Goal: Information Seeking & Learning: Check status

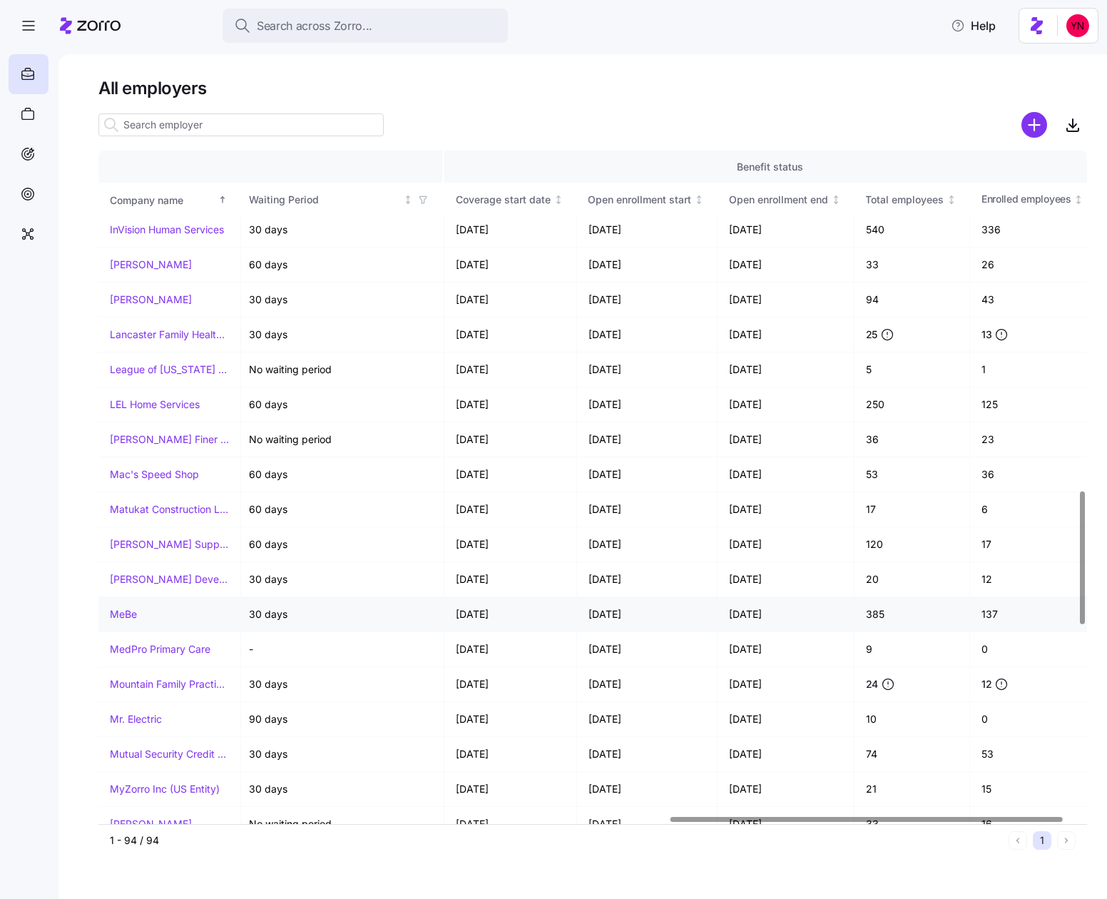
scroll to position [1716, 1474]
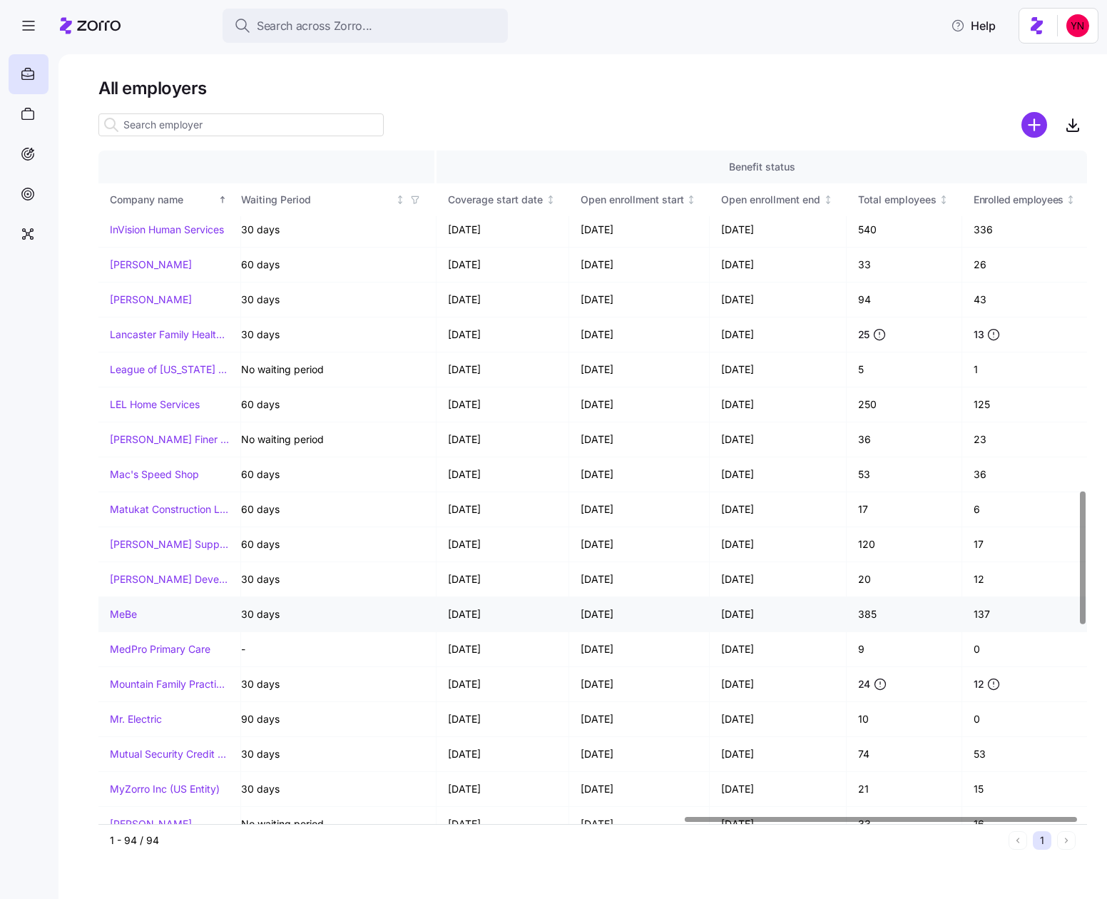
click at [120, 618] on link "MeBe" at bounding box center [123, 614] width 27 height 14
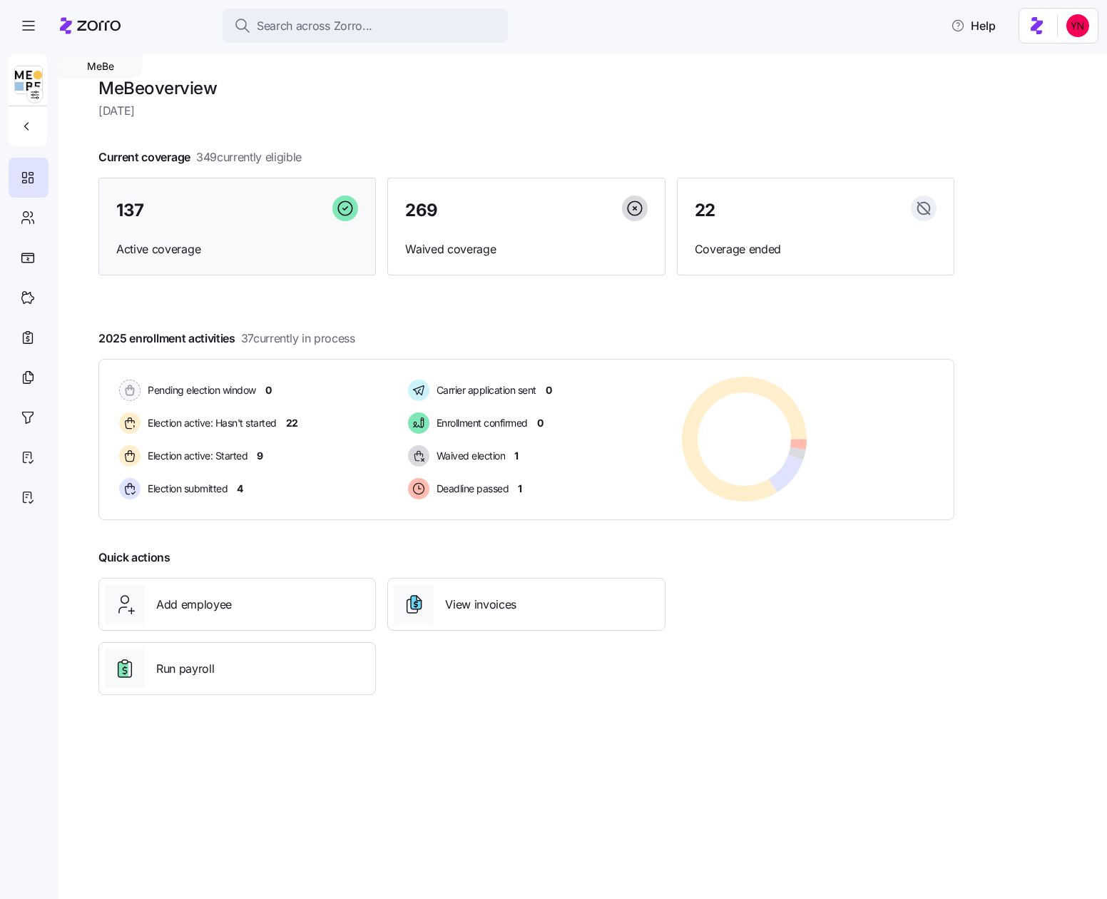
click at [169, 200] on div "137" at bounding box center [237, 210] width 242 height 31
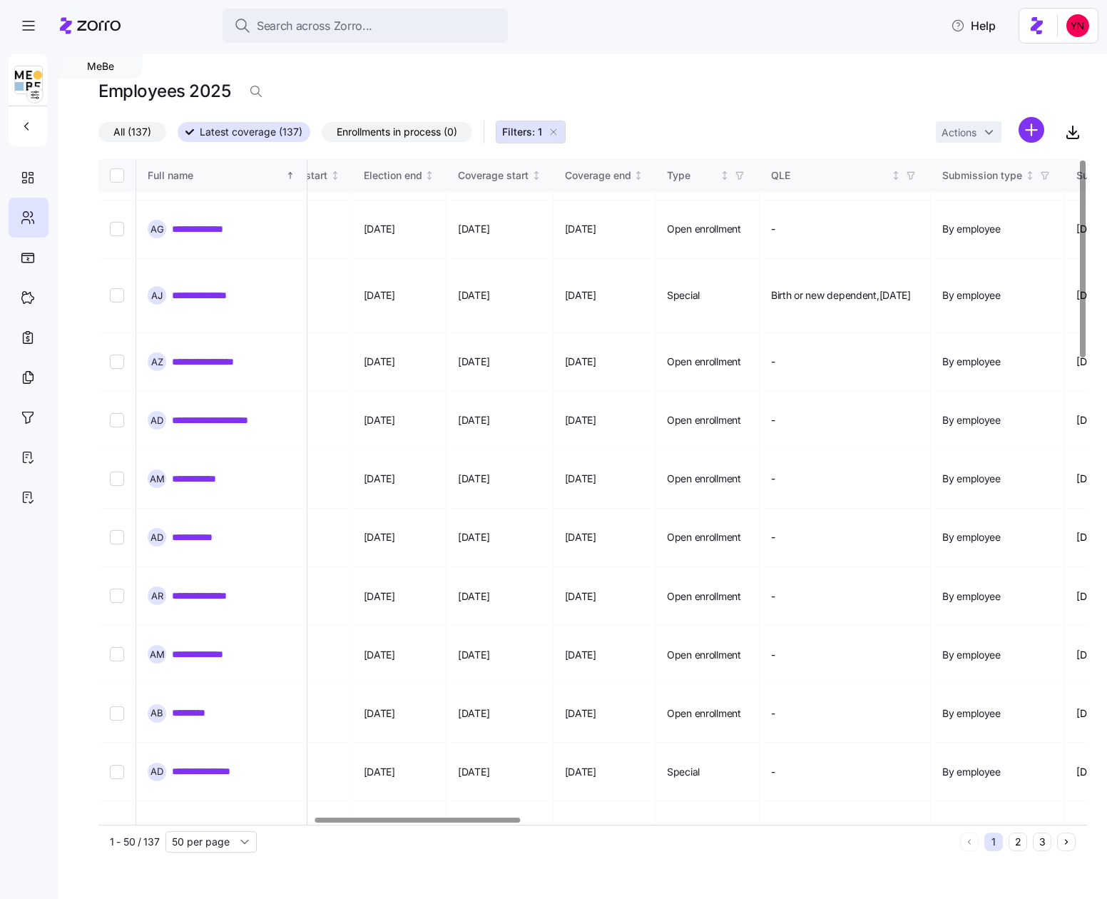
scroll to position [0, 1037]
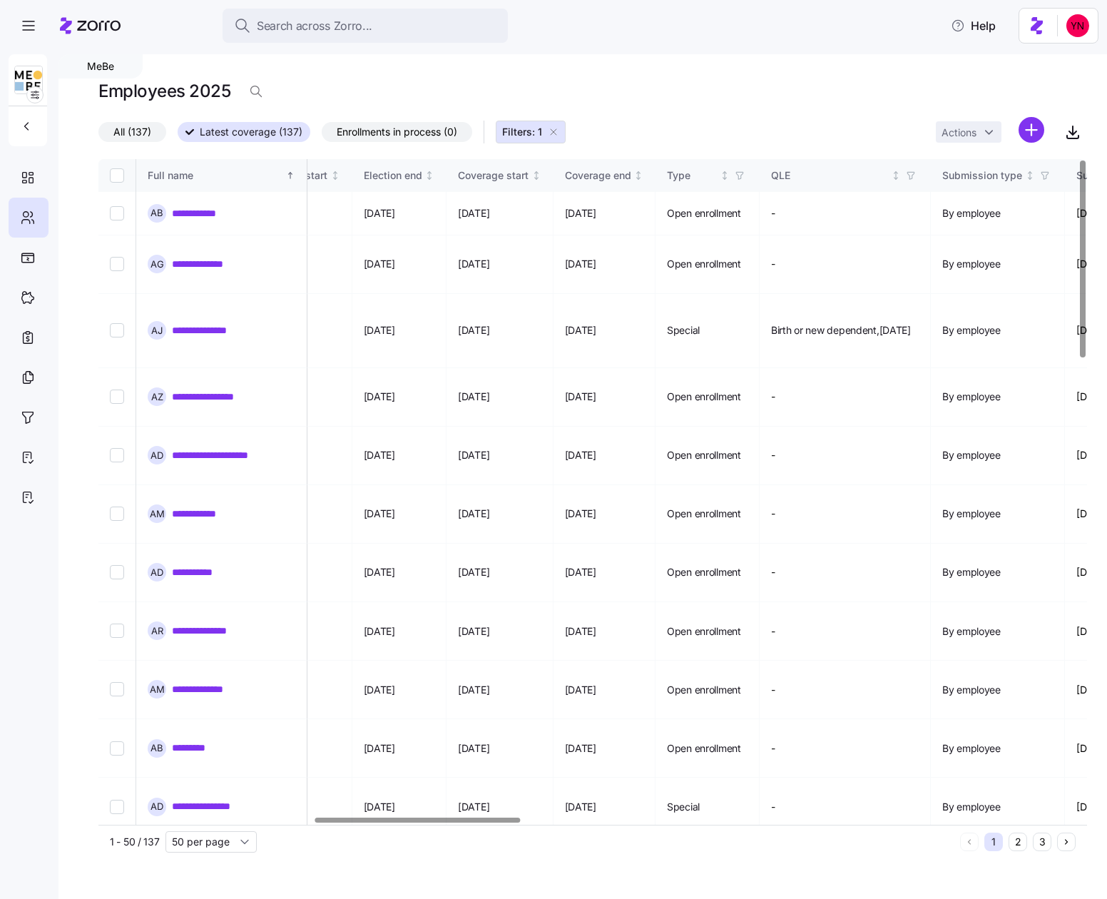
click at [414, 124] on span "Enrollments in process (0)" at bounding box center [397, 132] width 121 height 19
click at [322, 136] on input "Enrollments in process (0)" at bounding box center [322, 136] width 0 height 0
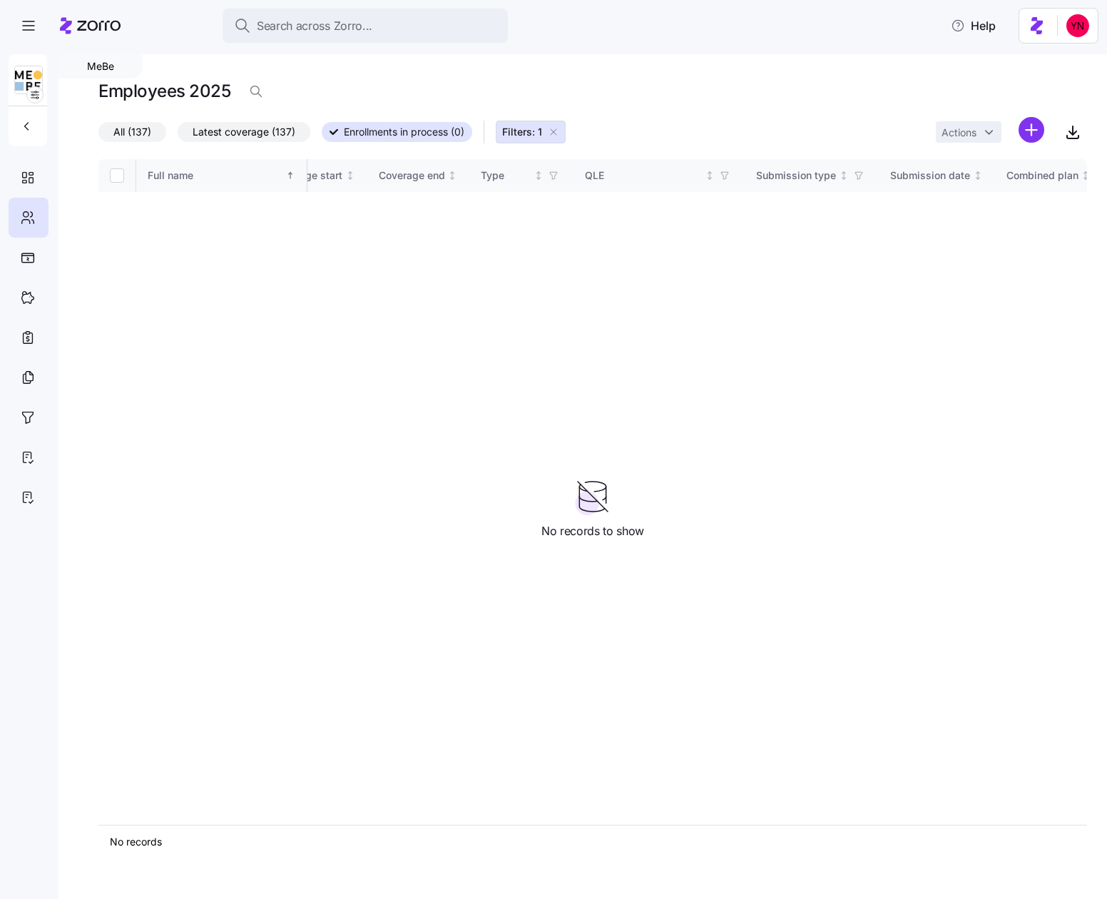
click at [560, 132] on button "Filters: 1" at bounding box center [531, 132] width 70 height 23
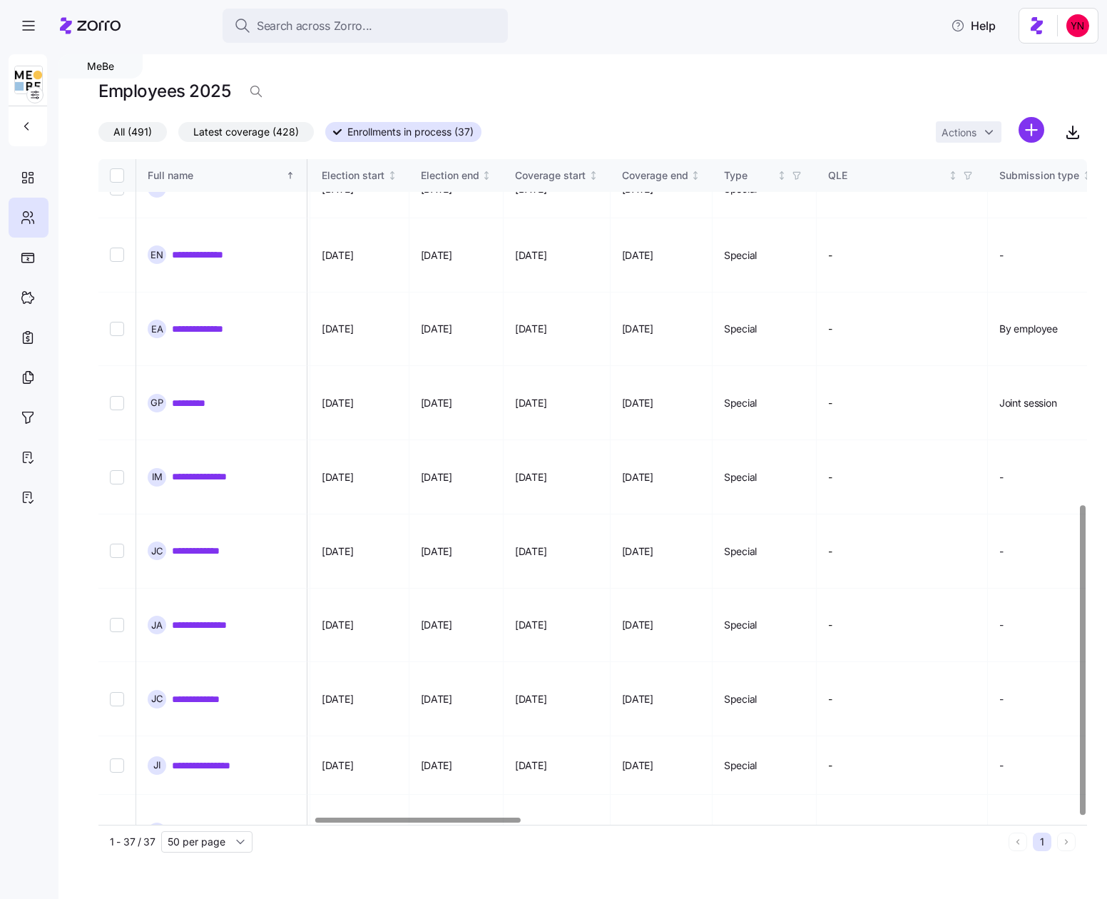
scroll to position [0, 1037]
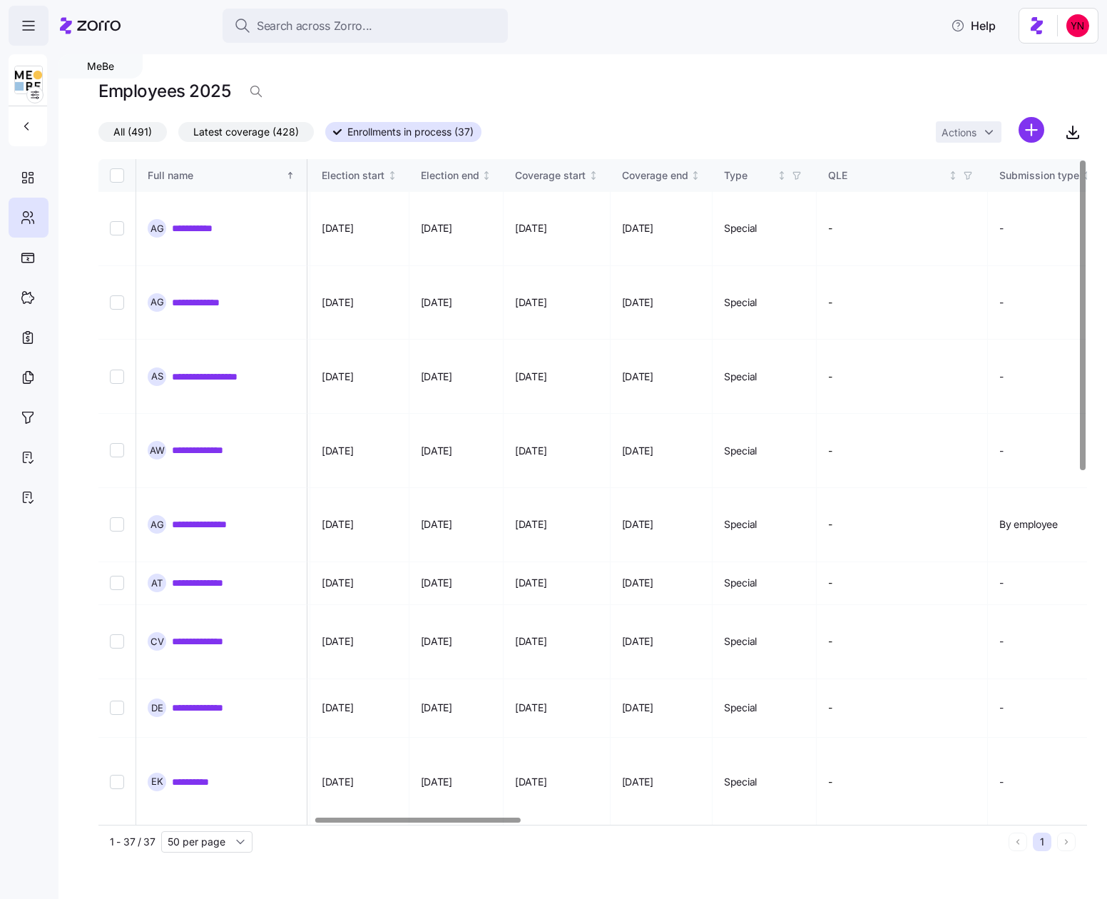
drag, startPoint x: 93, startPoint y: 17, endPoint x: 46, endPoint y: 39, distance: 52.0
click at [93, 17] on icon at bounding box center [90, 25] width 61 height 17
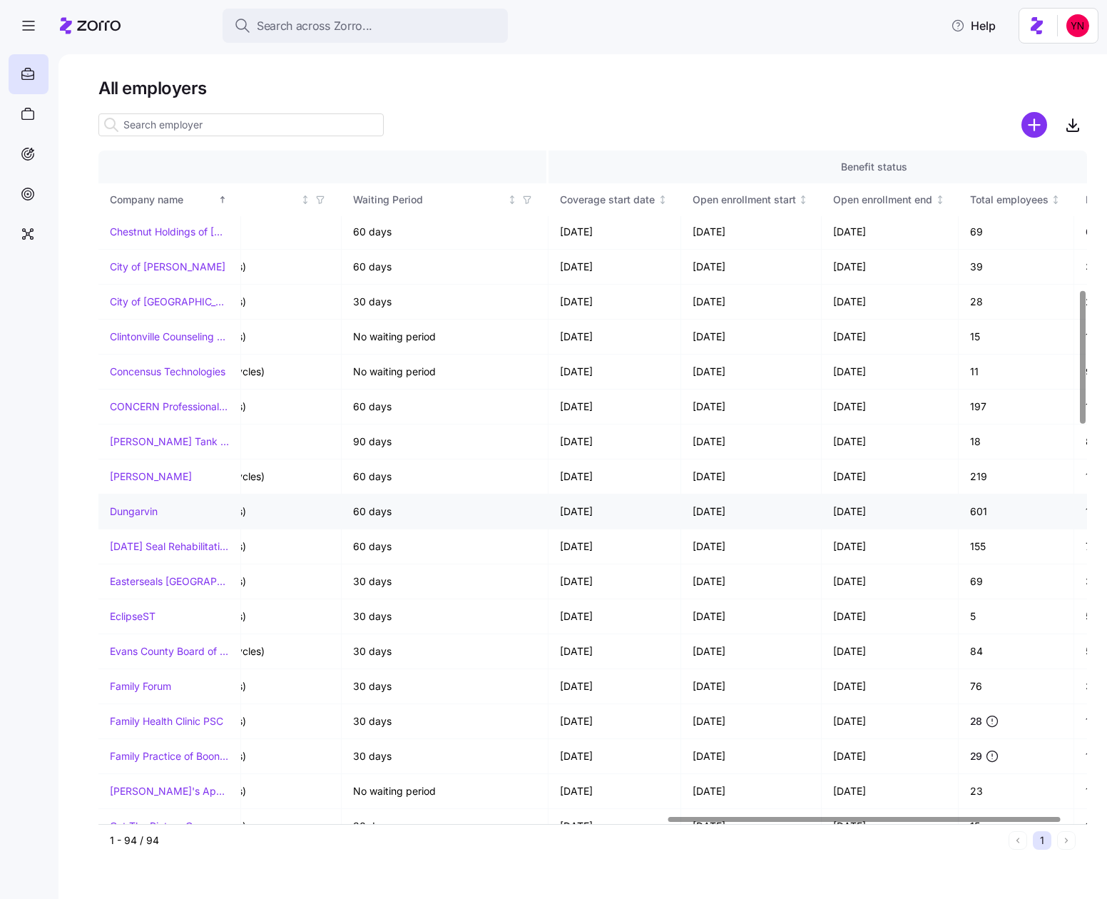
scroll to position [700, 1474]
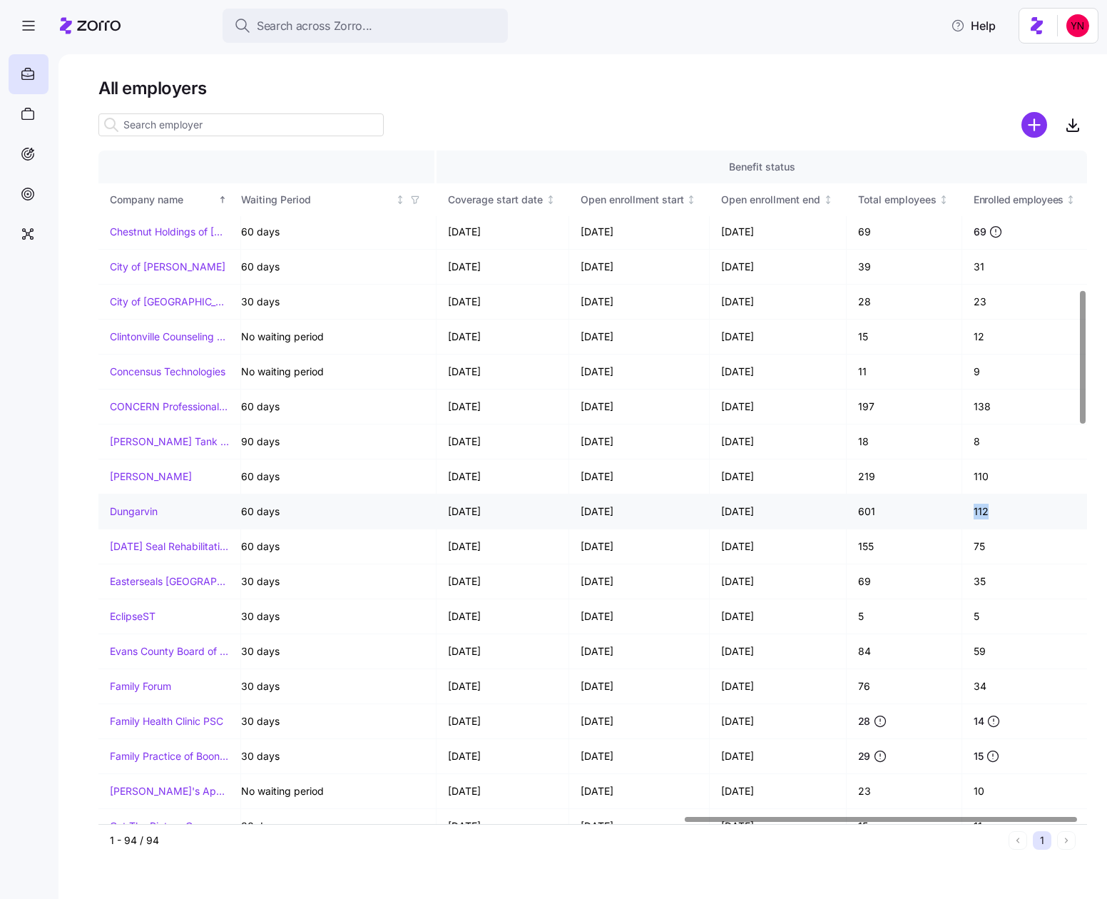
drag, startPoint x: 986, startPoint y: 513, endPoint x: 941, endPoint y: 511, distance: 45.0
click at [136, 512] on link "Dungarvin" at bounding box center [134, 511] width 48 height 14
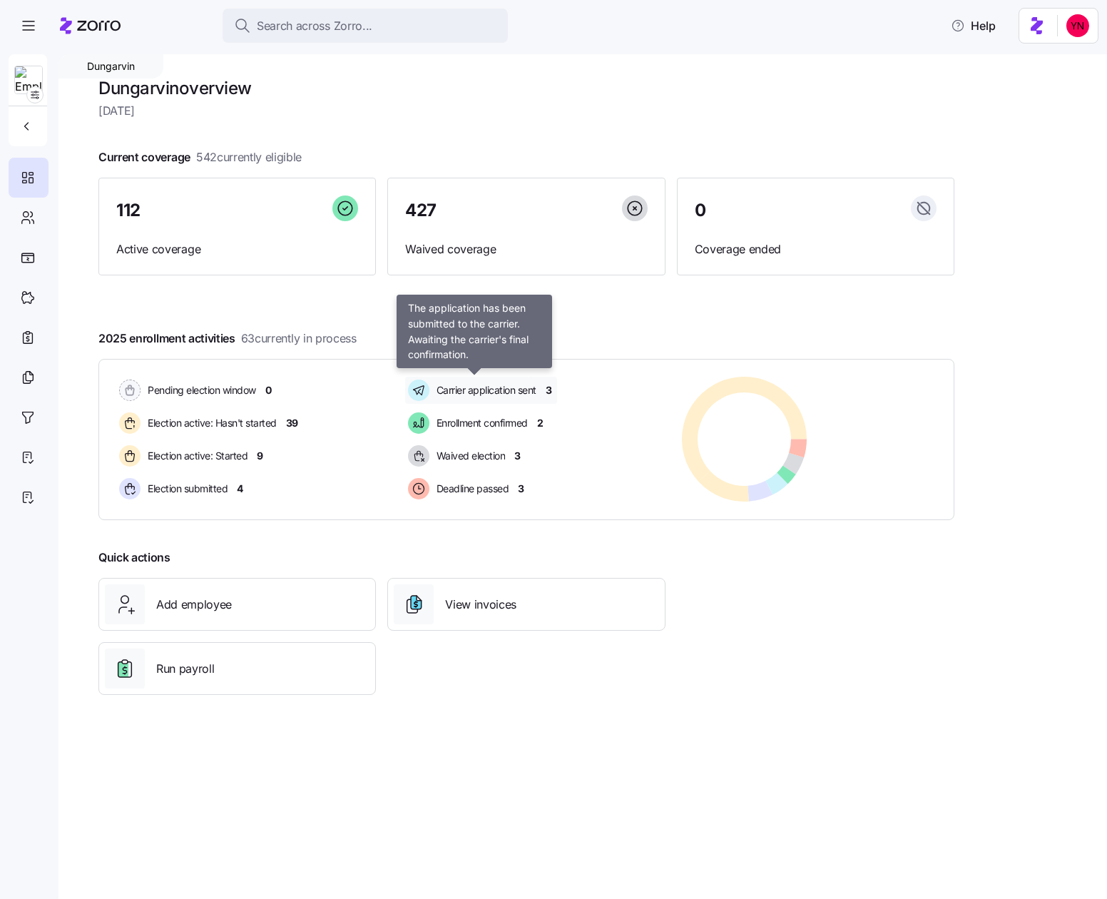
click at [511, 390] on span "Carrier application sent" at bounding box center [484, 390] width 104 height 14
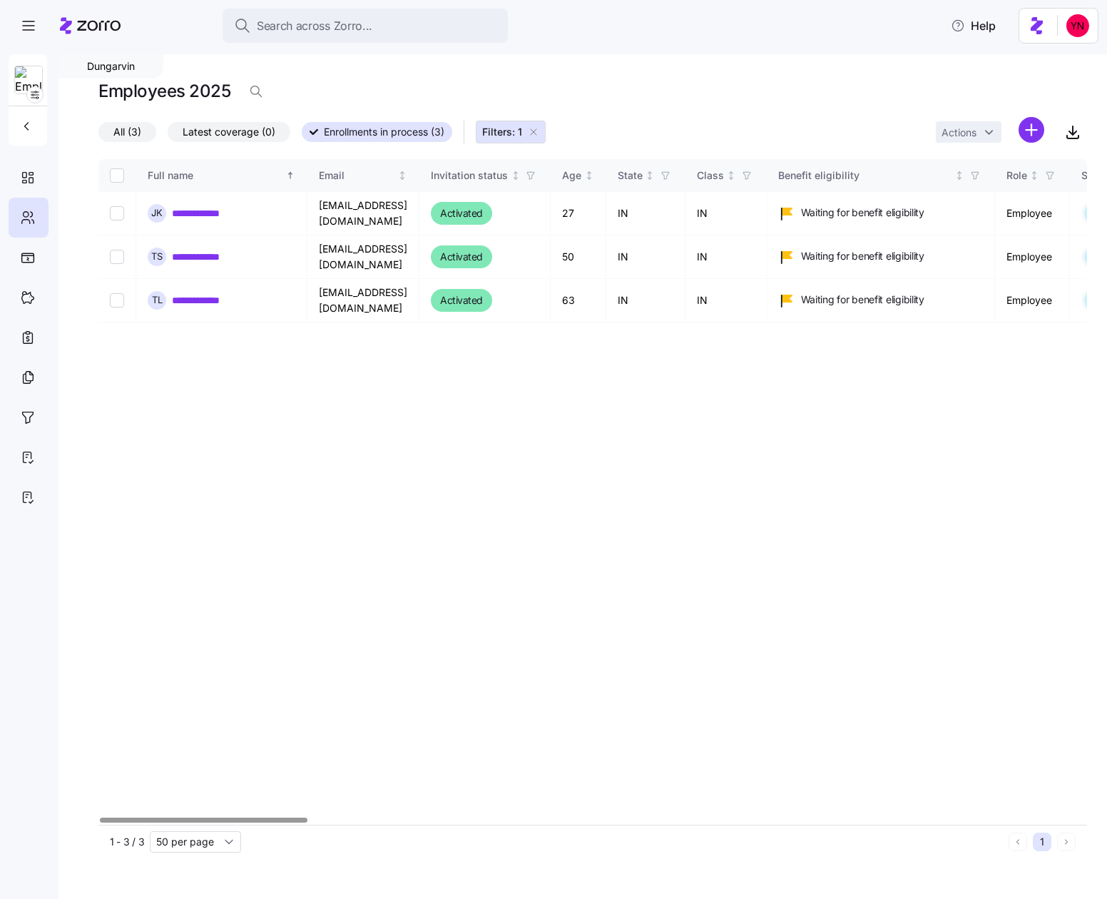
drag, startPoint x: 536, startPoint y: 136, endPoint x: 476, endPoint y: 433, distance: 303.2
click at [479, 464] on div "**********" at bounding box center [592, 467] width 989 height 781
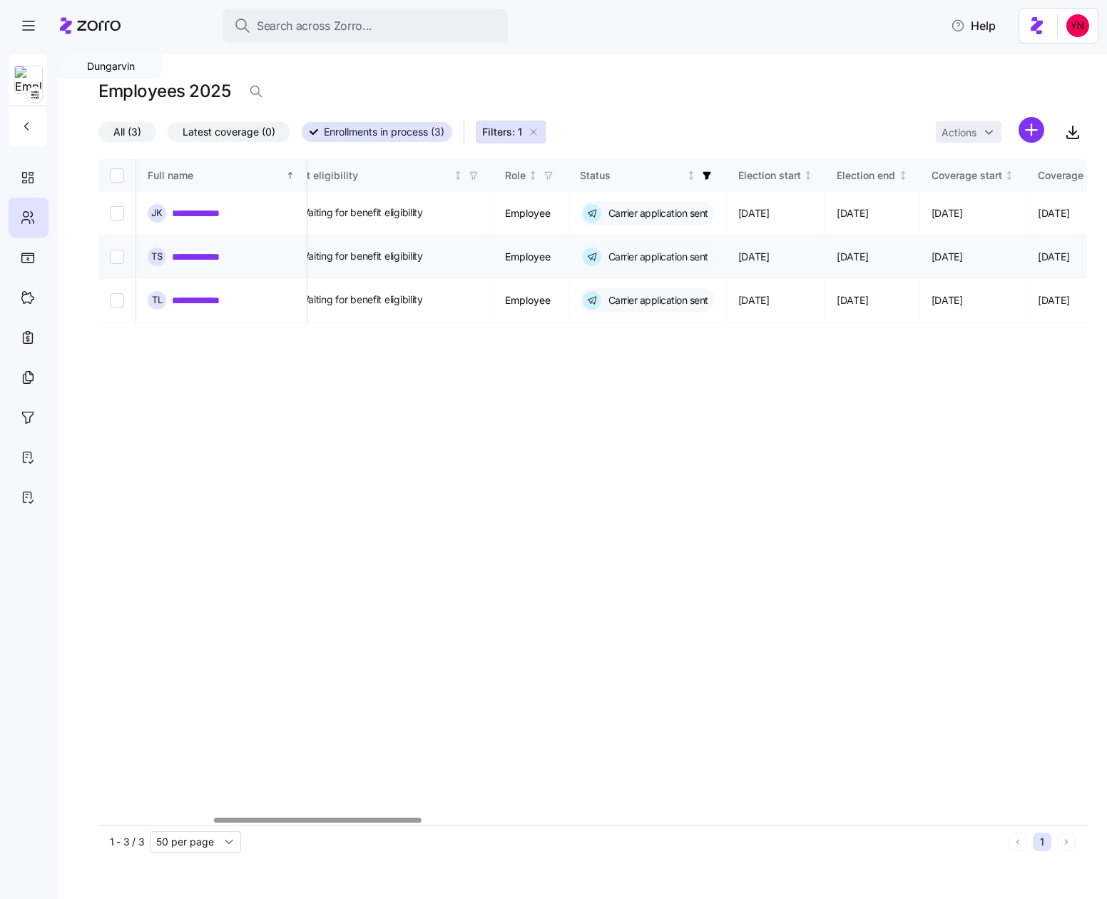
scroll to position [0, 673]
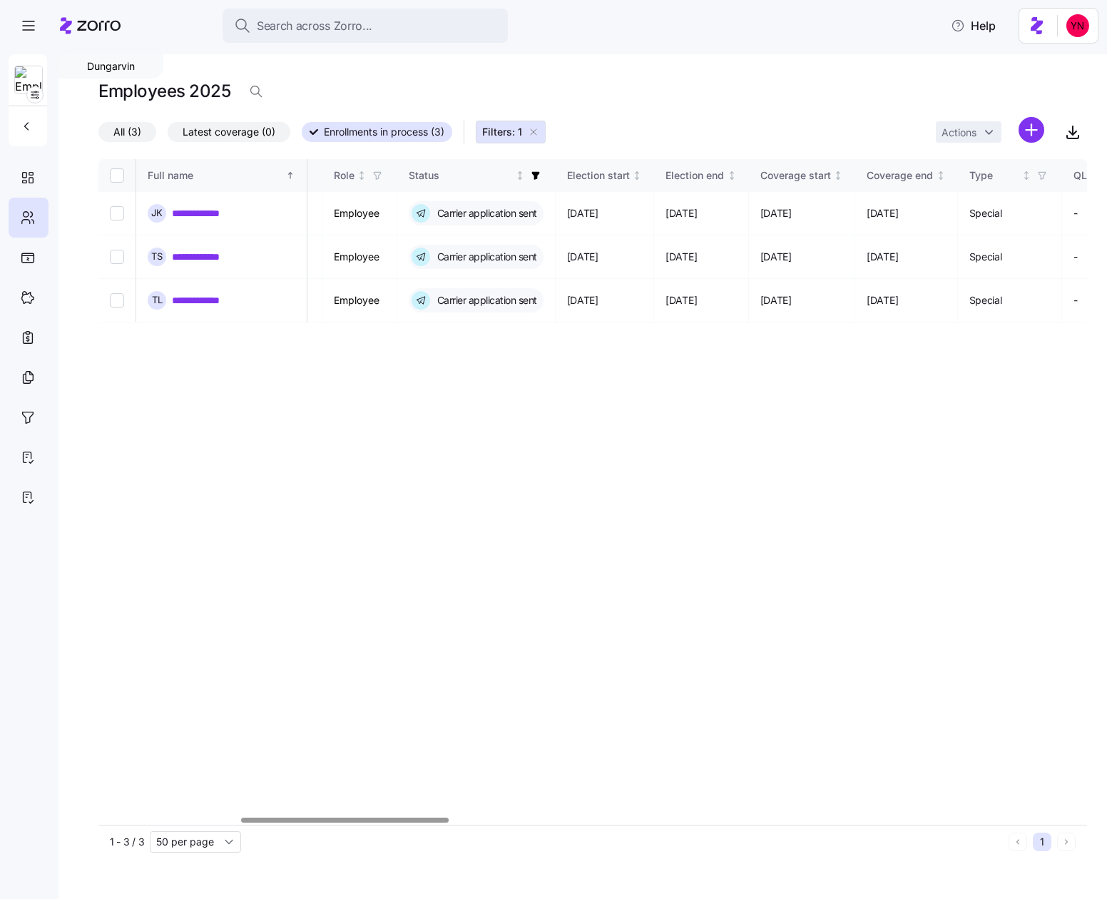
click at [541, 133] on button "Filters: 1" at bounding box center [511, 132] width 70 height 23
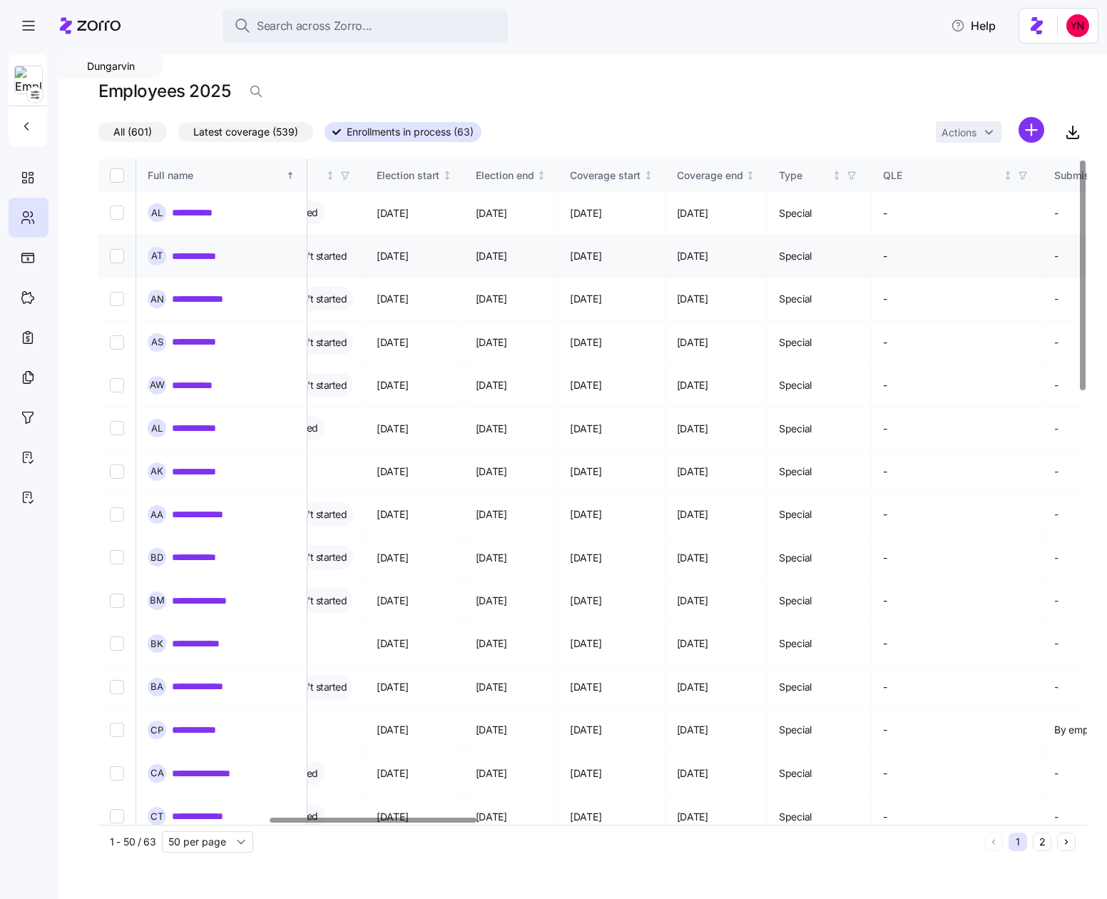
scroll to position [0, 812]
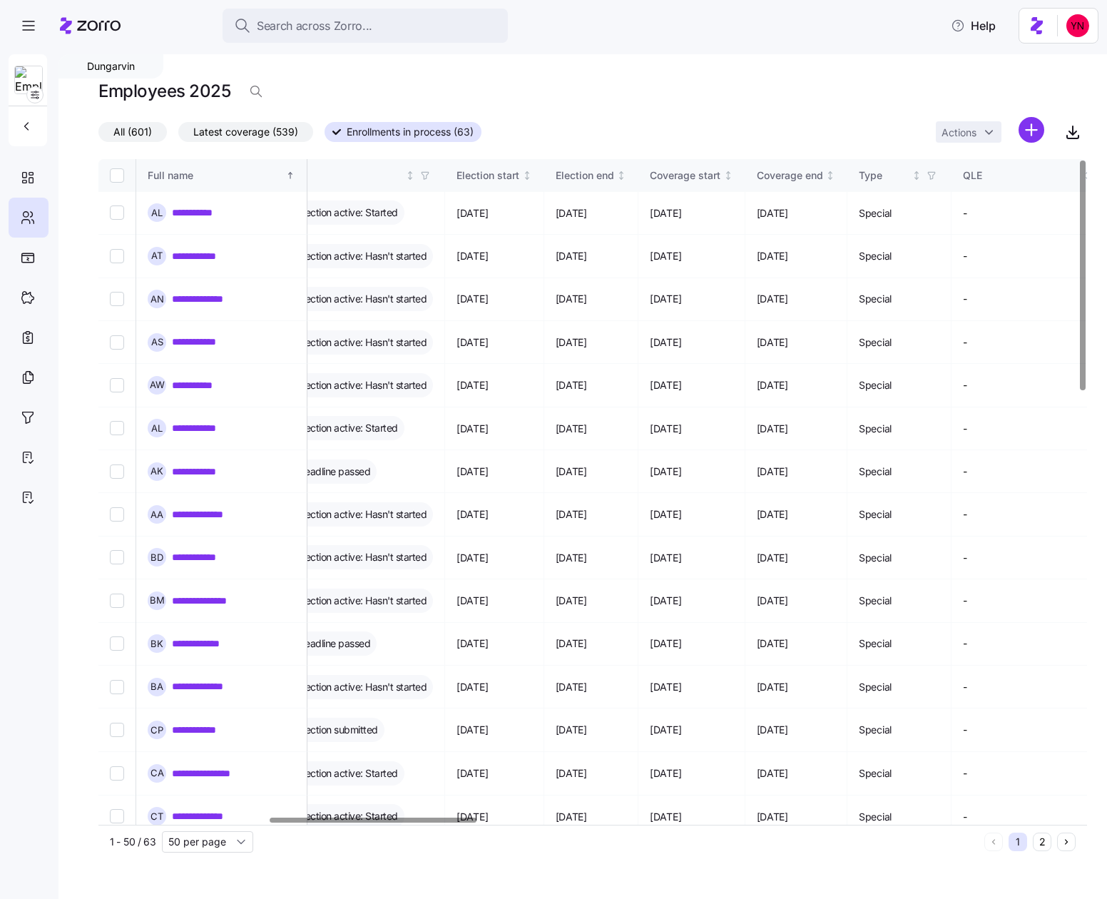
click at [397, 131] on span "Enrollments in process (63)" at bounding box center [410, 132] width 127 height 19
click at [325, 136] on input "Enrollments in process (63)" at bounding box center [325, 136] width 0 height 0
click at [433, 173] on span "button" at bounding box center [425, 176] width 16 height 16
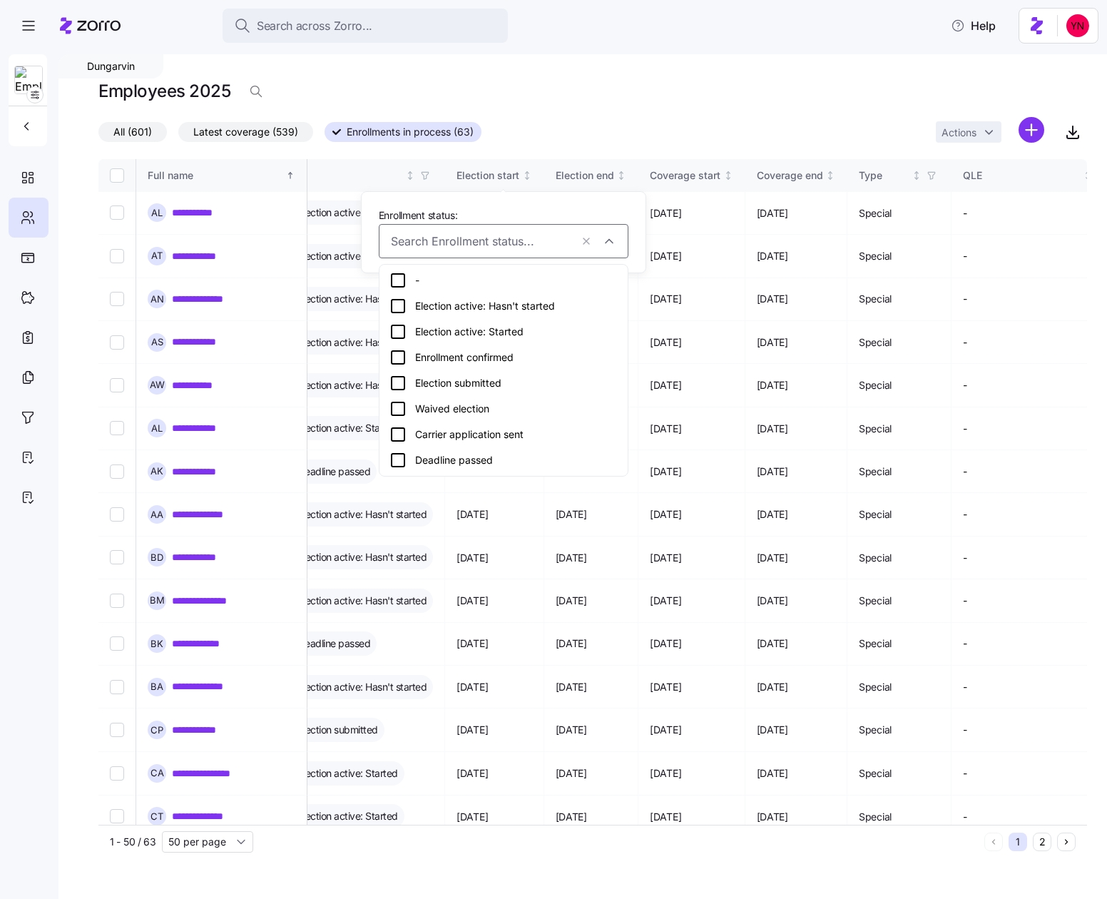
click at [394, 393] on div "Election submitted" at bounding box center [503, 383] width 242 height 26
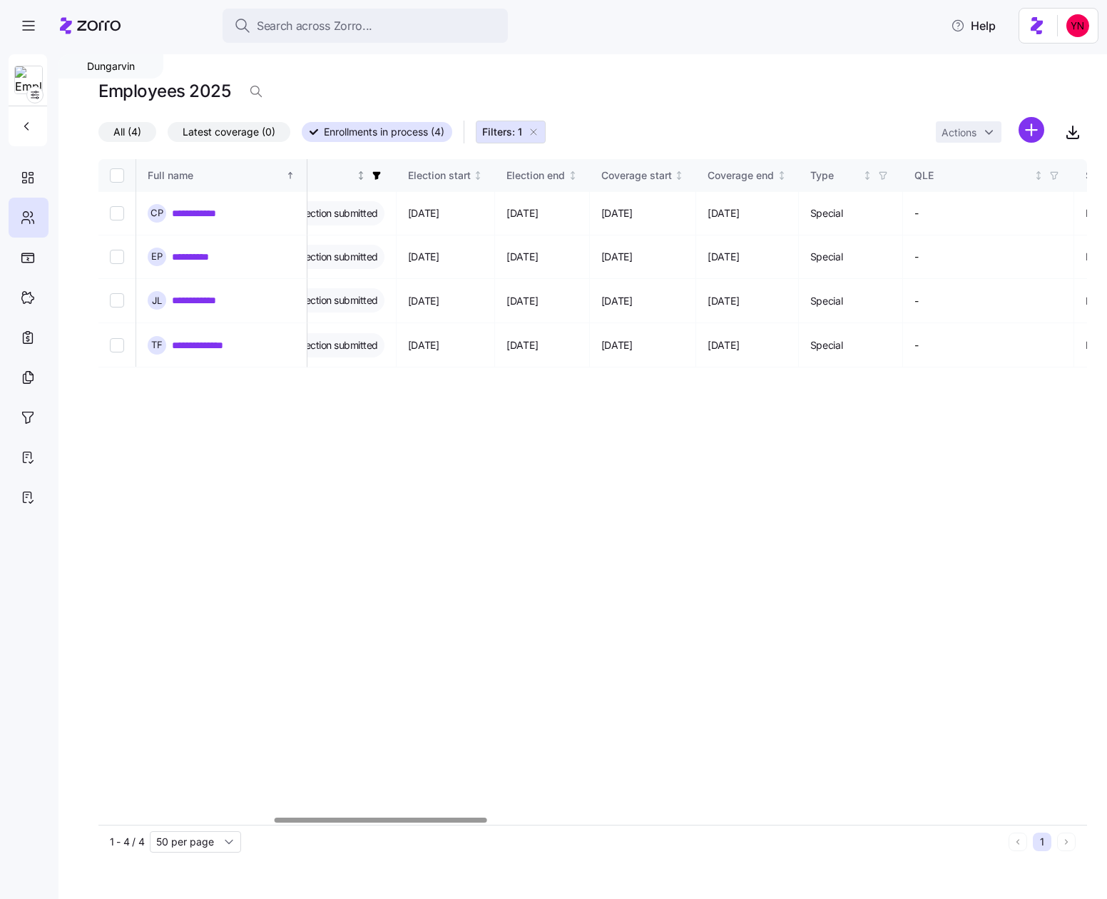
click at [384, 176] on span "button" at bounding box center [377, 176] width 16 height 16
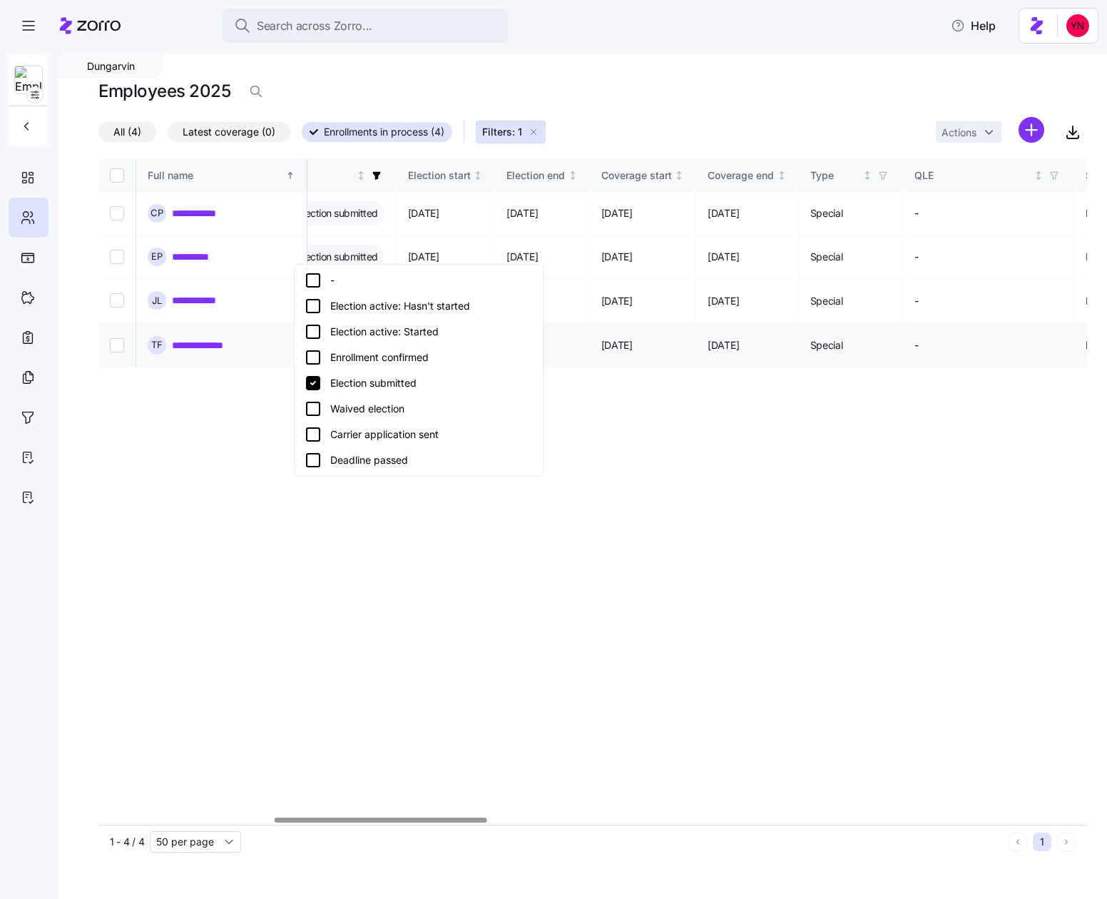
click at [339, 409] on div "Waived election" at bounding box center [419, 408] width 228 height 17
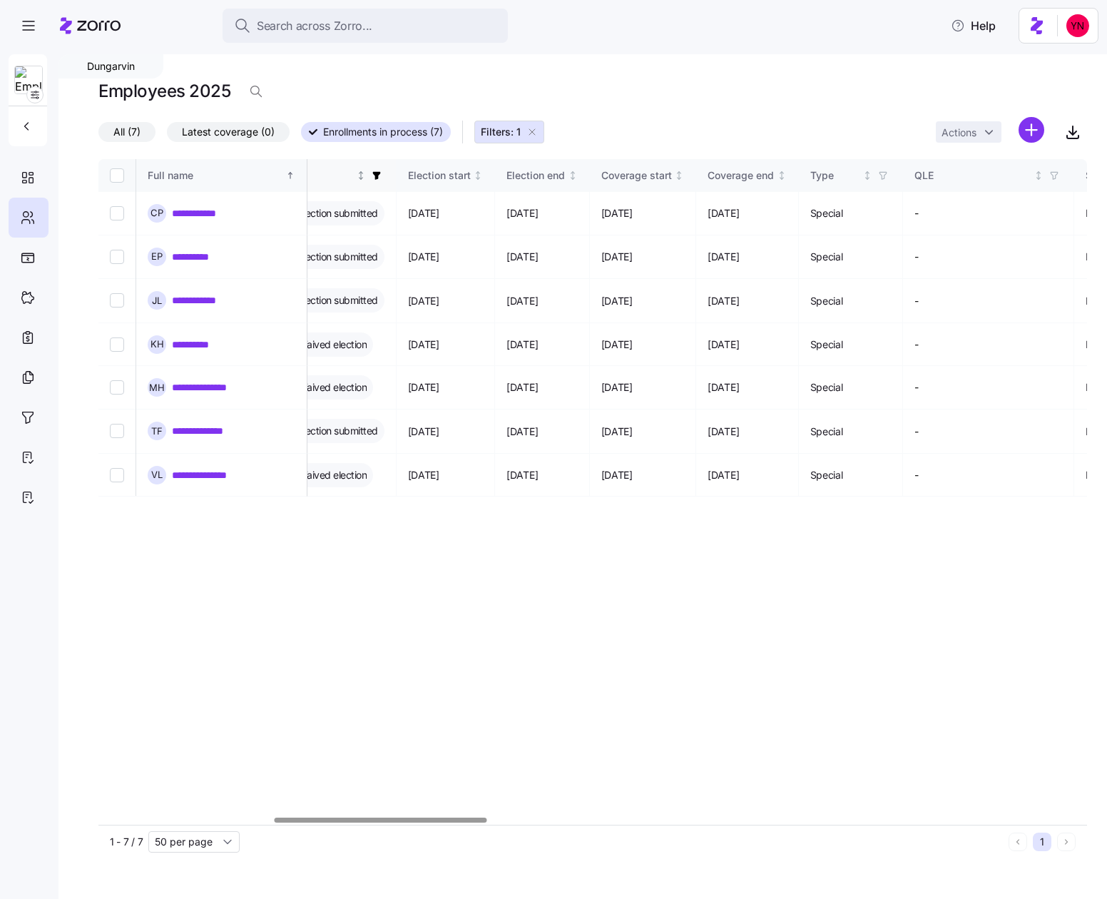
drag, startPoint x: 420, startPoint y: 172, endPoint x: 413, endPoint y: 183, distance: 12.9
click at [380, 173] on icon "button" at bounding box center [376, 176] width 8 height 8
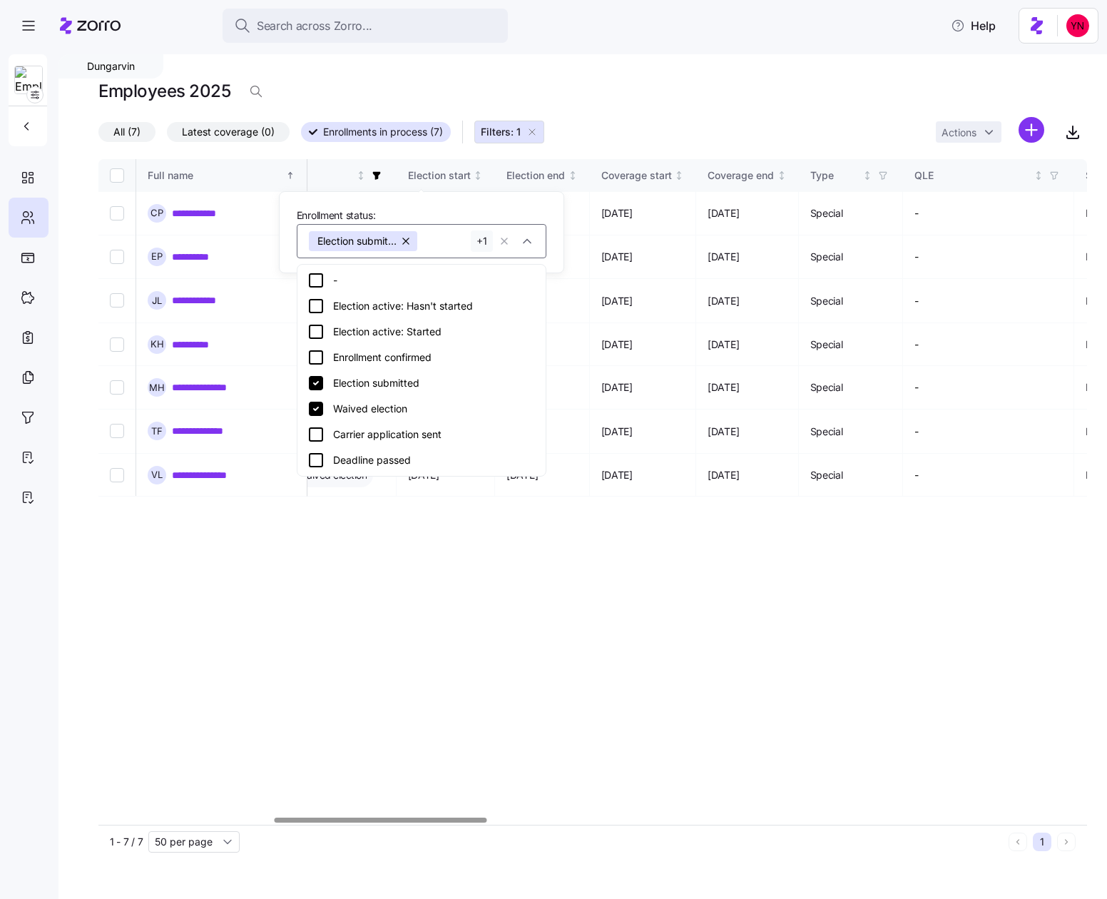
click at [320, 409] on icon at bounding box center [316, 409] width 14 height 14
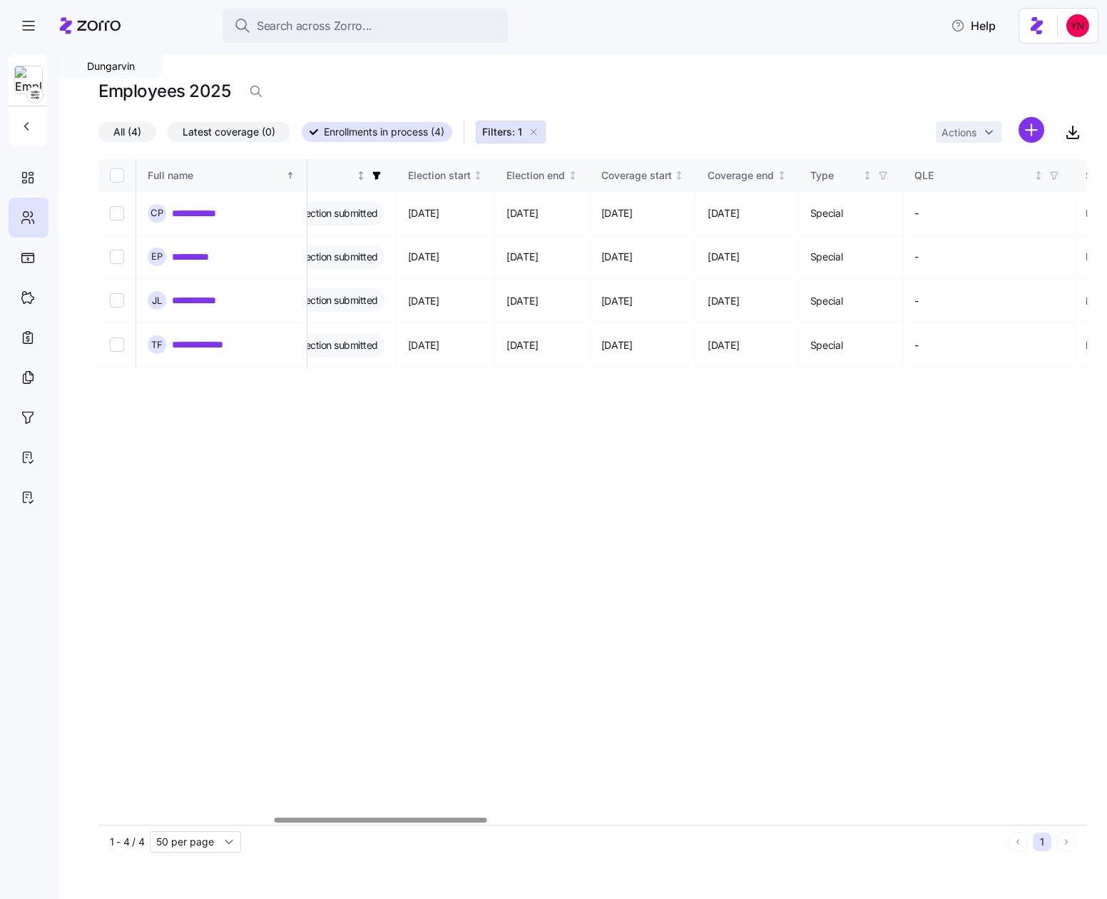
drag, startPoint x: 419, startPoint y: 168, endPoint x: 416, endPoint y: 183, distance: 14.7
click at [384, 169] on span "button" at bounding box center [377, 176] width 16 height 16
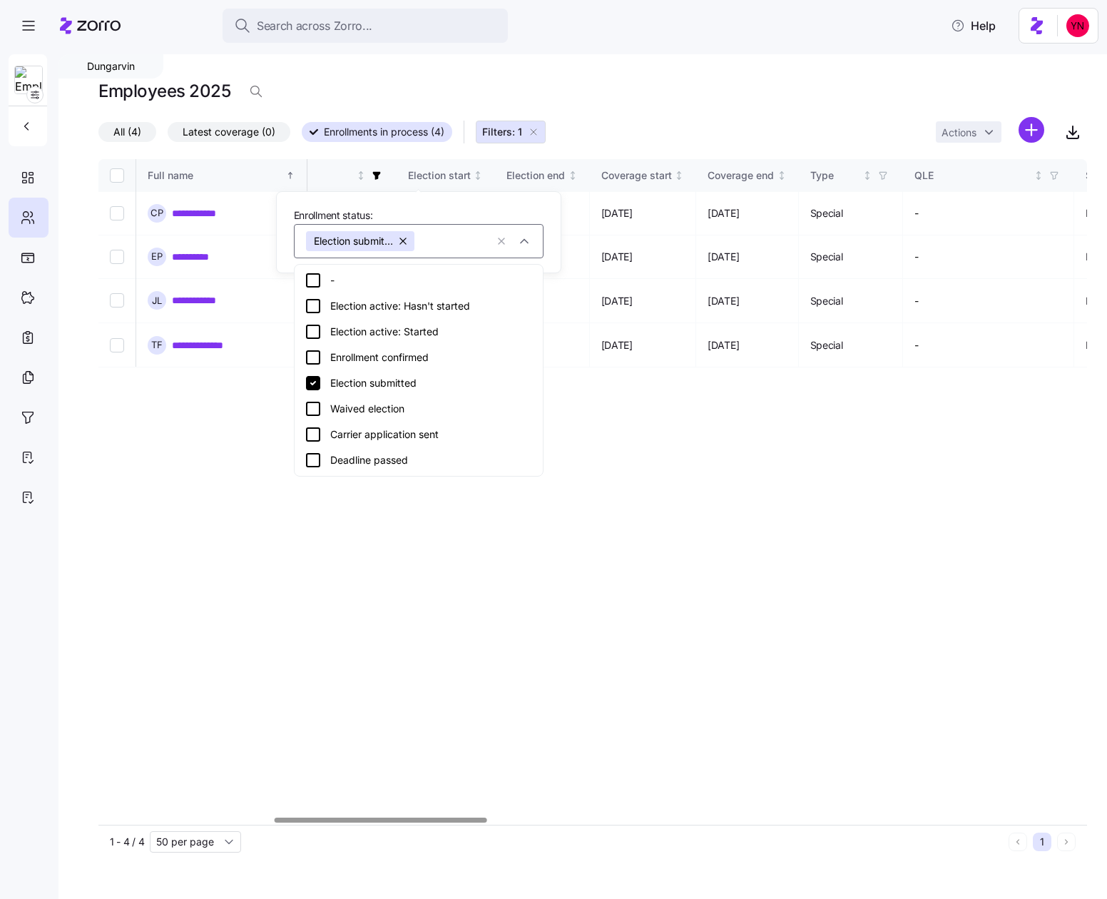
click at [312, 435] on icon at bounding box center [313, 434] width 17 height 17
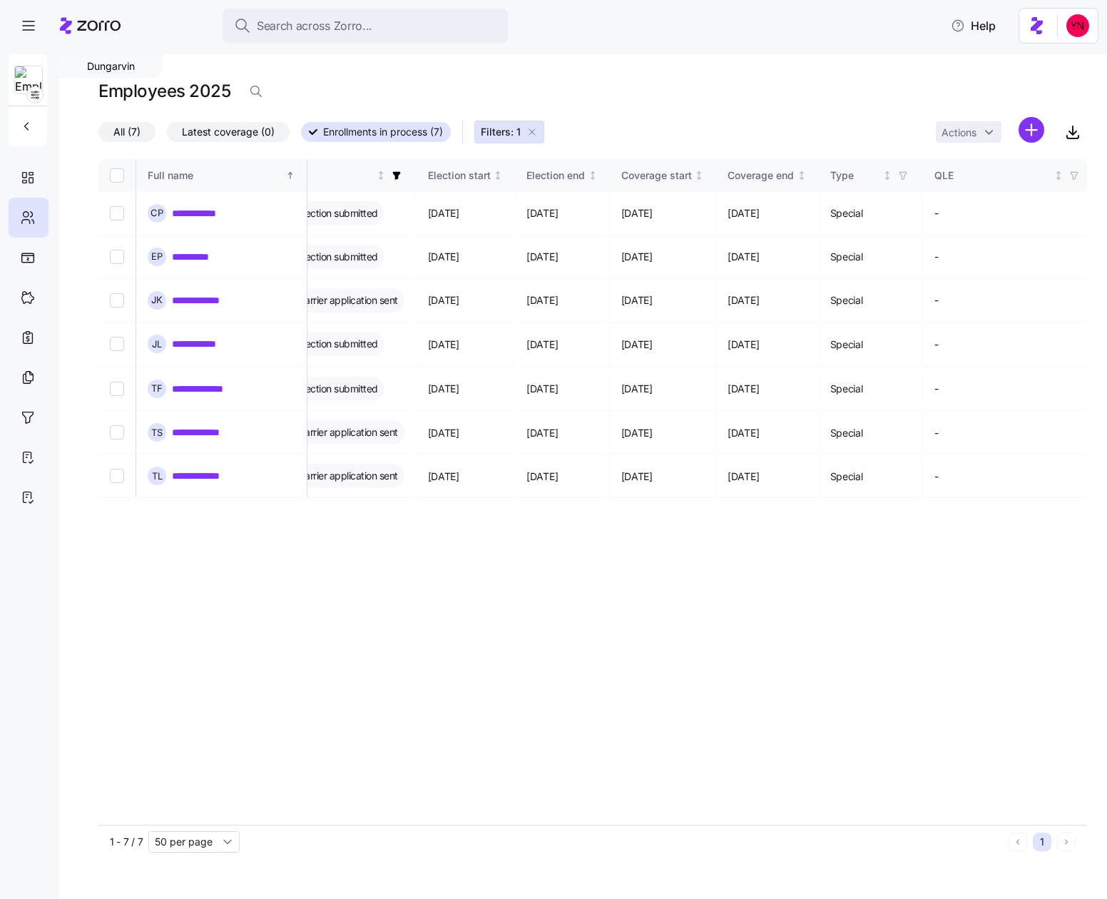
click at [536, 131] on icon "button" at bounding box center [531, 131] width 11 height 11
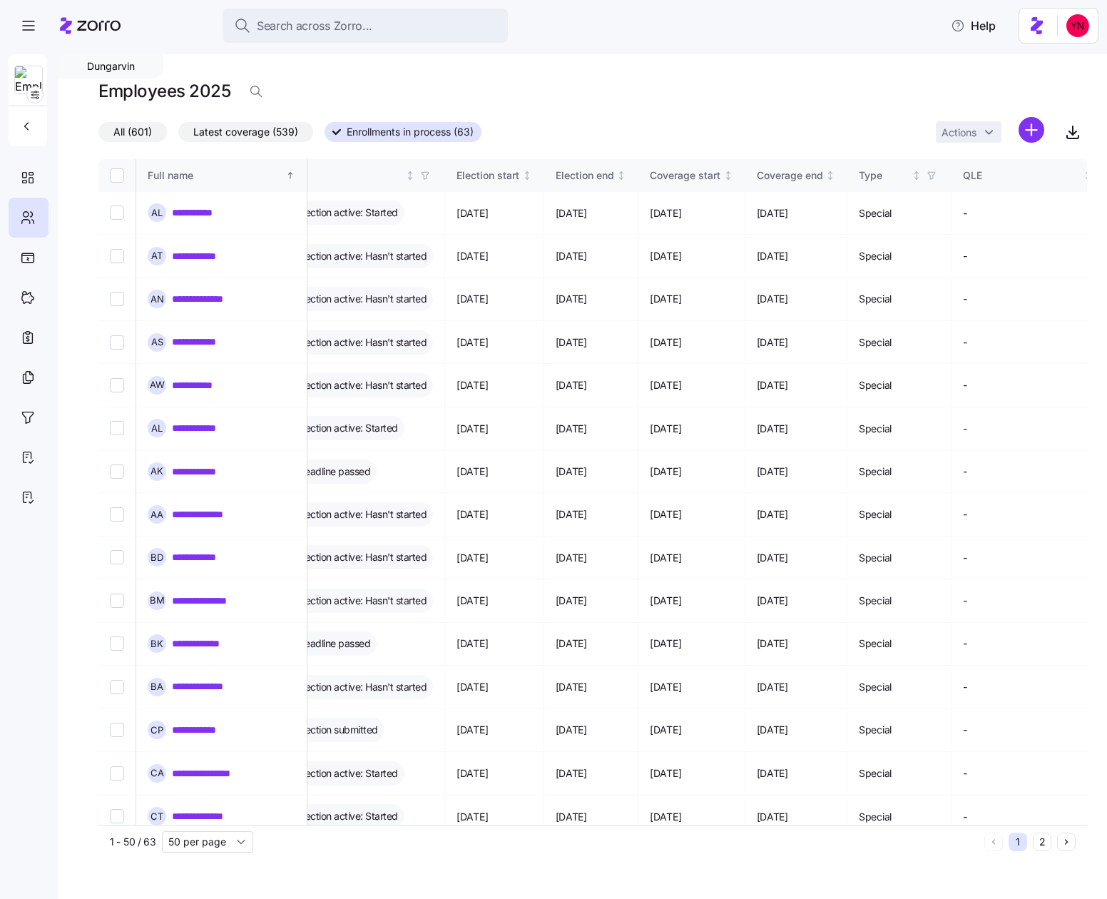
click at [133, 131] on span "All (601)" at bounding box center [132, 132] width 39 height 19
click at [98, 136] on input "All (601)" at bounding box center [98, 136] width 0 height 0
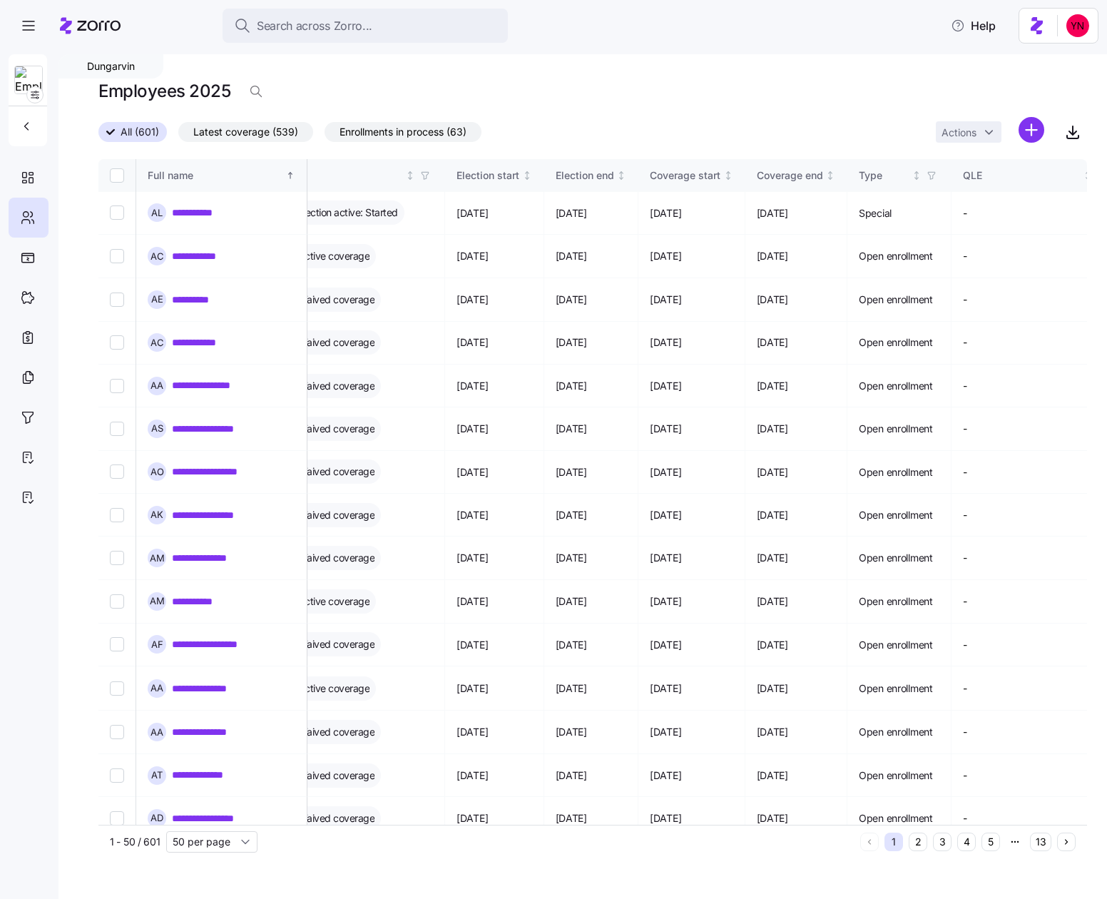
click at [312, 126] on div "All (601) Latest coverage (539) Enrollments in process (63)" at bounding box center [289, 132] width 383 height 20
click at [293, 129] on span "Latest coverage (539)" at bounding box center [245, 132] width 105 height 19
click at [178, 136] on input "Latest coverage (539)" at bounding box center [178, 136] width 0 height 0
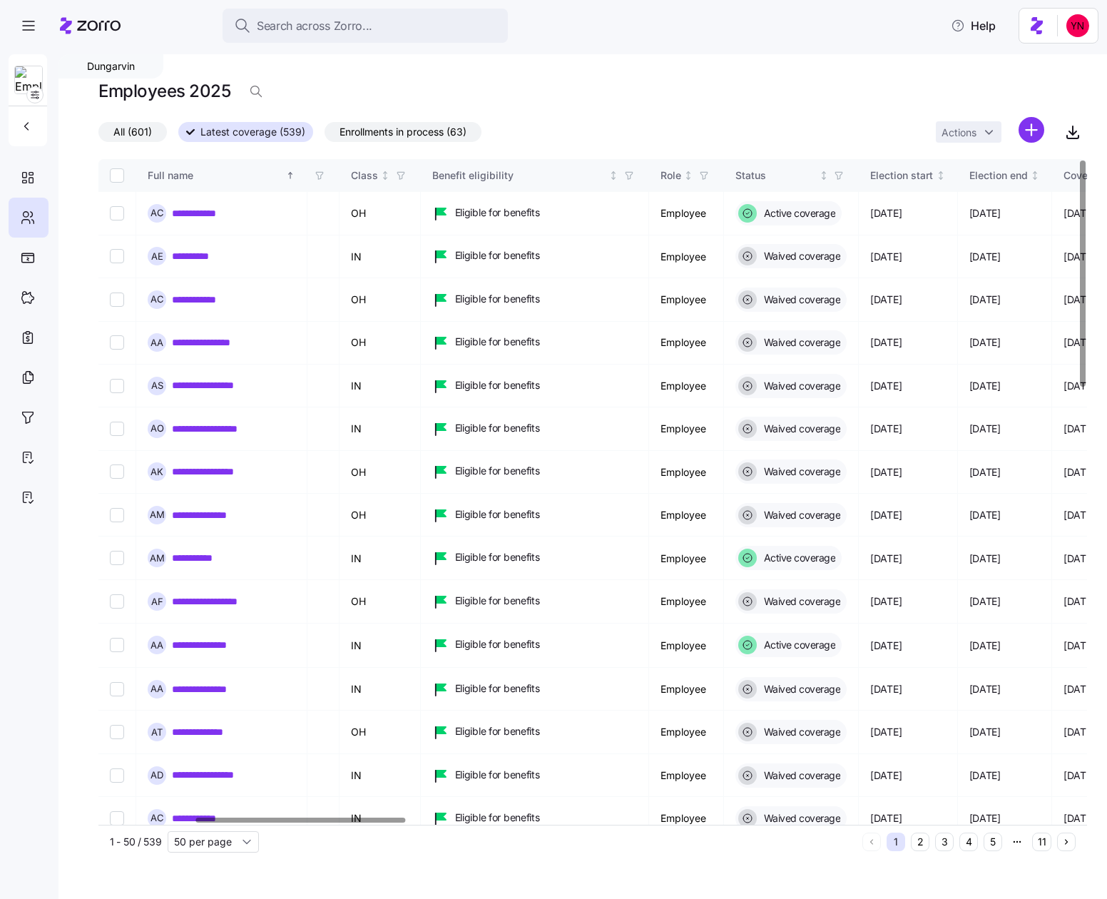
scroll to position [0, 793]
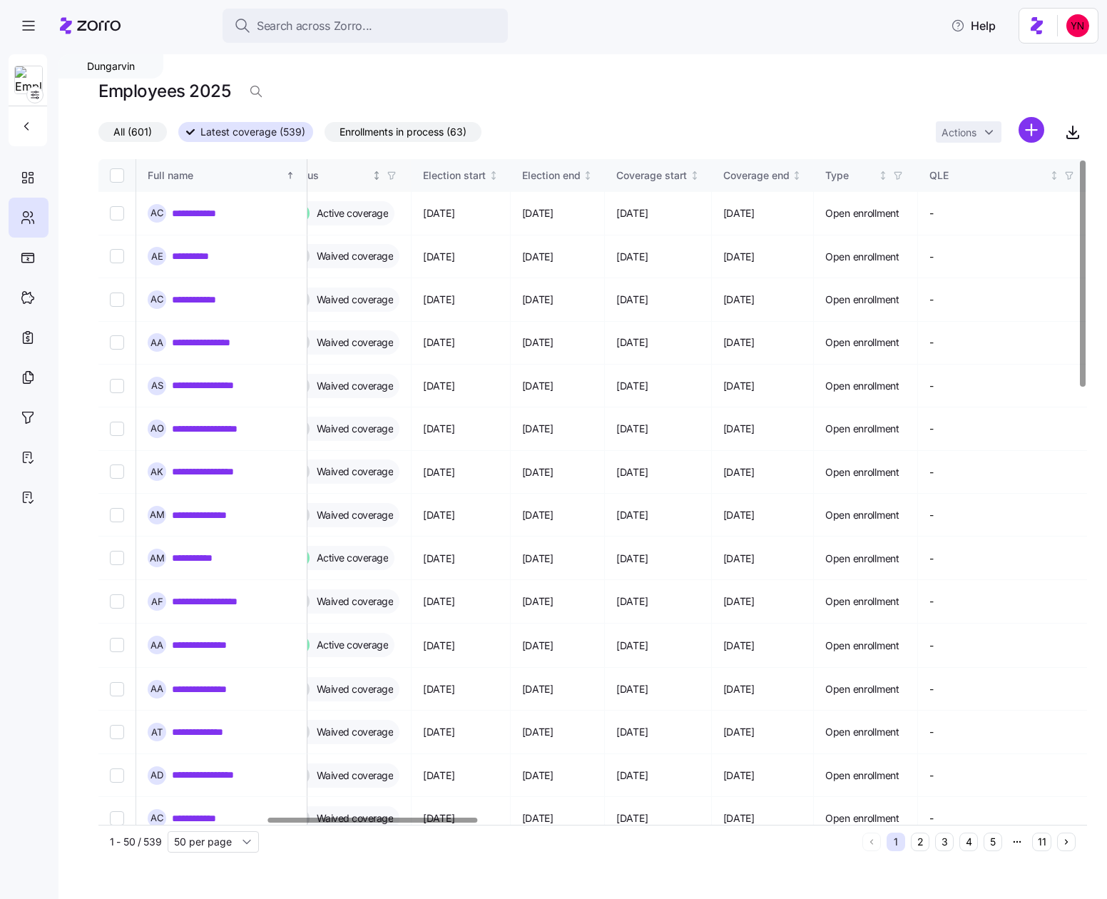
drag, startPoint x: 466, startPoint y: 173, endPoint x: 459, endPoint y: 188, distance: 16.3
click at [397, 173] on icon "button" at bounding box center [392, 175] width 10 height 10
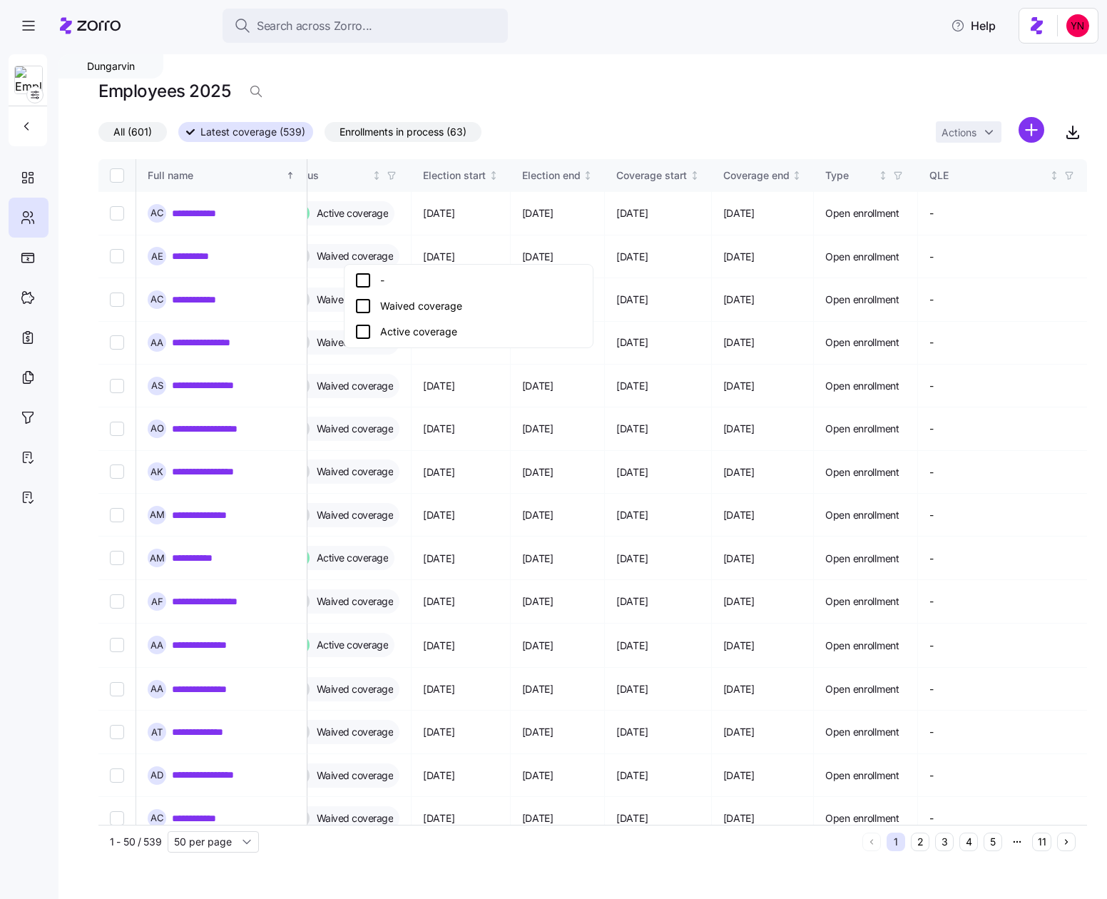
click at [425, 329] on div "Active coverage" at bounding box center [468, 331] width 228 height 17
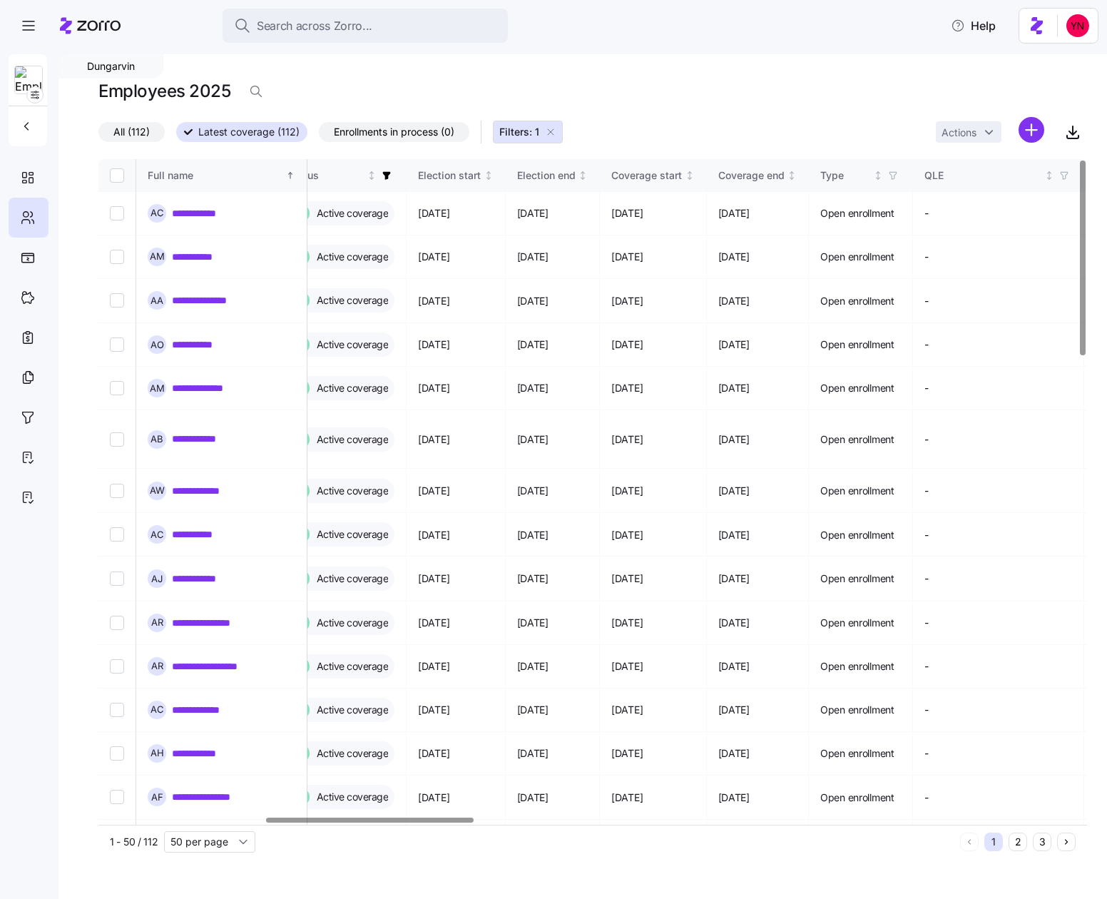
click at [730, 96] on div "Employees 2025" at bounding box center [592, 91] width 989 height 29
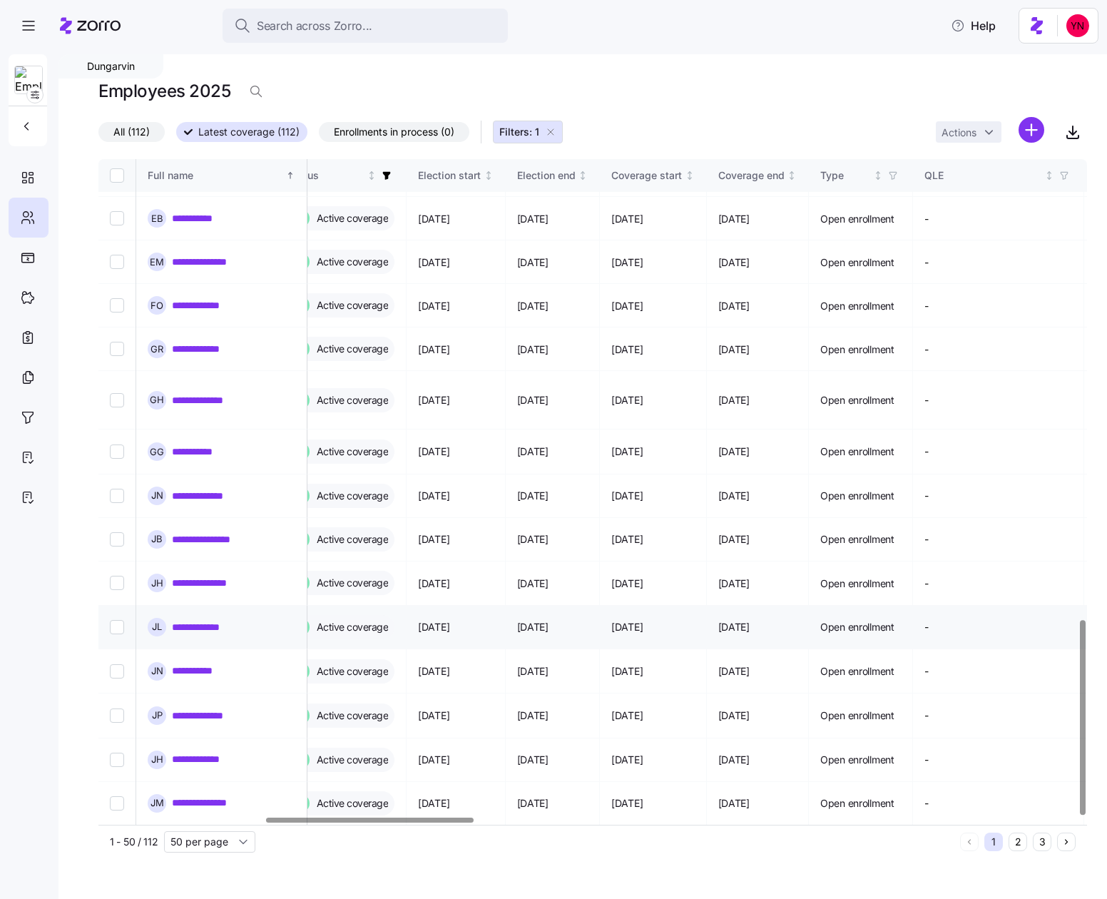
scroll to position [1573, 1391]
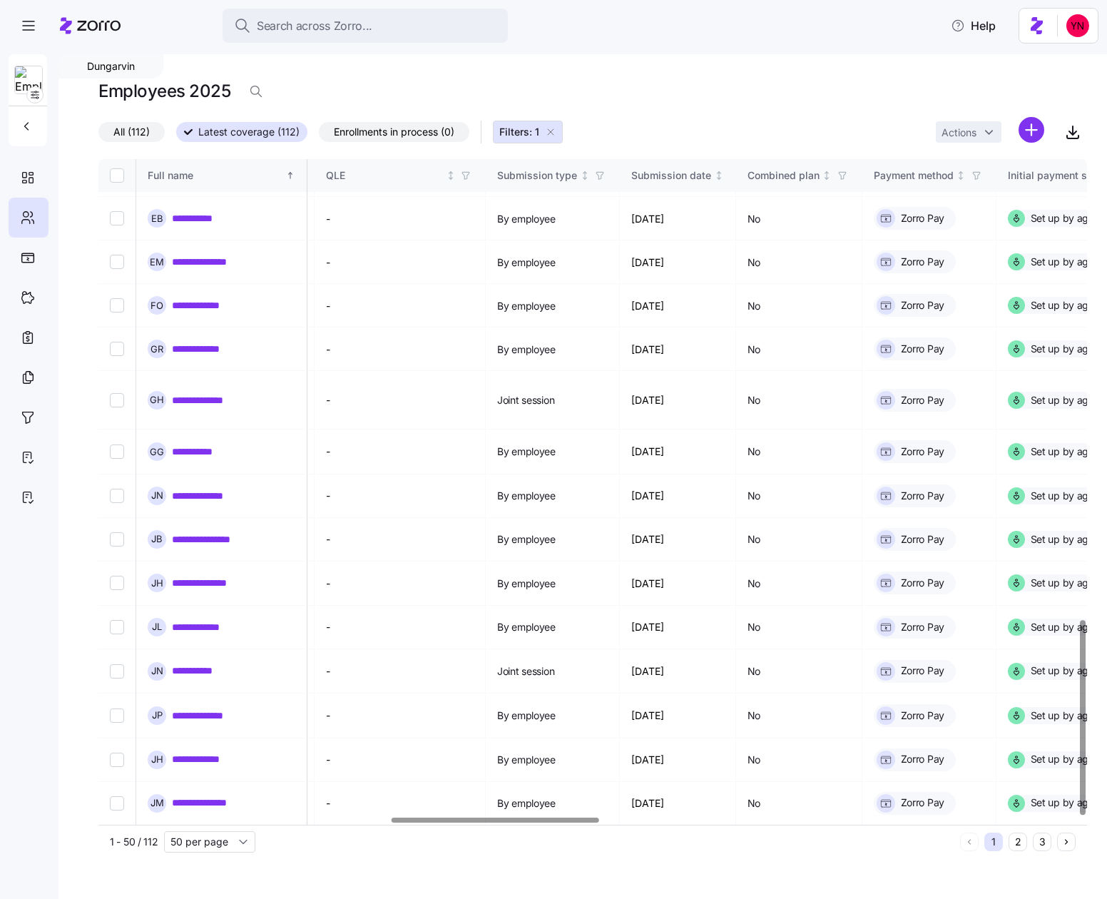
click at [1013, 839] on button "2" at bounding box center [1017, 841] width 19 height 19
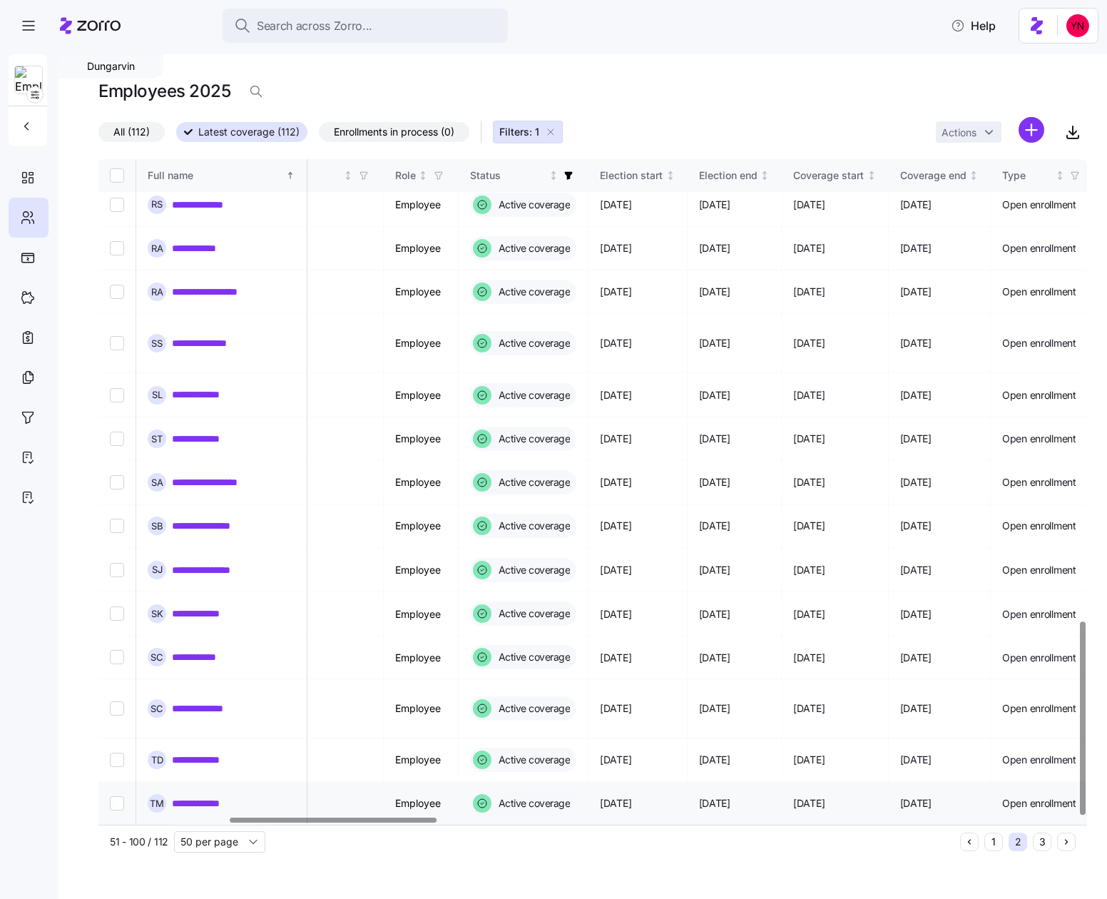
scroll to position [1589, 630]
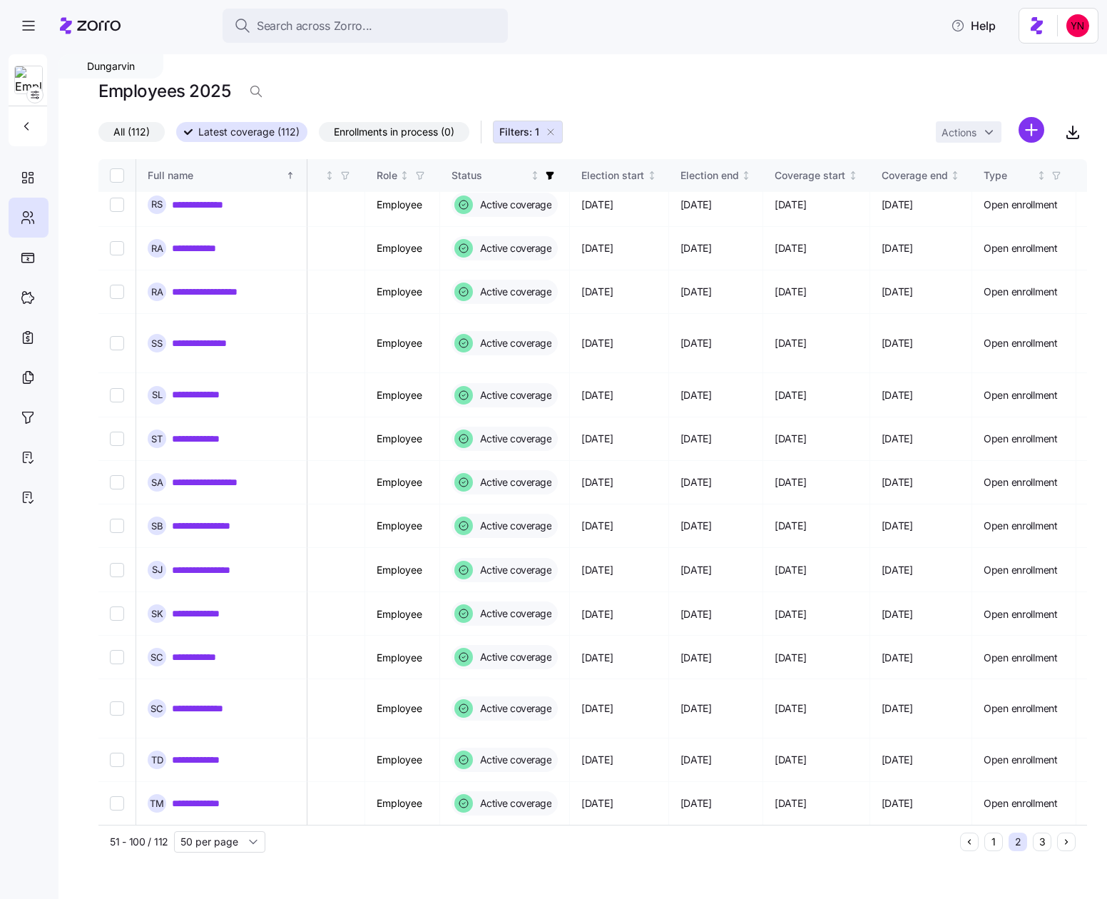
click at [133, 132] on span "All (112)" at bounding box center [131, 132] width 36 height 19
click at [98, 136] on input "All (112)" at bounding box center [98, 136] width 0 height 0
drag, startPoint x: 133, startPoint y: 132, endPoint x: 206, endPoint y: 148, distance: 74.6
click at [133, 132] on span "All (112)" at bounding box center [131, 132] width 36 height 19
click at [98, 136] on input "All (112)" at bounding box center [98, 136] width 0 height 0
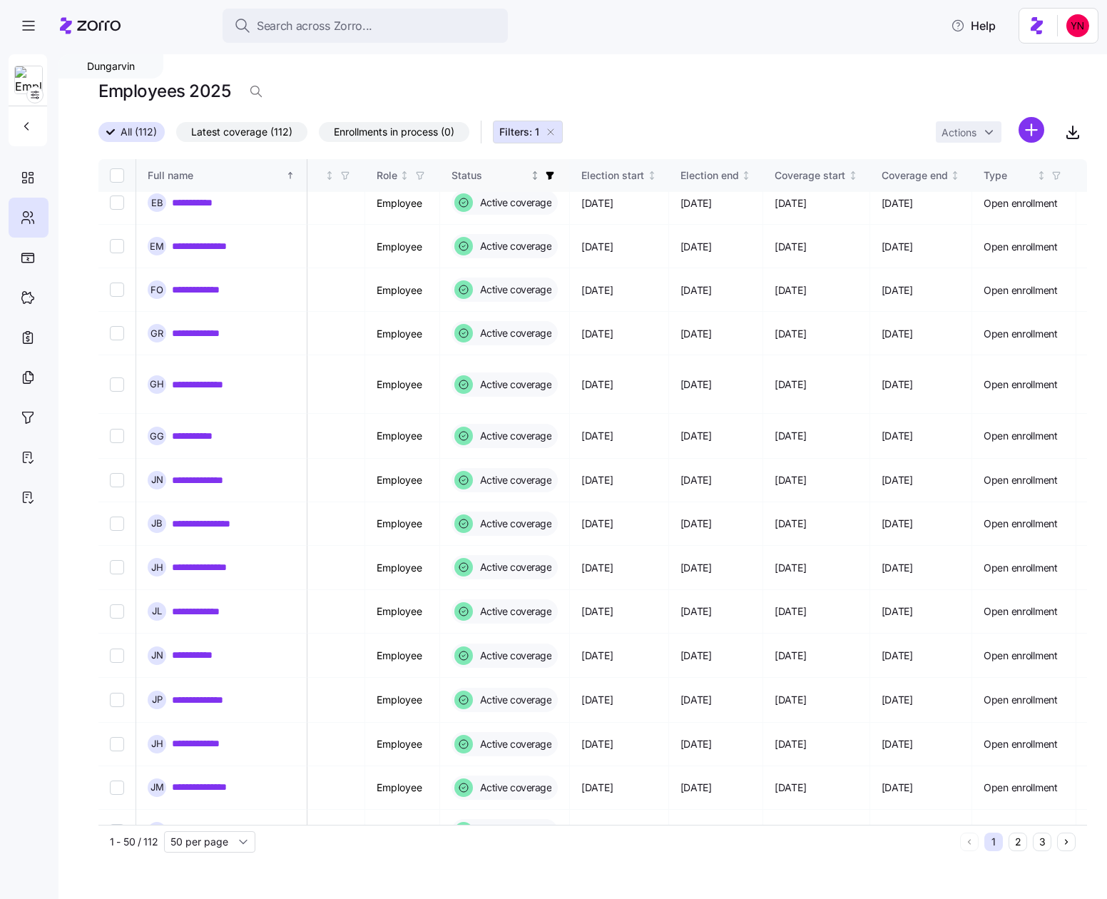
scroll to position [1574, 630]
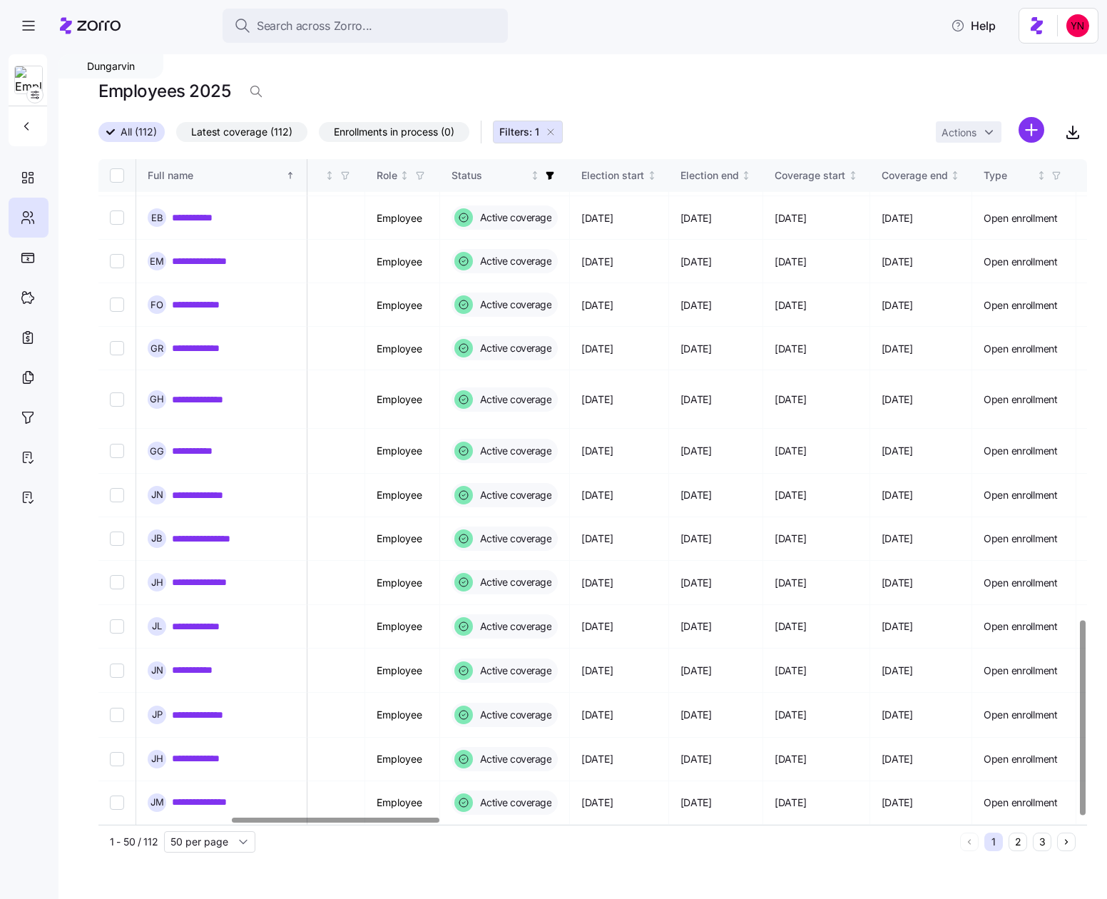
click at [558, 135] on button "Filters: 1" at bounding box center [528, 132] width 70 height 23
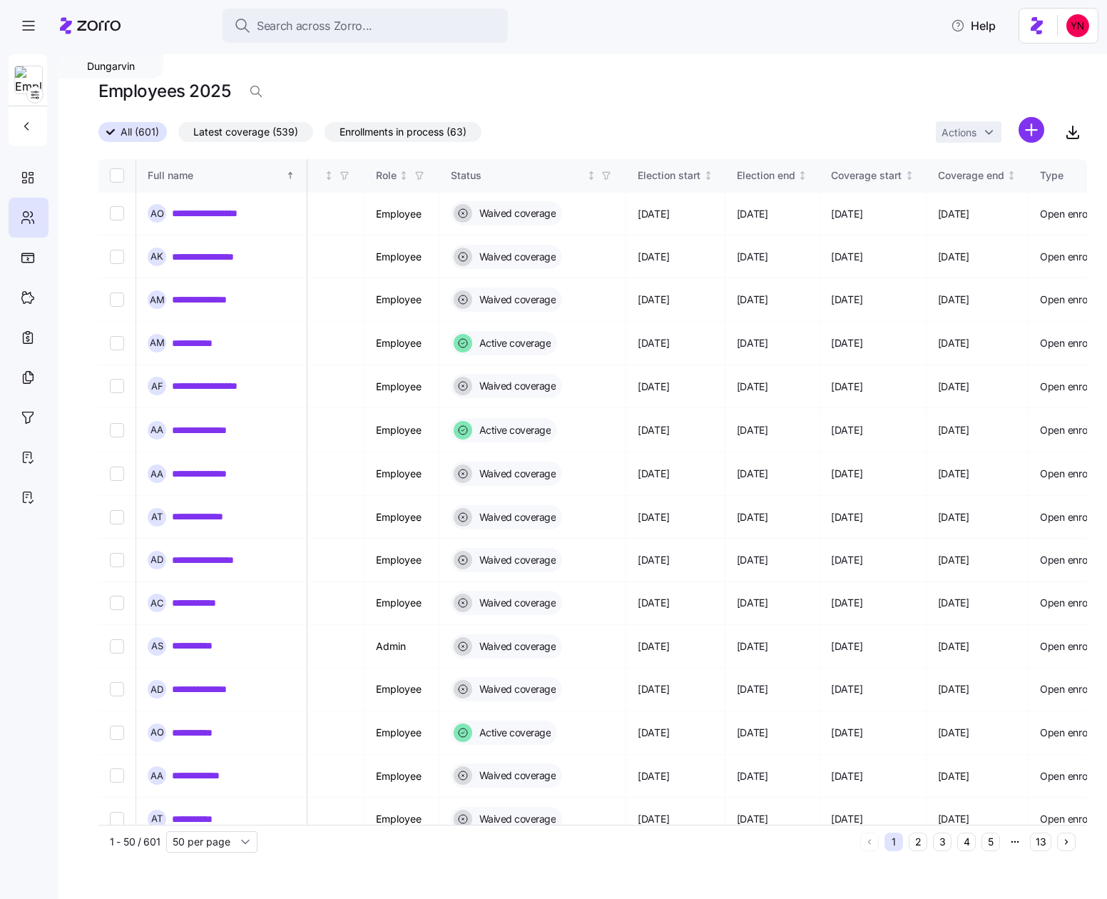
scroll to position [75, 630]
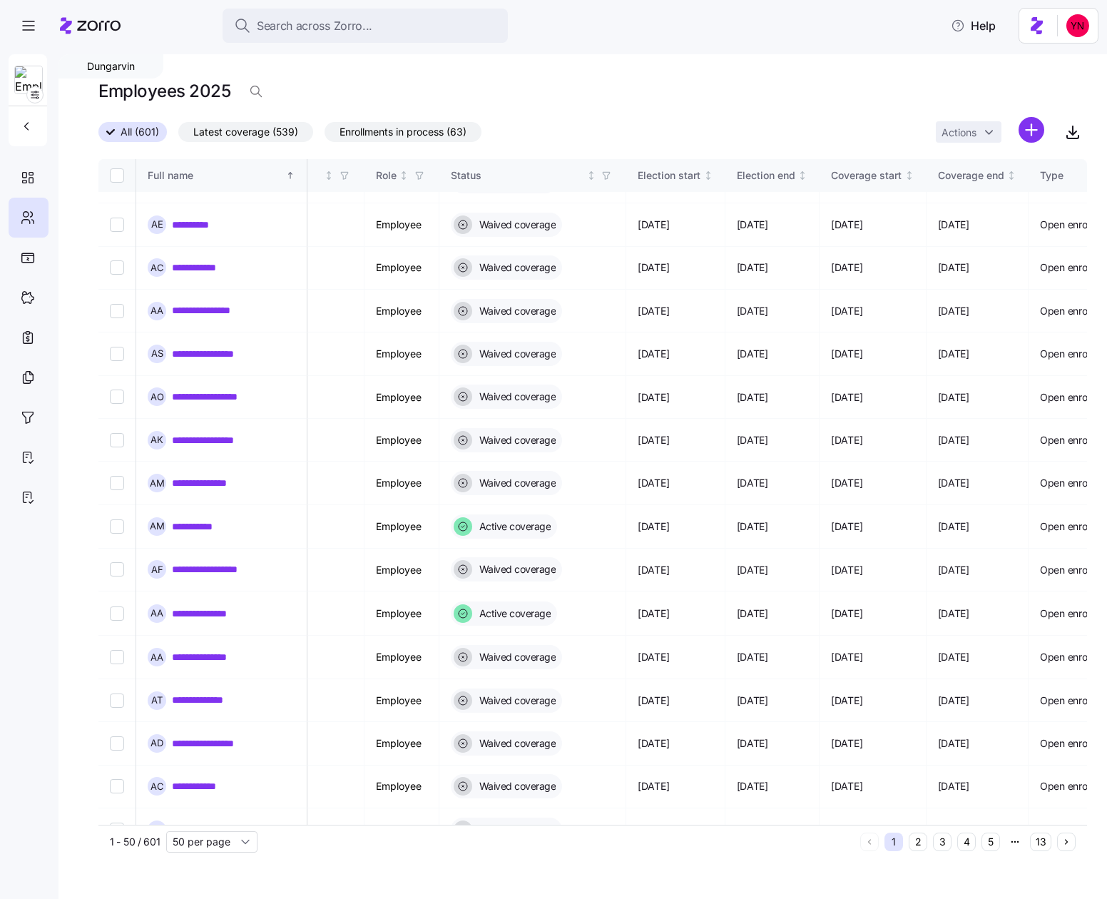
click at [103, 25] on icon at bounding box center [90, 25] width 61 height 17
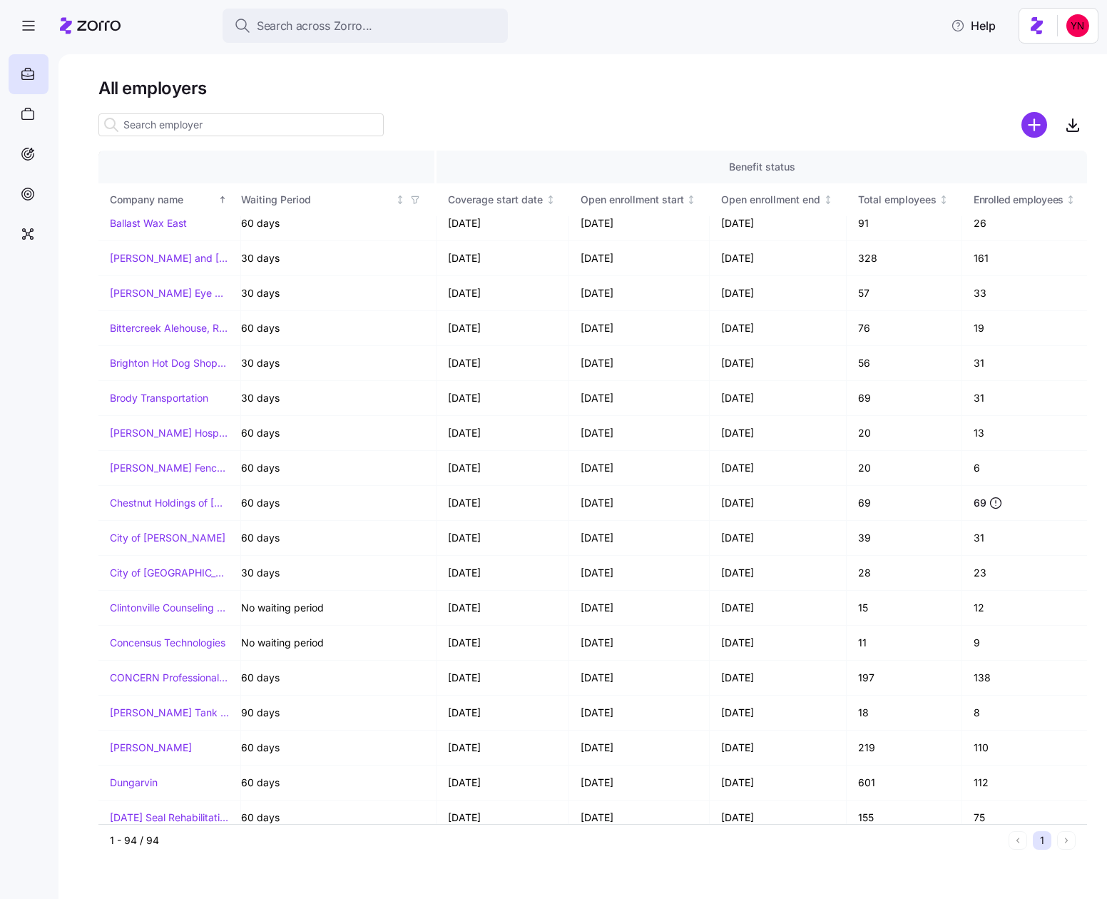
scroll to position [419, 1474]
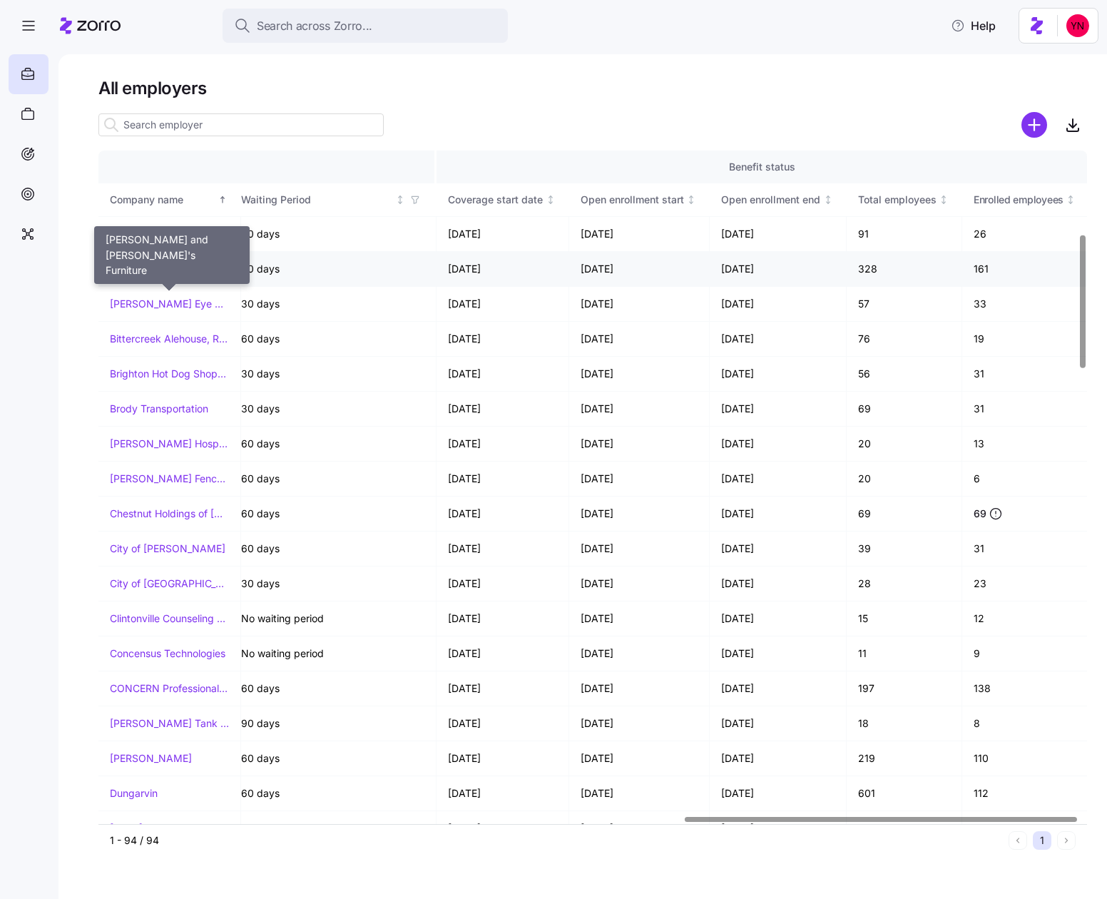
click at [169, 267] on link "[PERSON_NAME] and [PERSON_NAME]'s Furniture" at bounding box center [169, 269] width 119 height 14
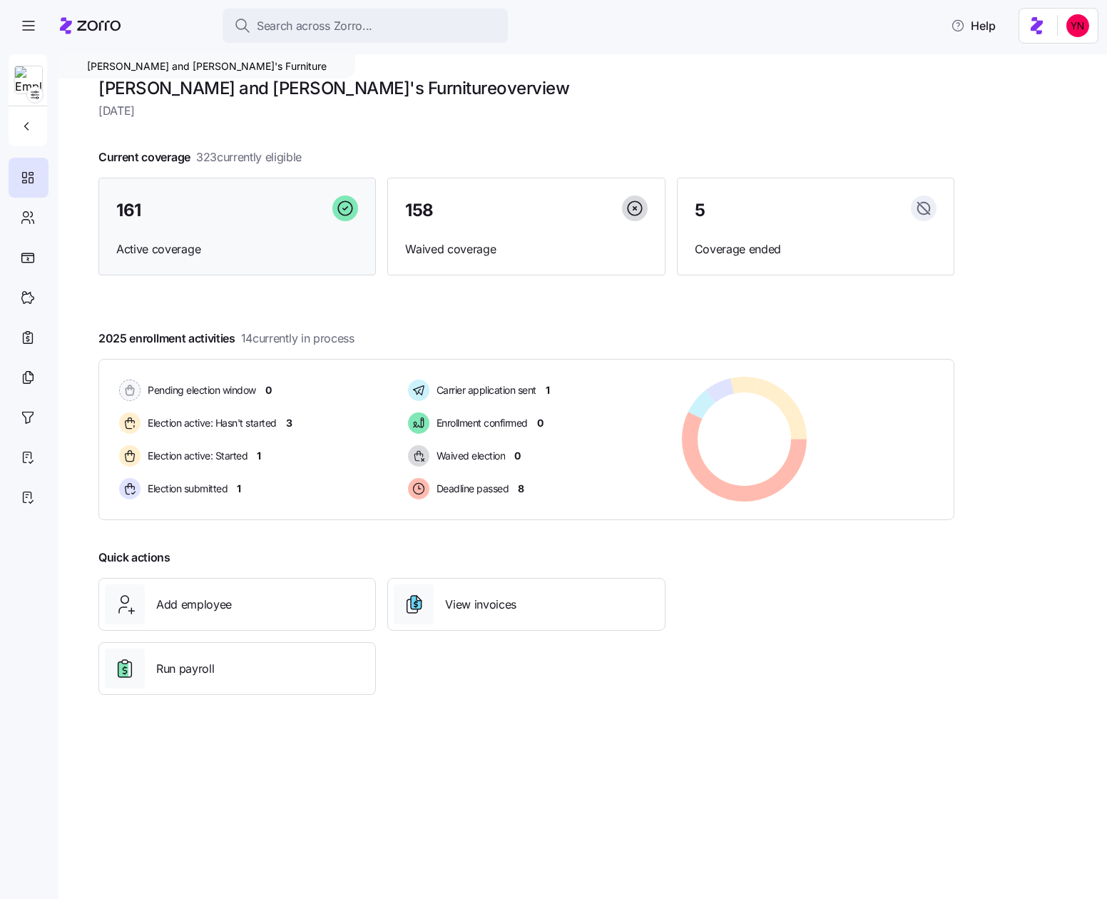
click at [253, 218] on div "161" at bounding box center [237, 210] width 242 height 31
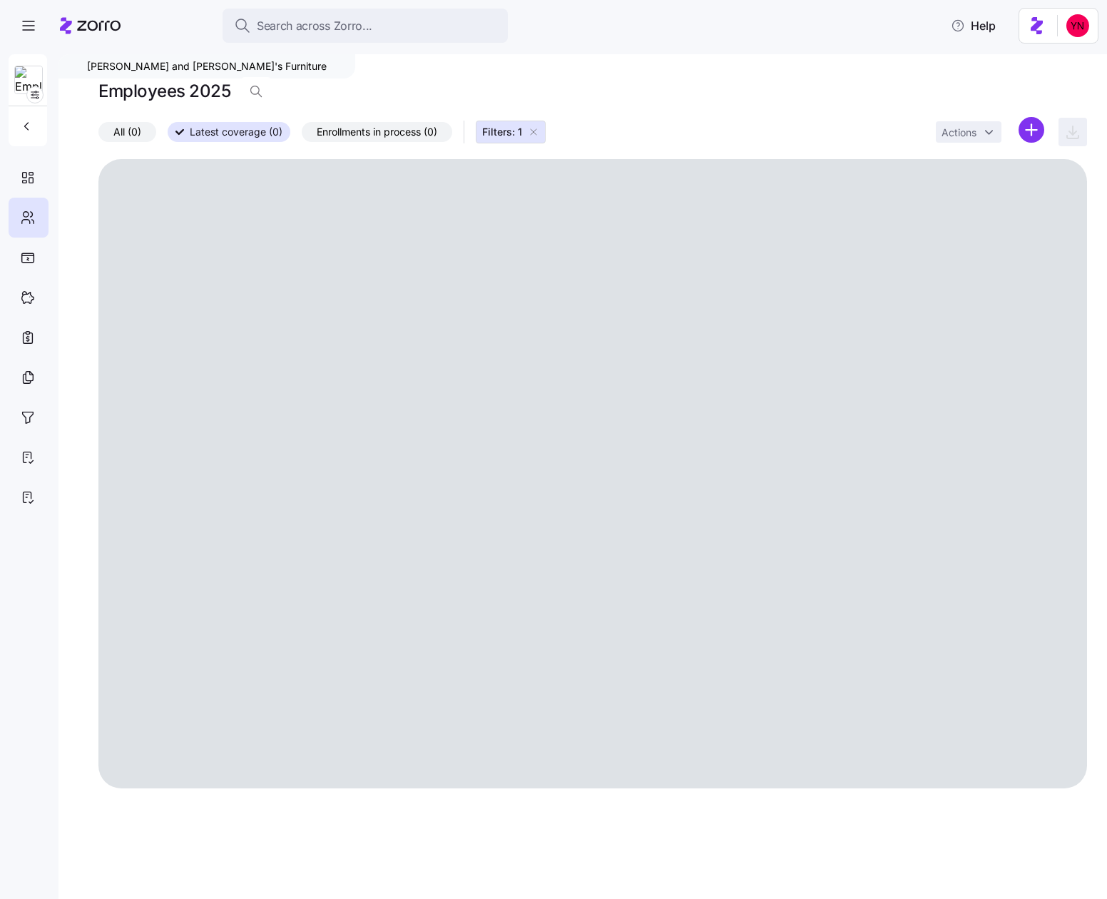
click at [394, 133] on span "Enrollments in process (0)" at bounding box center [377, 132] width 121 height 19
click at [302, 136] on input "Enrollments in process (0)" at bounding box center [302, 136] width 0 height 0
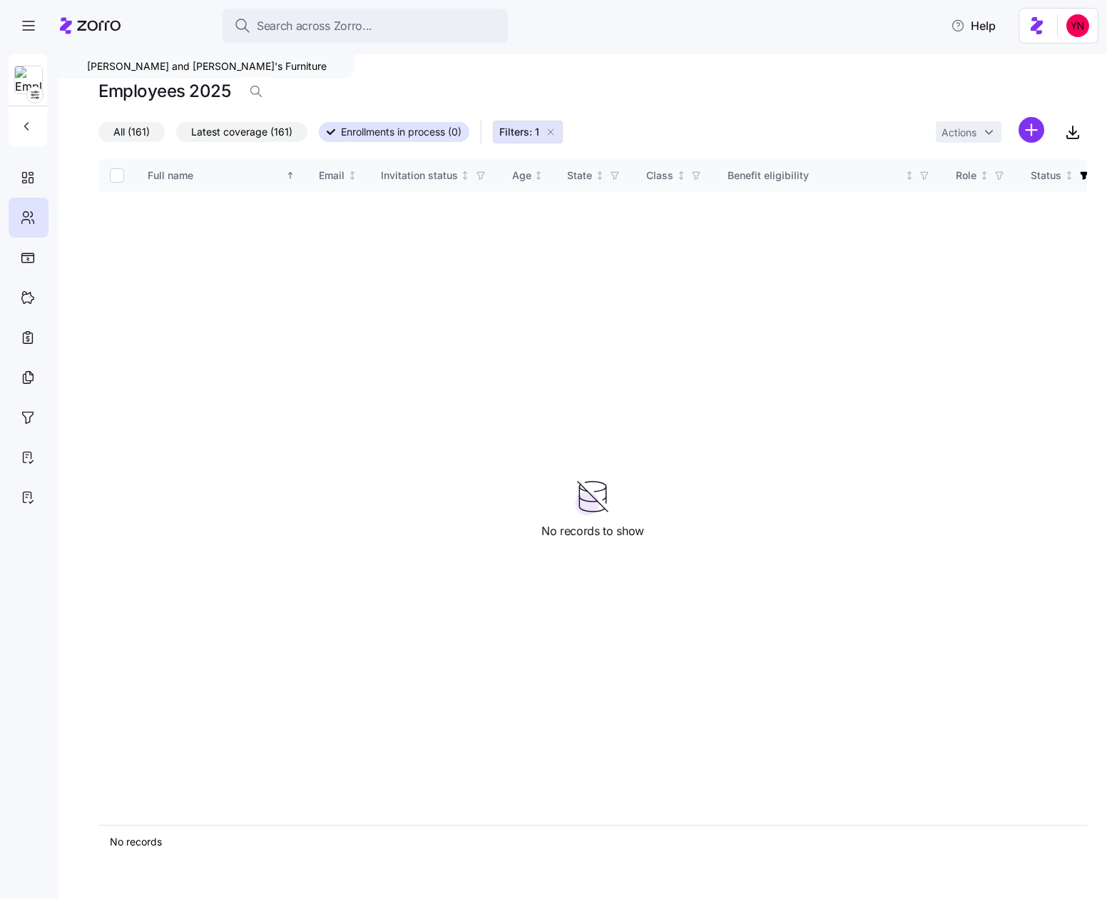
click at [553, 133] on icon "button" at bounding box center [550, 131] width 11 height 11
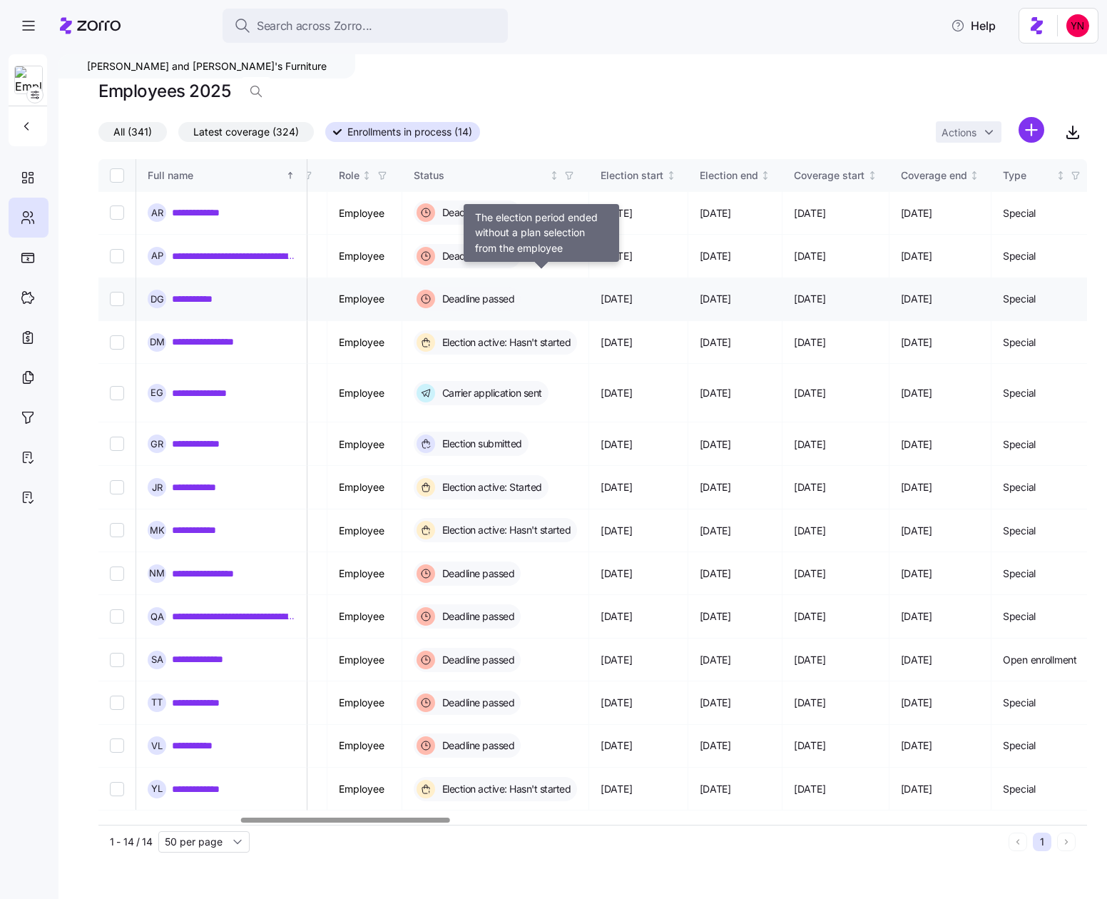
scroll to position [0, 683]
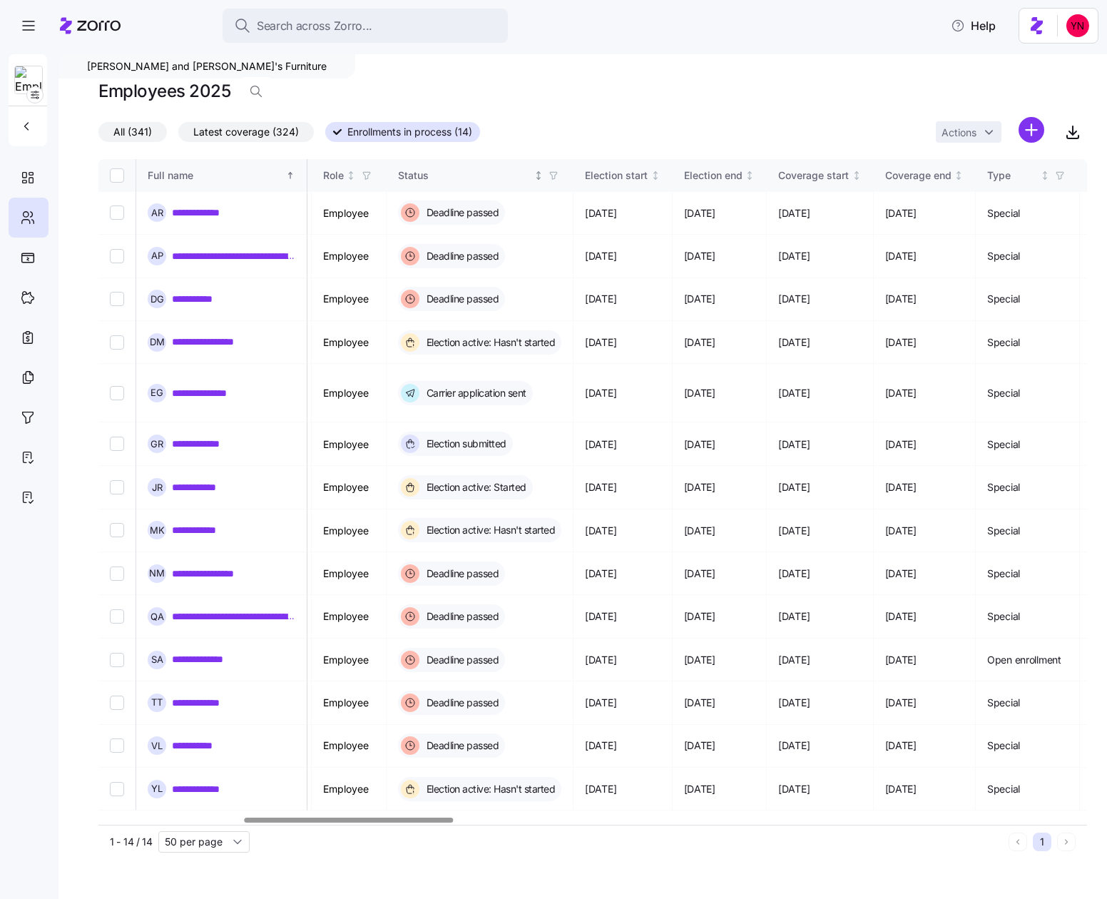
click at [558, 174] on icon "button" at bounding box center [553, 175] width 10 height 10
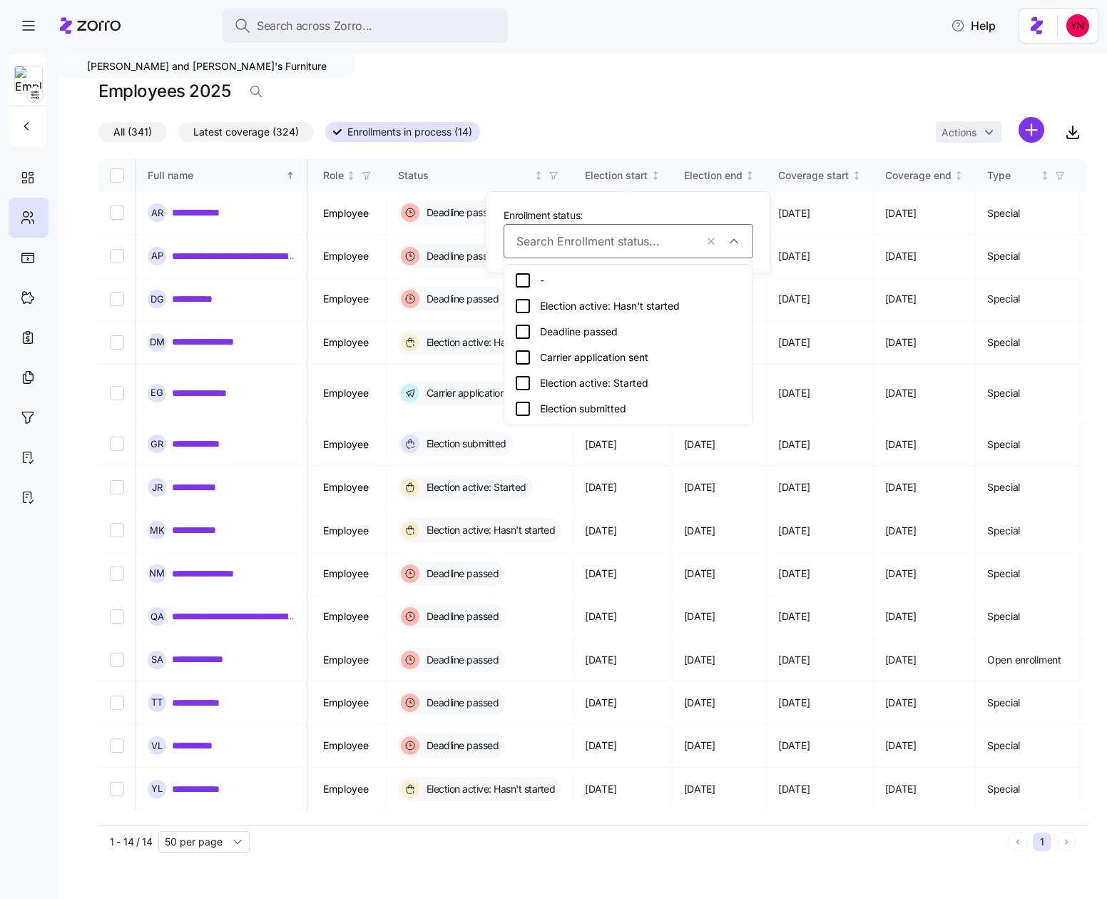
click at [522, 411] on icon at bounding box center [522, 408] width 17 height 17
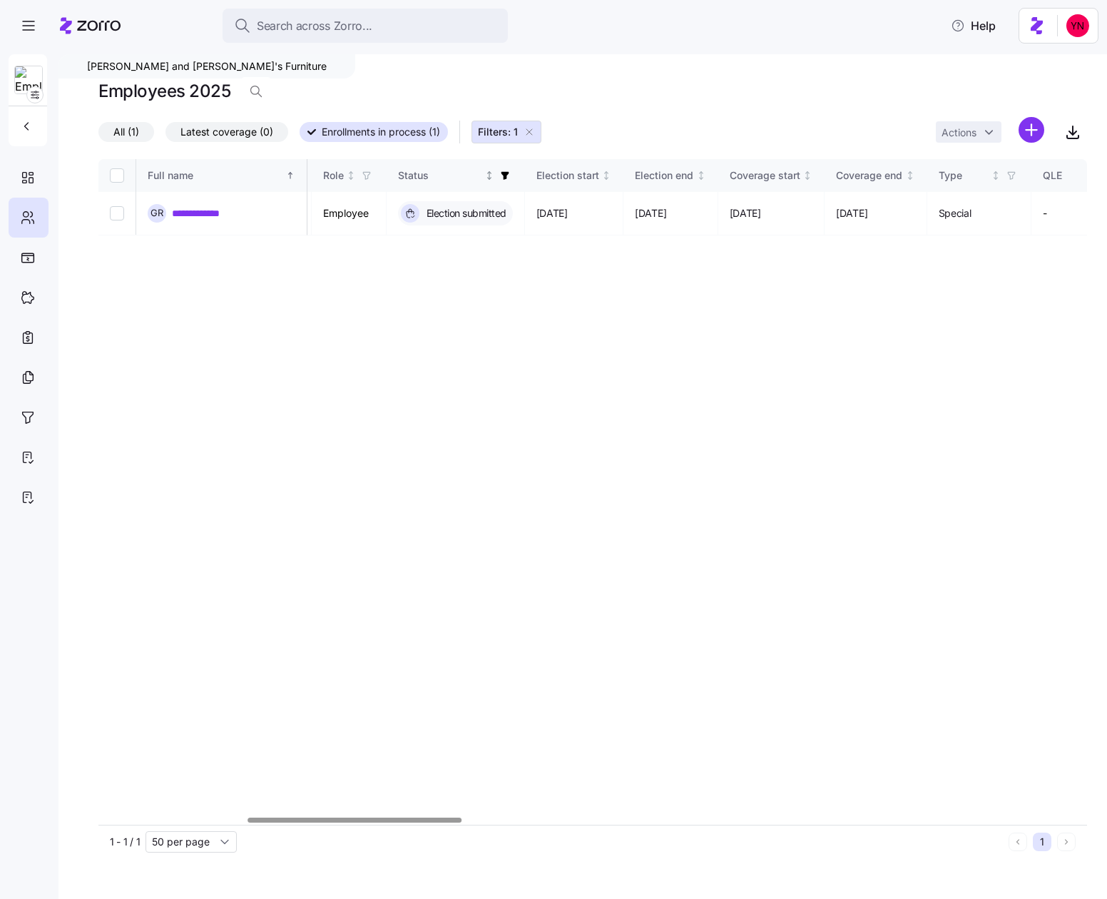
click at [510, 176] on icon "button" at bounding box center [505, 175] width 10 height 10
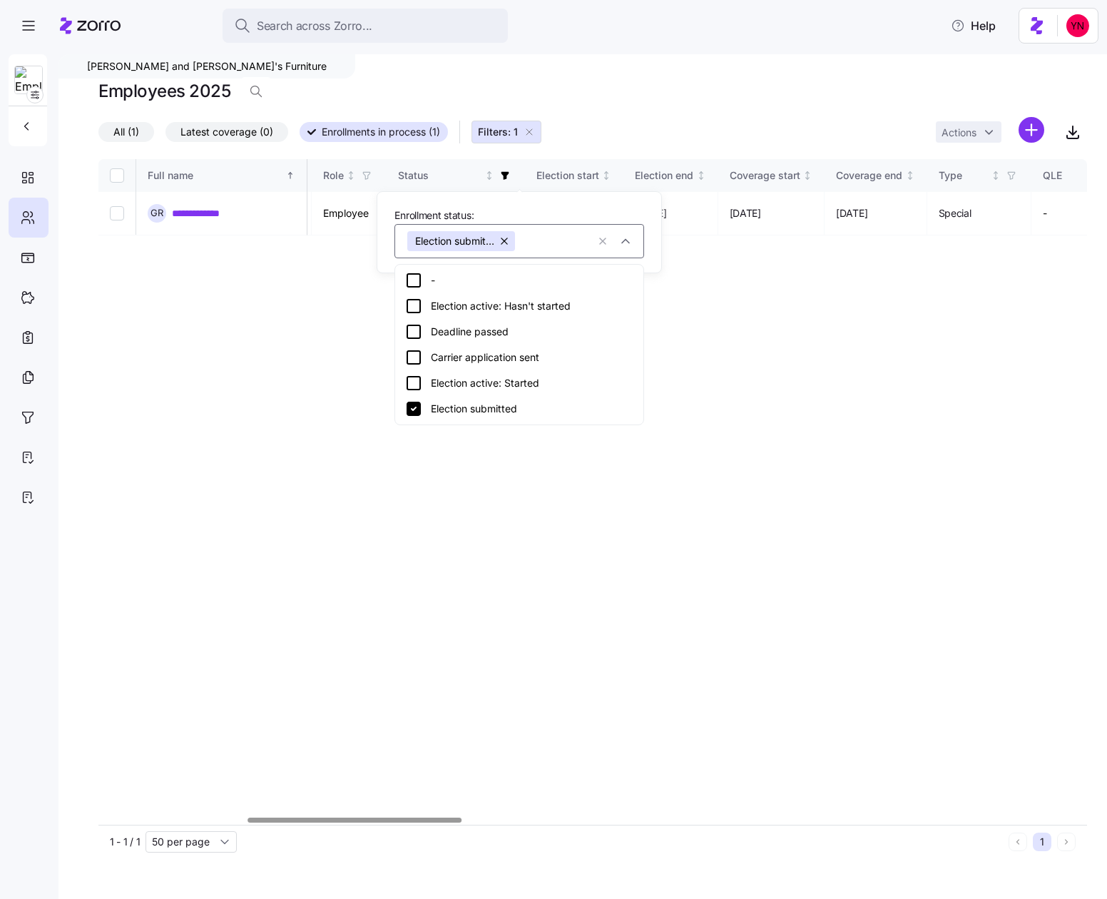
click at [410, 409] on icon at bounding box center [414, 409] width 14 height 14
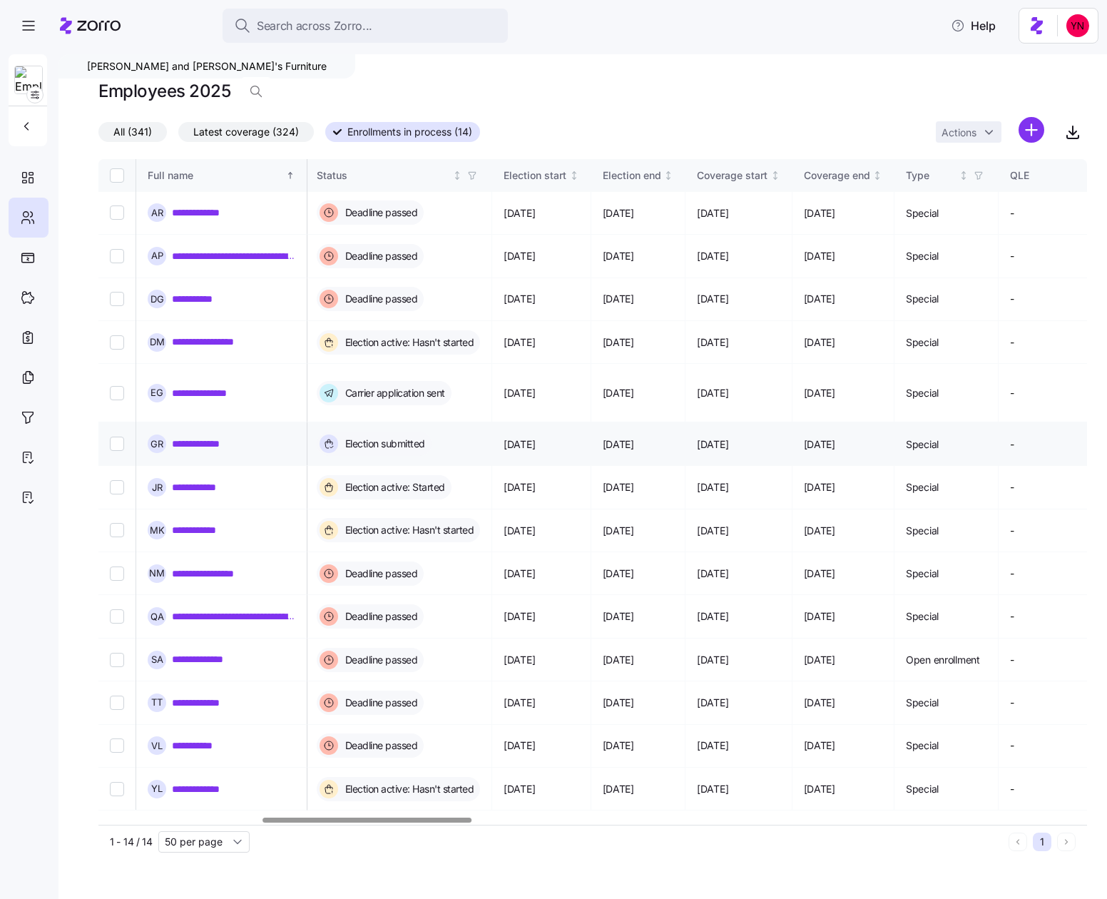
scroll to position [0, 772]
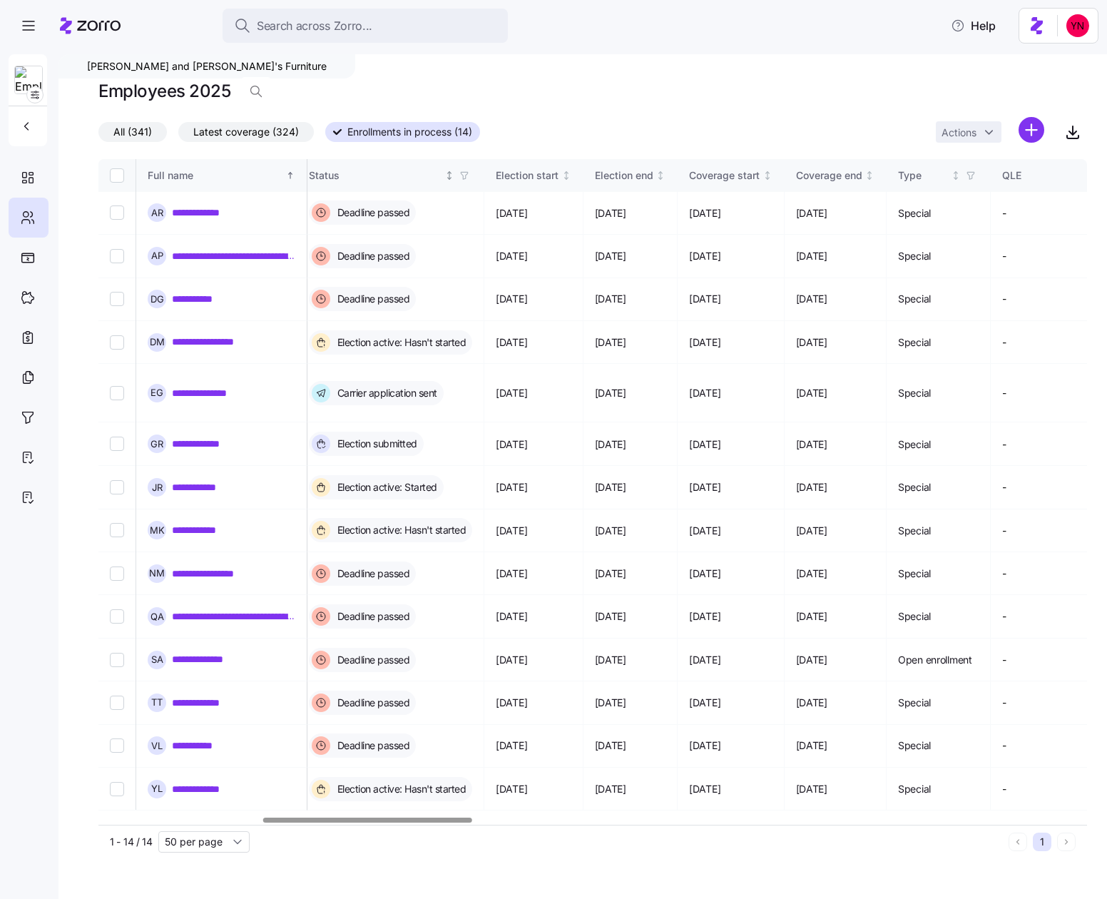
click at [469, 171] on icon "button" at bounding box center [464, 175] width 10 height 10
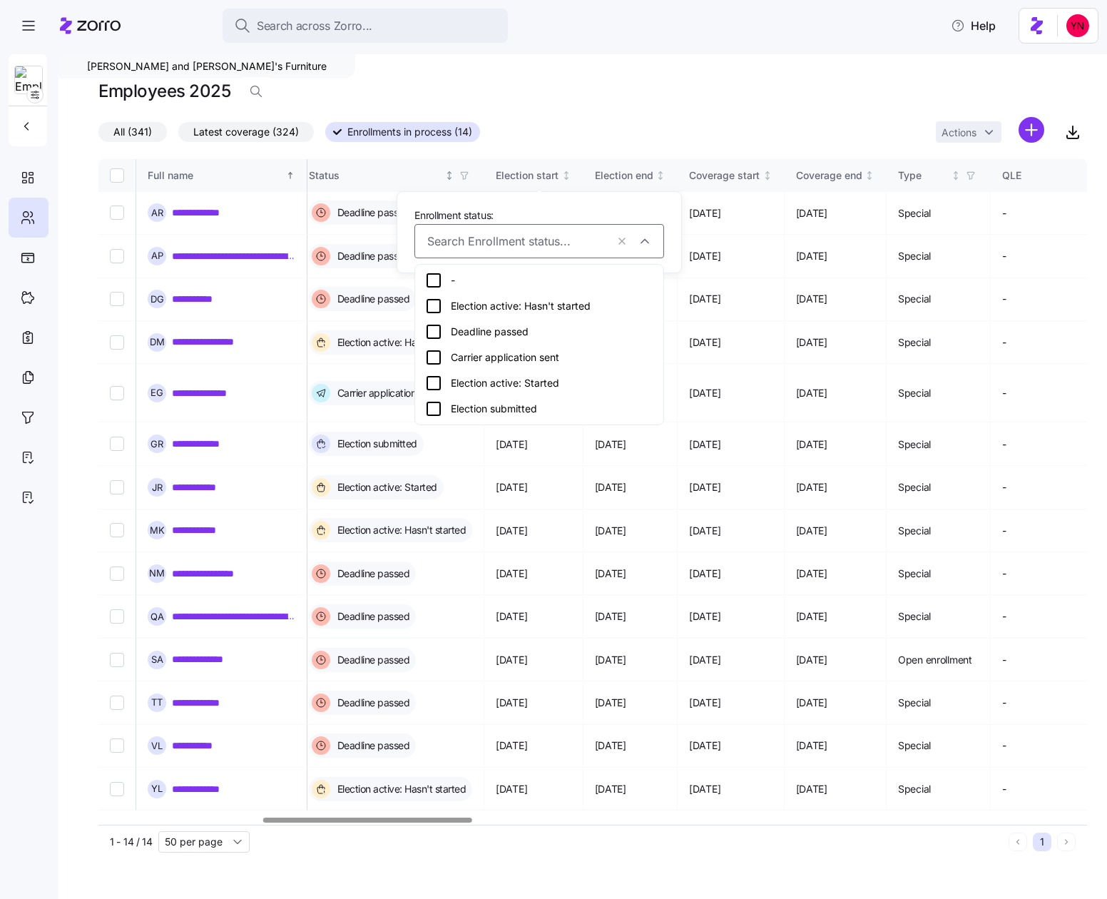
click at [472, 180] on span "button" at bounding box center [464, 176] width 16 height 16
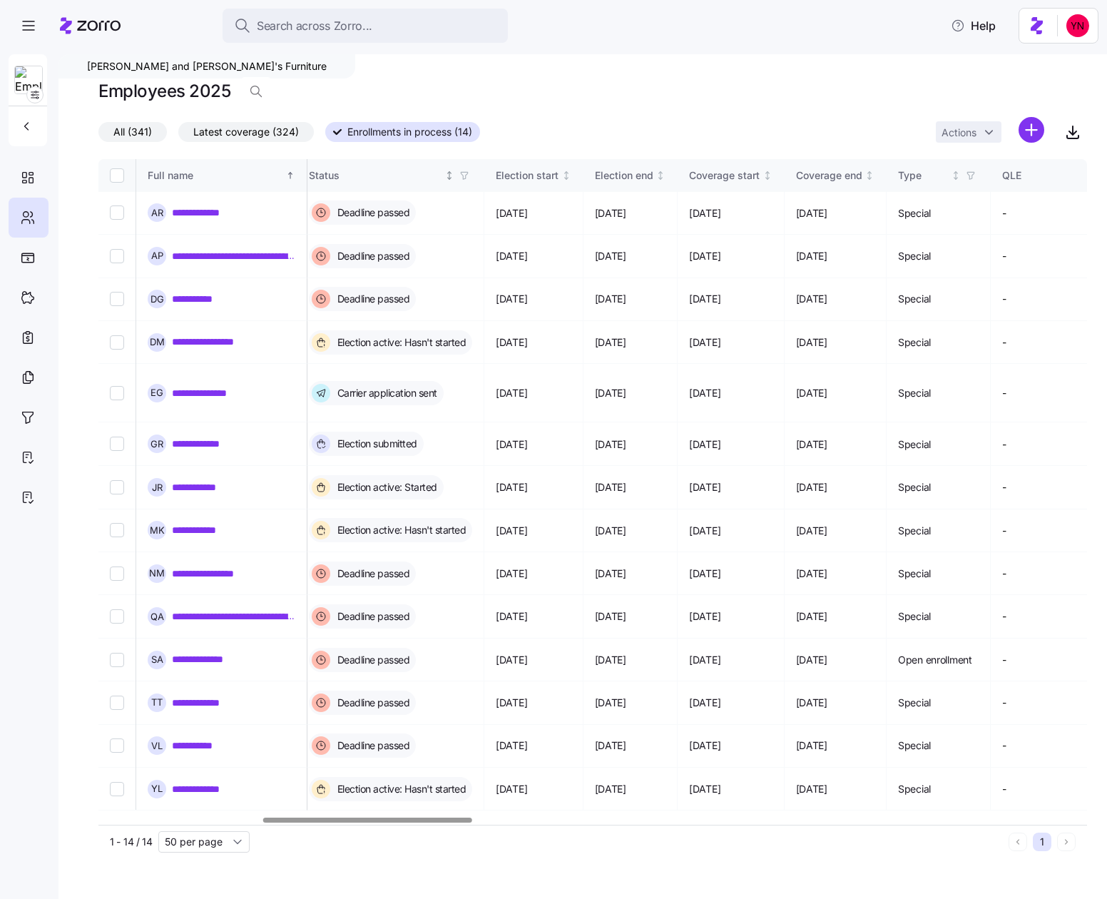
click at [467, 178] on icon "button" at bounding box center [464, 175] width 6 height 7
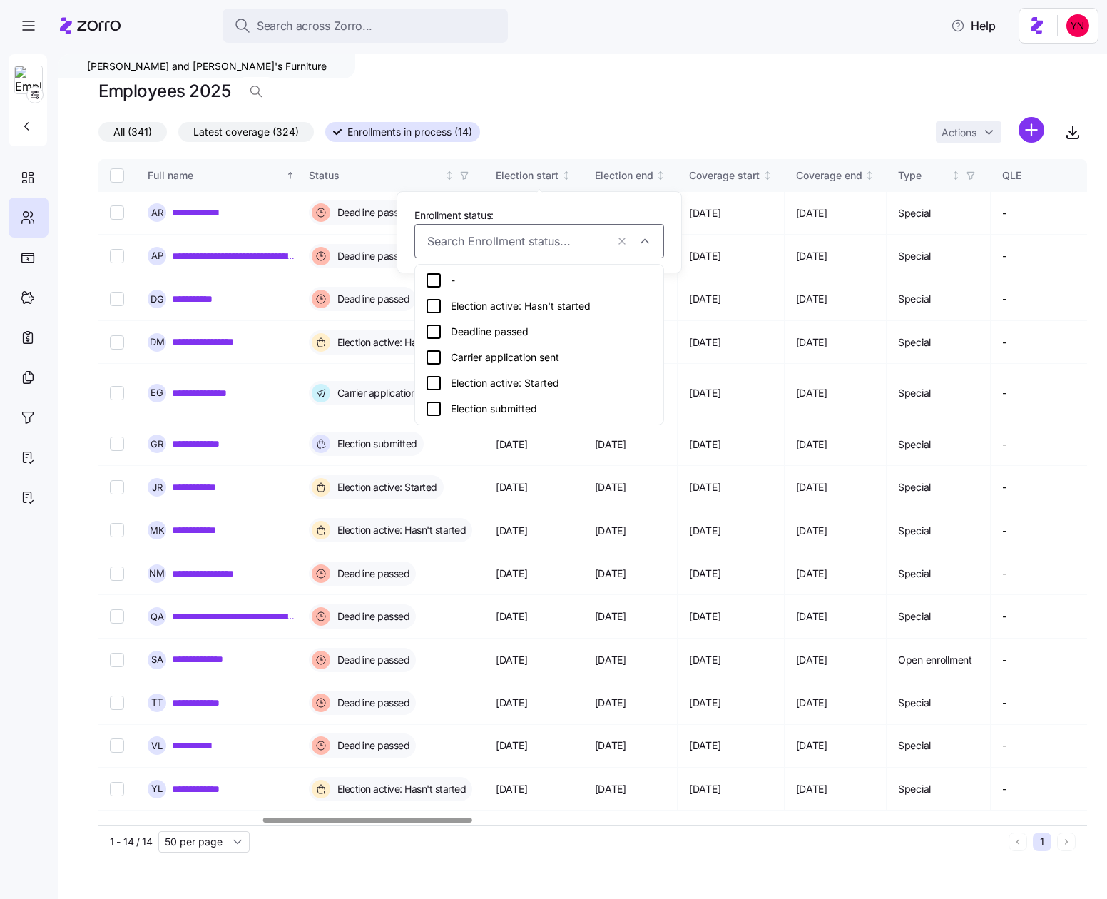
click at [420, 848] on div "**********" at bounding box center [582, 476] width 1048 height 844
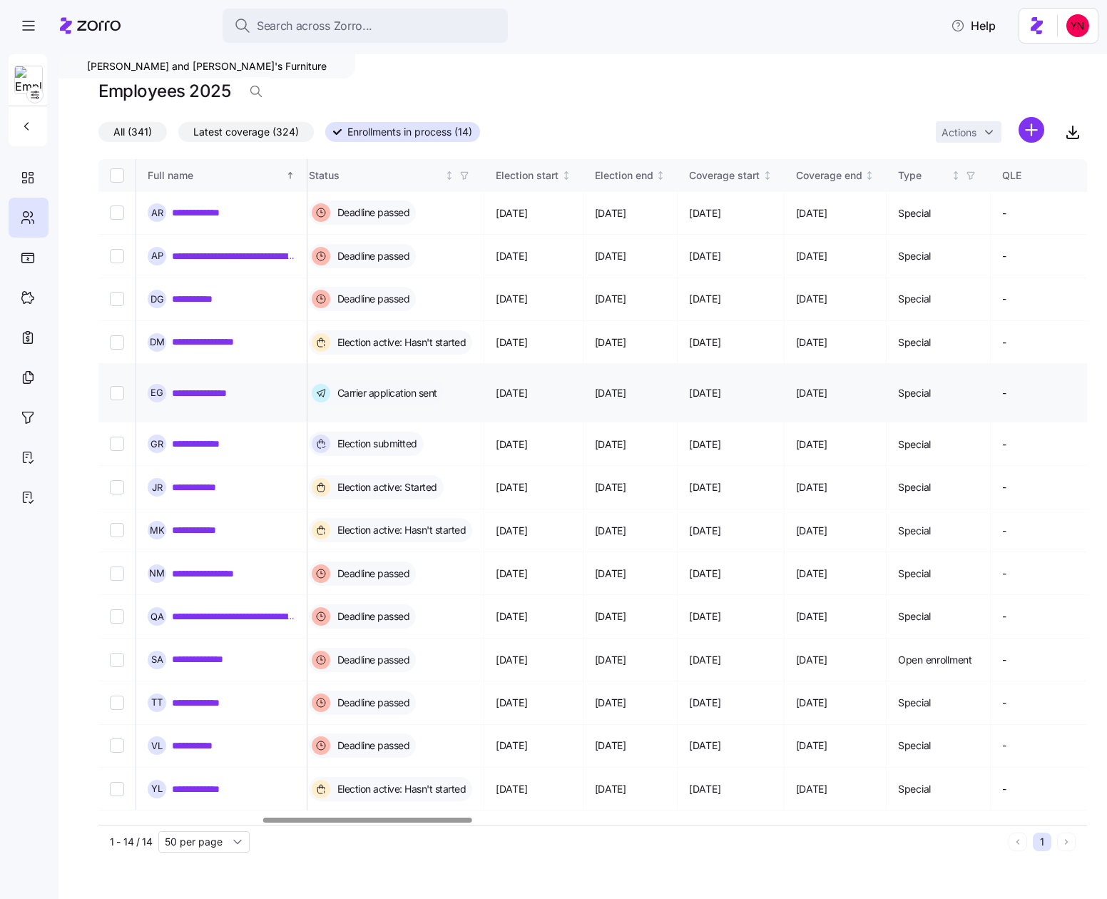
click at [485, 368] on td "Carrier application sent" at bounding box center [391, 393] width 188 height 58
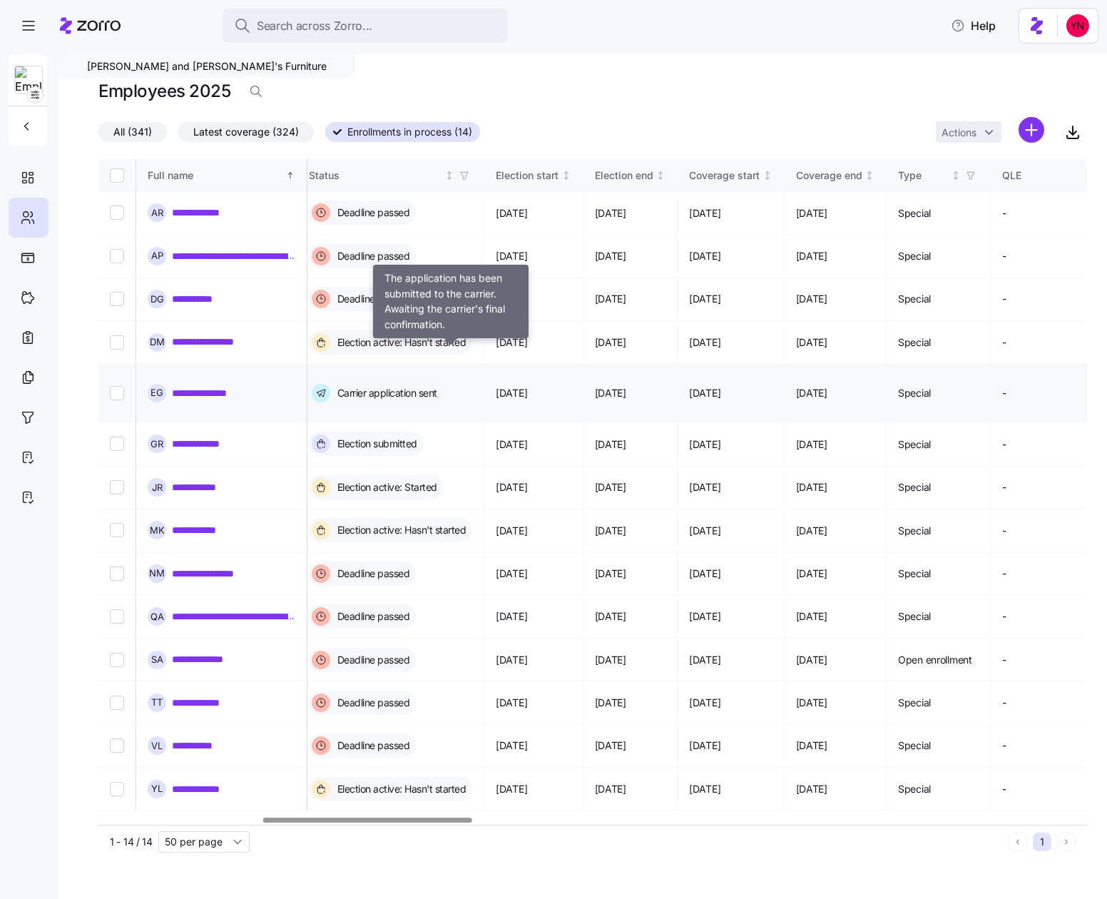
drag, startPoint x: 491, startPoint y: 360, endPoint x: 491, endPoint y: 367, distance: 7.2
click at [437, 386] on span "Carrier application sent" at bounding box center [385, 393] width 104 height 14
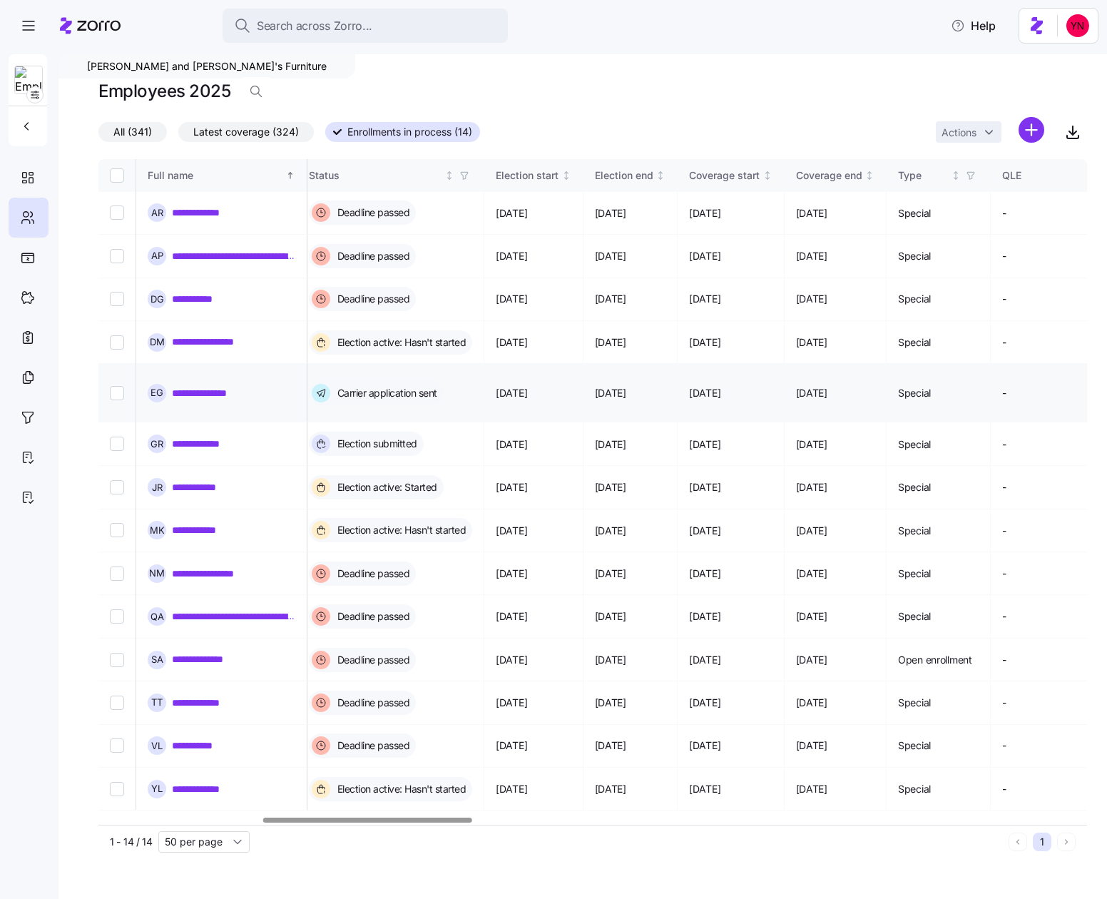
click at [225, 386] on link "**********" at bounding box center [218, 393] width 92 height 14
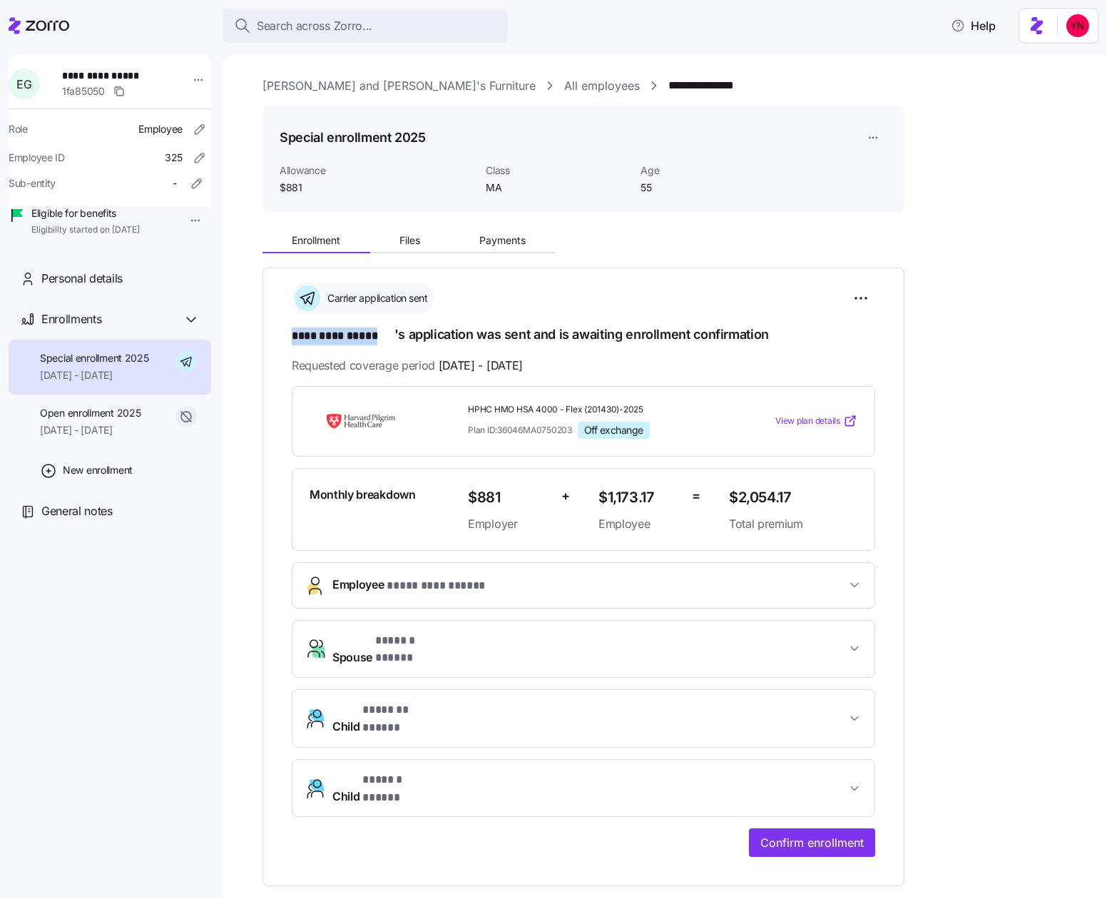
drag, startPoint x: 292, startPoint y: 337, endPoint x: 392, endPoint y: 335, distance: 99.9
click at [392, 335] on div "**********" at bounding box center [583, 576] width 642 height 618
copy span "********* *****"
click at [320, 88] on link "[PERSON_NAME] and [PERSON_NAME]'s Furniture" at bounding box center [398, 86] width 273 height 18
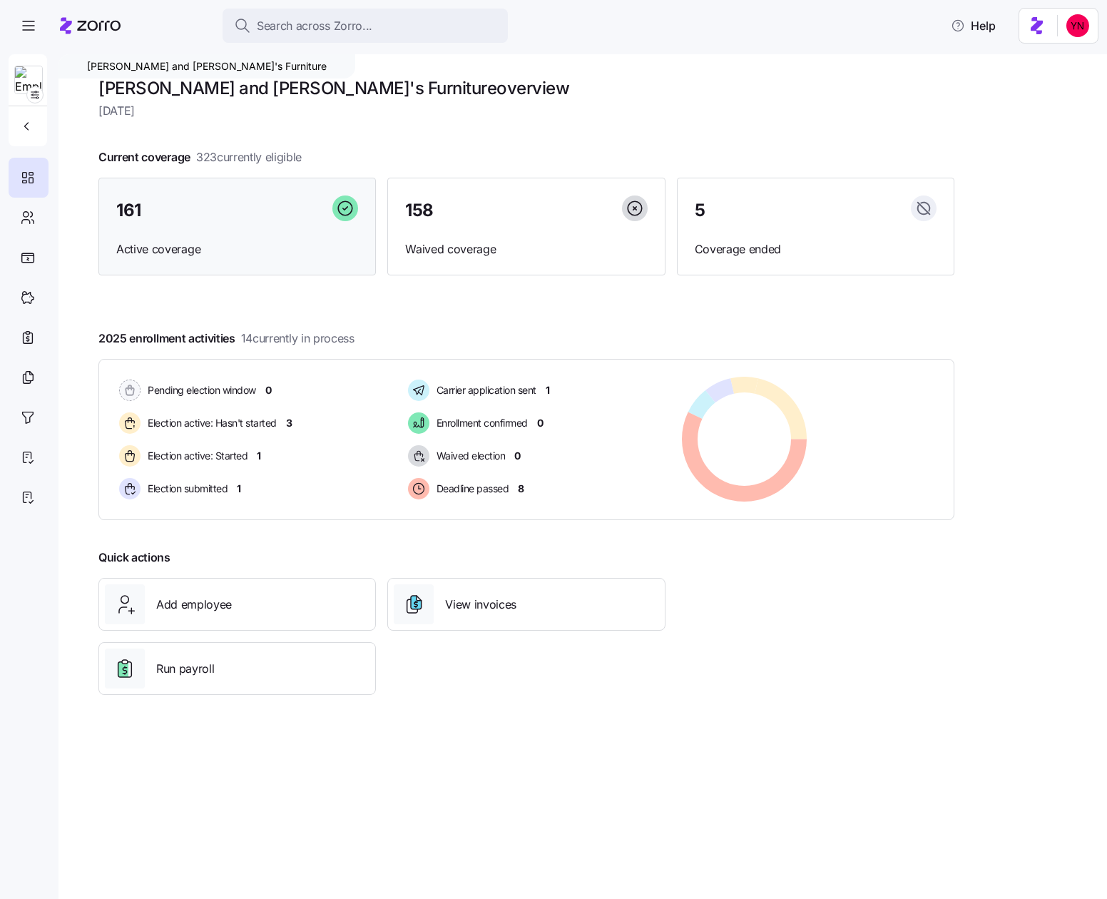
click at [286, 227] on div "161 Active coverage" at bounding box center [236, 227] width 277 height 98
click at [224, 262] on div "161 Active coverage" at bounding box center [236, 227] width 277 height 98
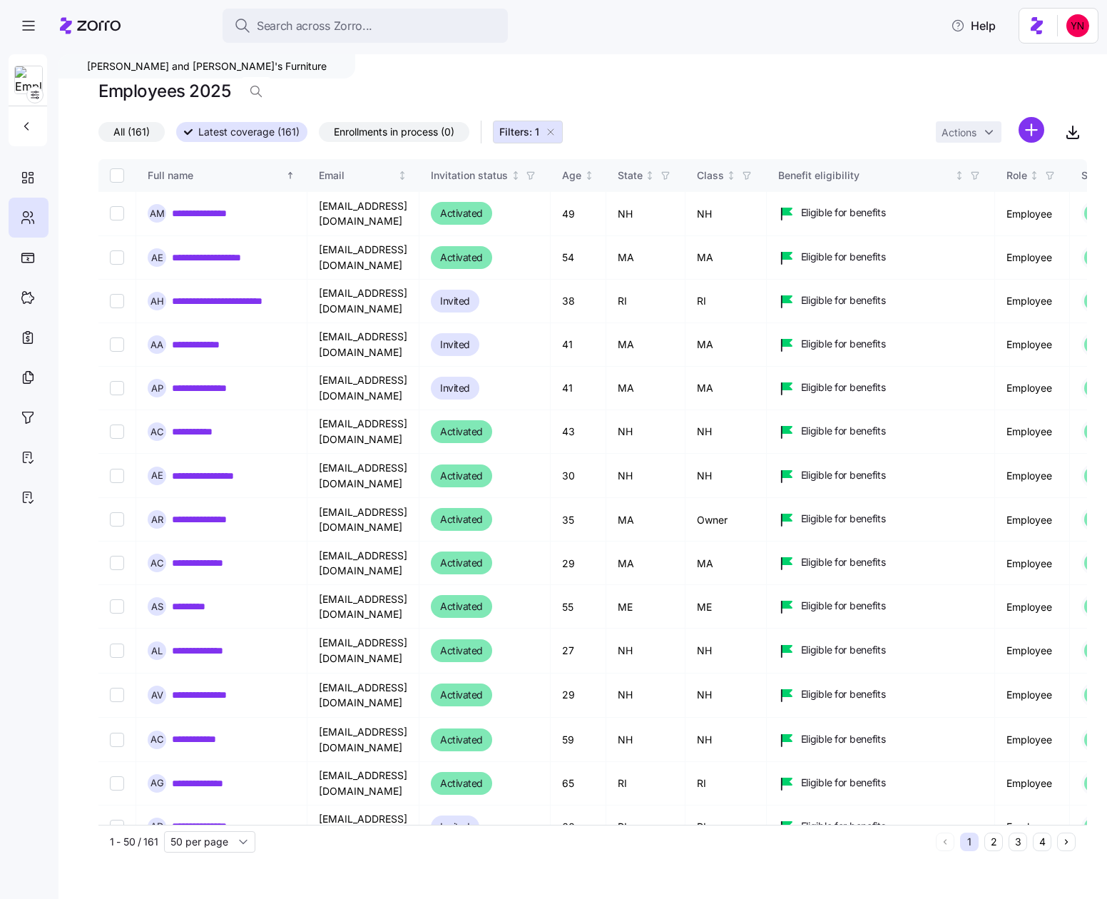
click at [995, 842] on button "2" at bounding box center [993, 841] width 19 height 19
click at [995, 841] on button "2" at bounding box center [993, 841] width 19 height 19
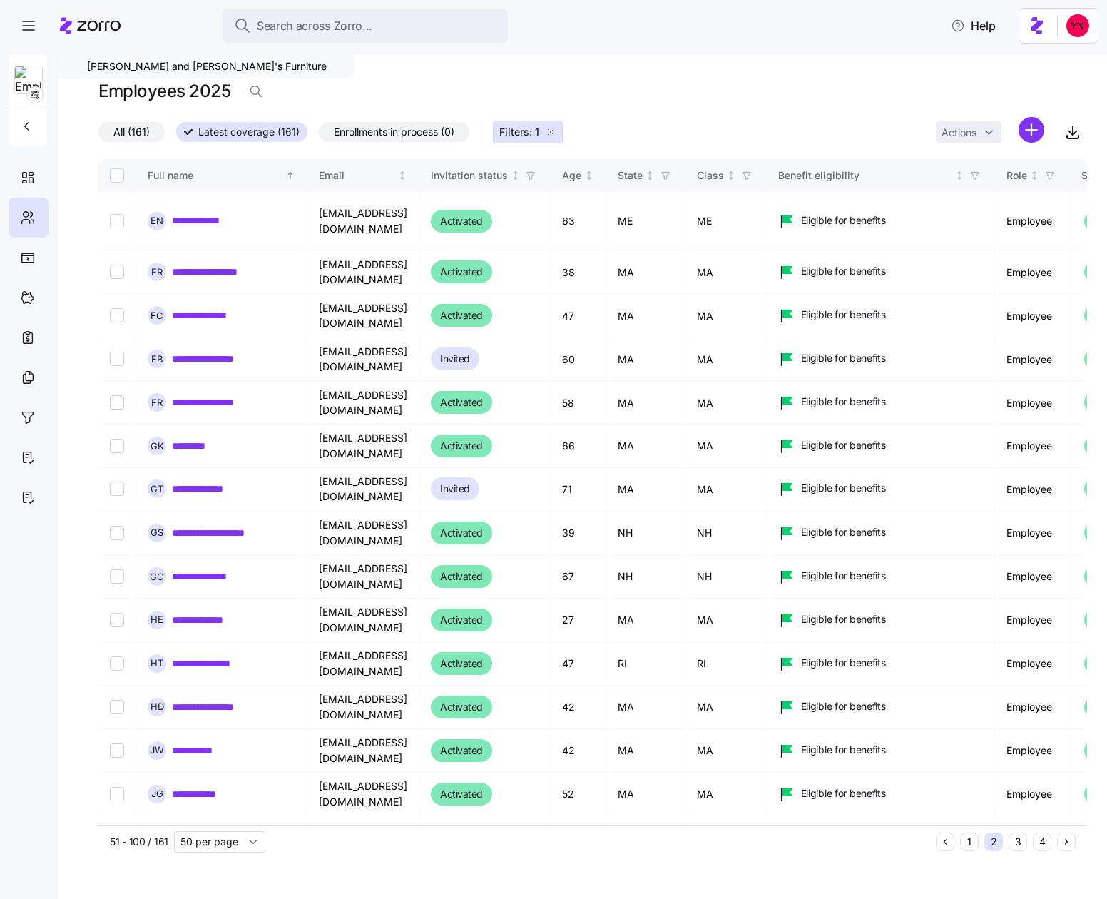
click at [1015, 839] on button "3" at bounding box center [1017, 841] width 19 height 19
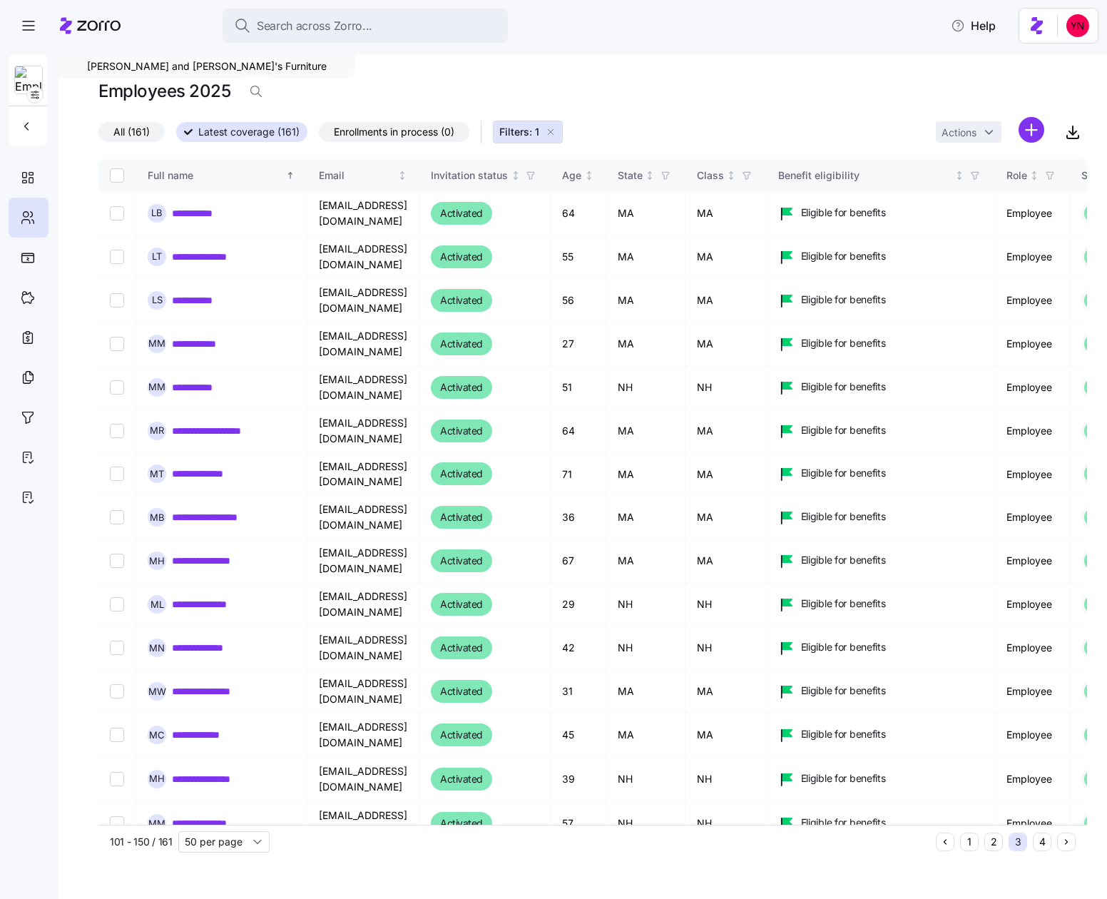
click at [1043, 847] on button "4" at bounding box center [1042, 841] width 19 height 19
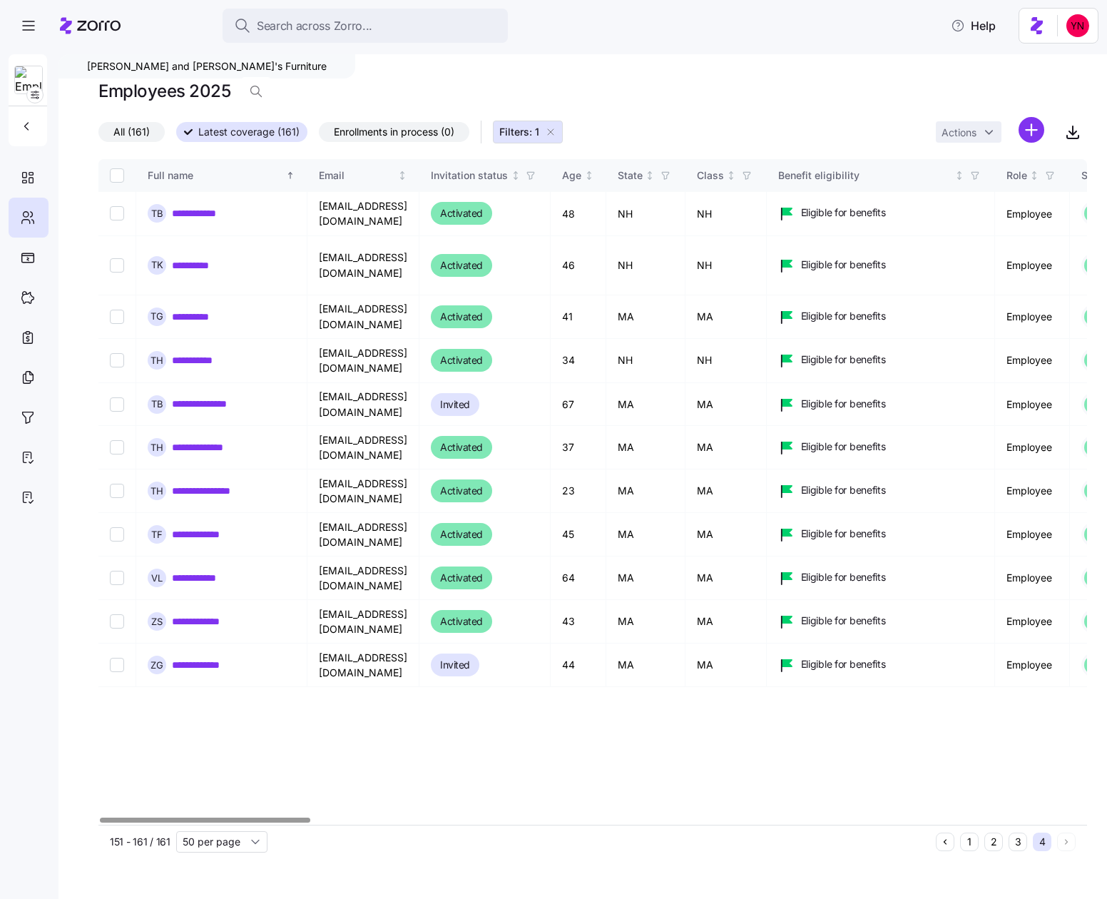
click at [410, 132] on span "Enrollments in process (0)" at bounding box center [394, 132] width 121 height 19
click at [319, 136] on input "Enrollments in process (0)" at bounding box center [319, 136] width 0 height 0
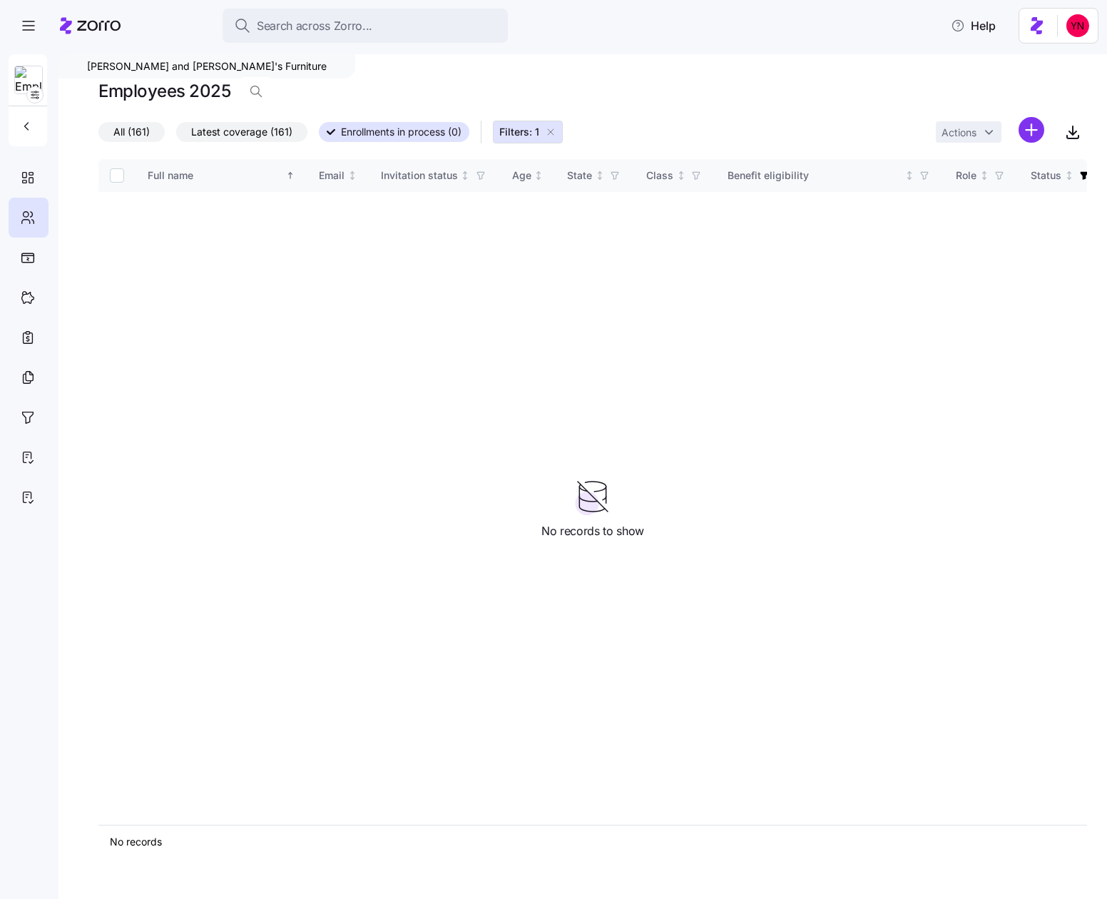
click at [551, 130] on icon "button" at bounding box center [550, 131] width 11 height 11
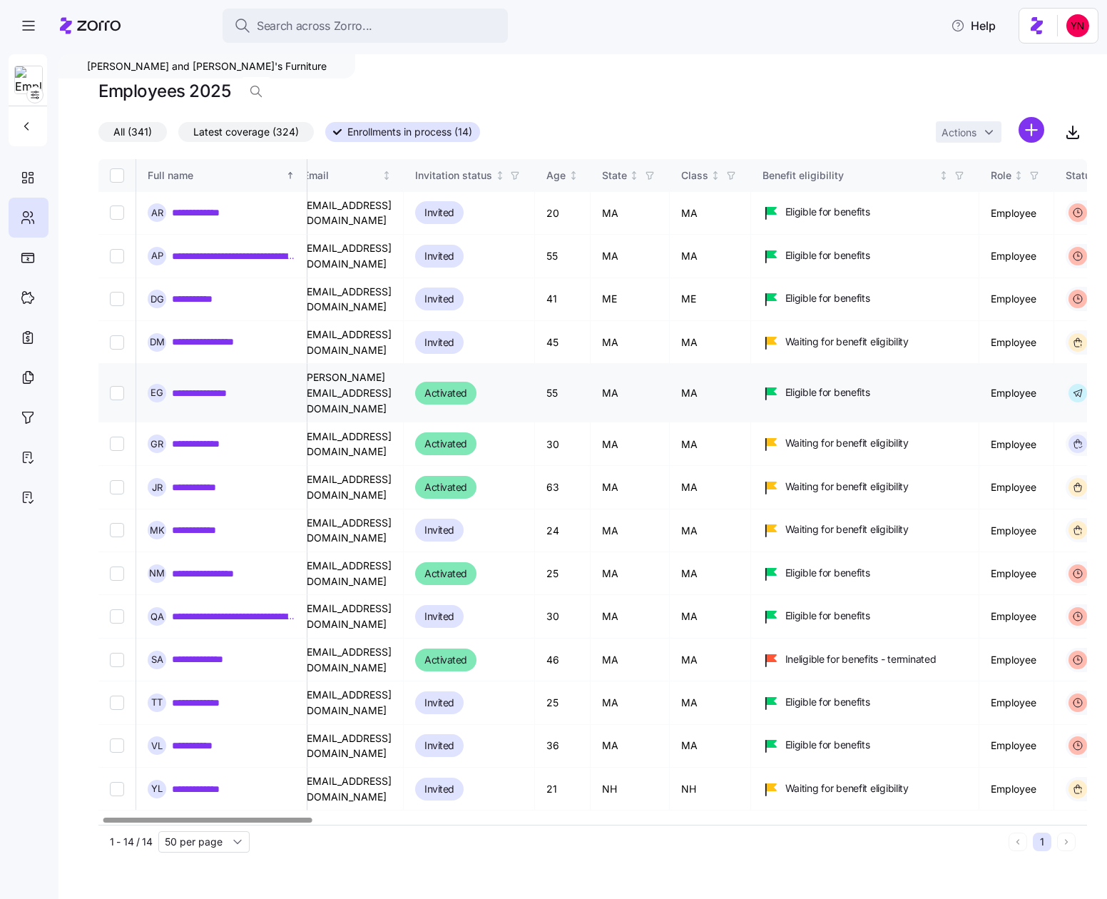
scroll to position [0, 19]
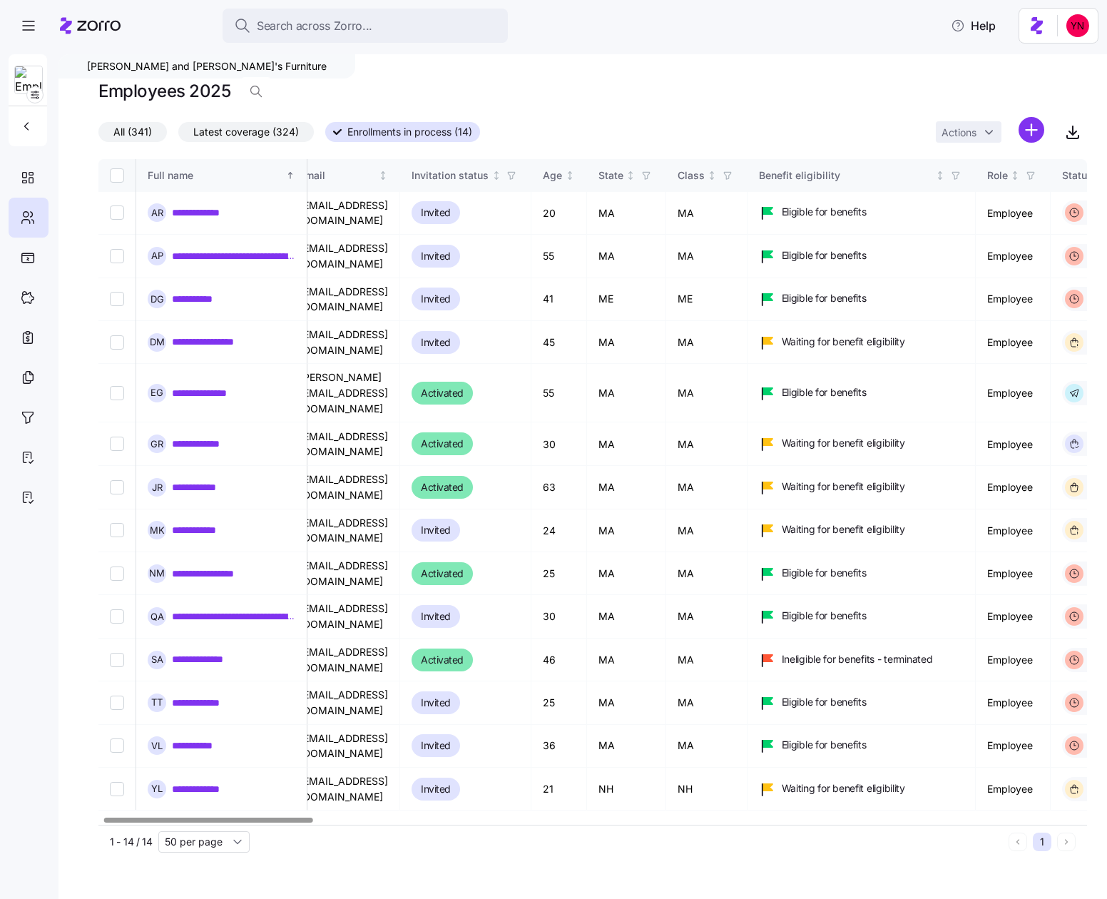
click at [148, 136] on span "All (341)" at bounding box center [132, 132] width 39 height 19
click at [98, 136] on input "All (341)" at bounding box center [98, 136] width 0 height 0
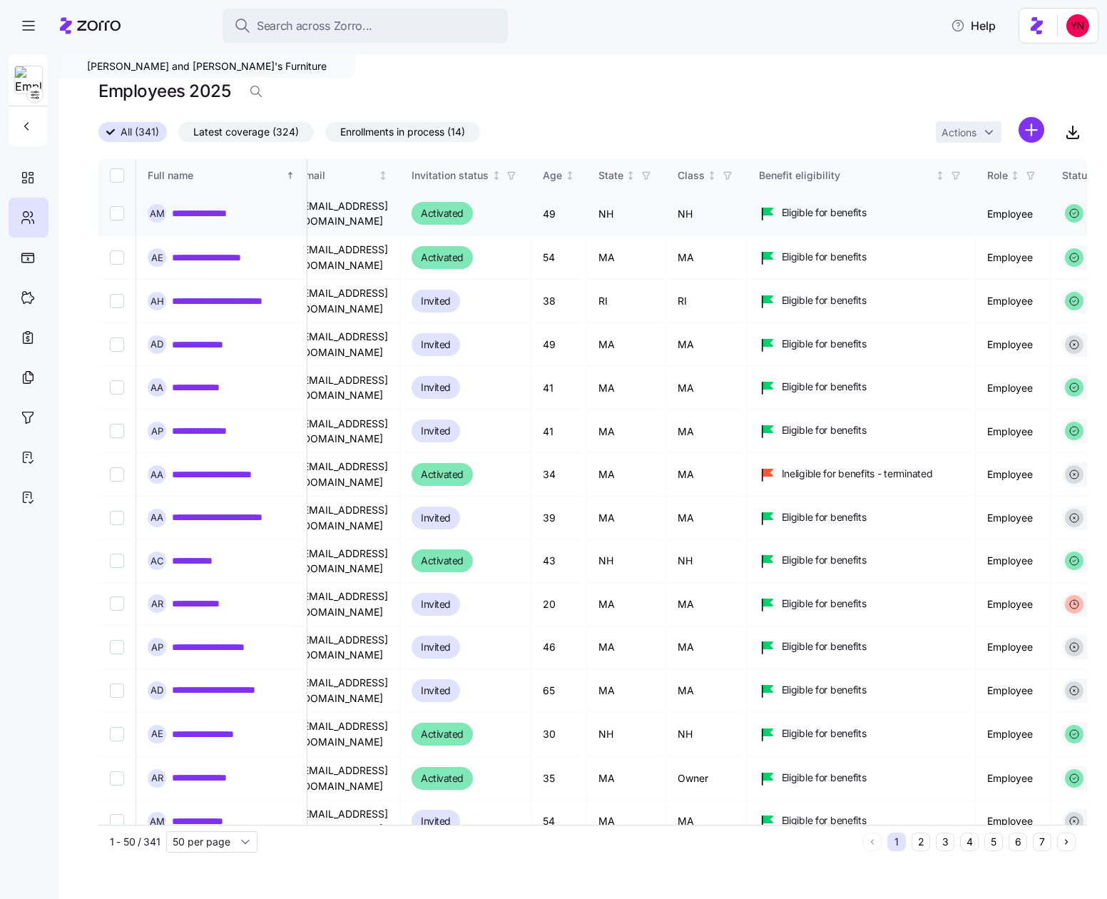
drag, startPoint x: 247, startPoint y: 128, endPoint x: 557, endPoint y: 227, distance: 325.7
click at [247, 128] on span "Latest coverage (324)" at bounding box center [246, 132] width 106 height 19
click at [178, 136] on input "Latest coverage (324)" at bounding box center [178, 136] width 0 height 0
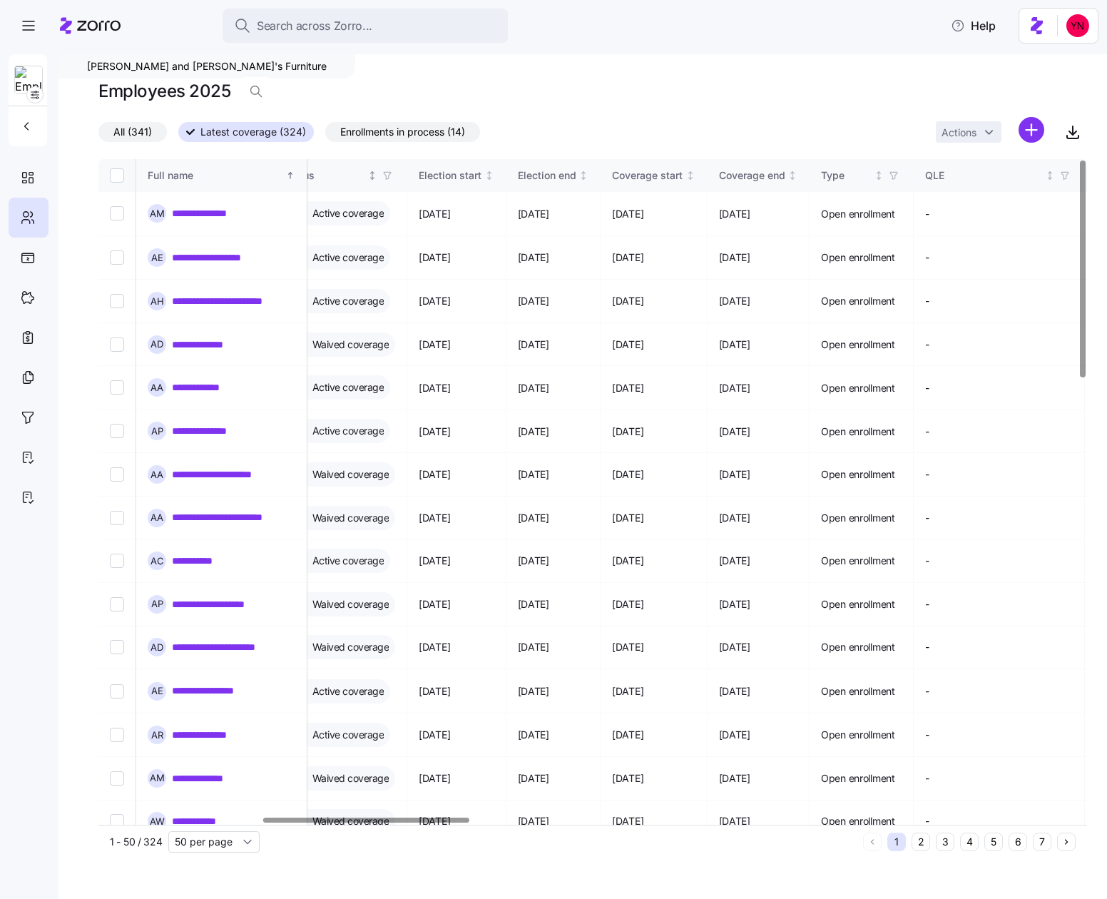
scroll to position [0, 784]
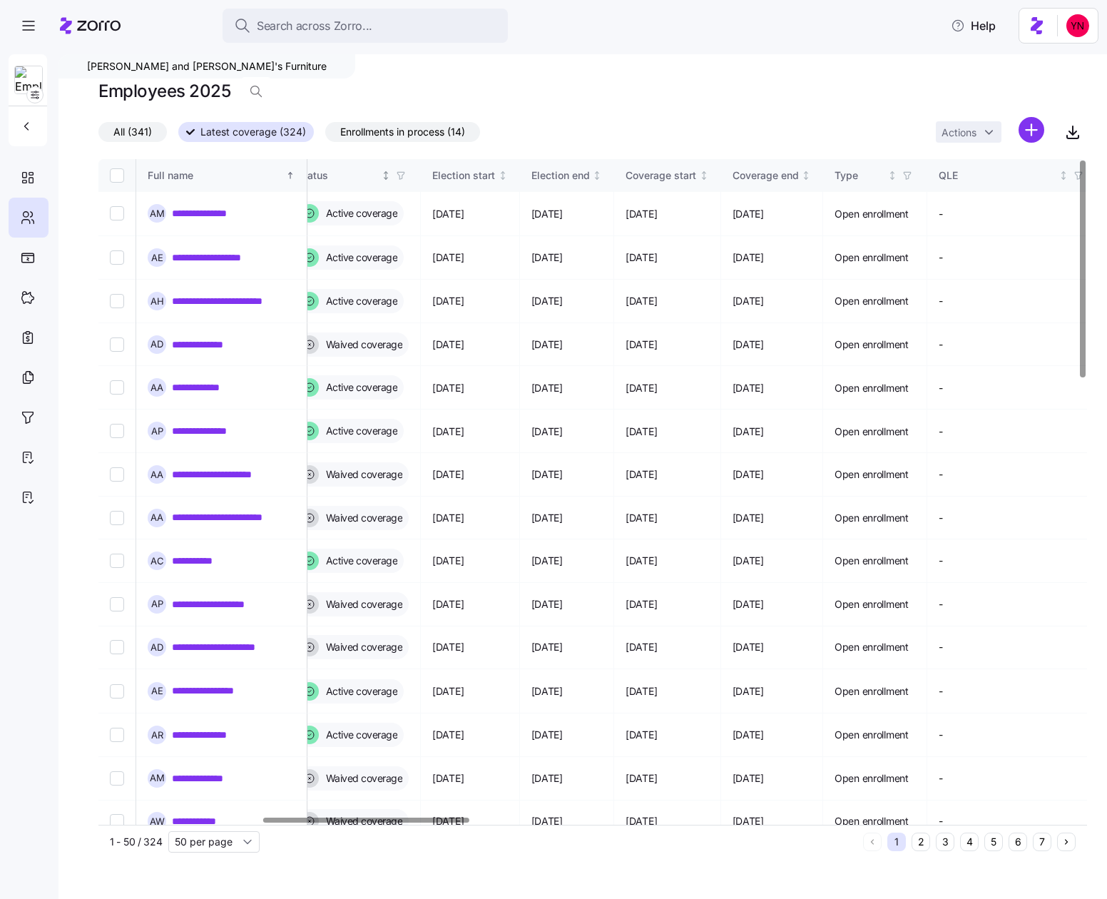
click at [406, 174] on icon "button" at bounding box center [401, 175] width 10 height 10
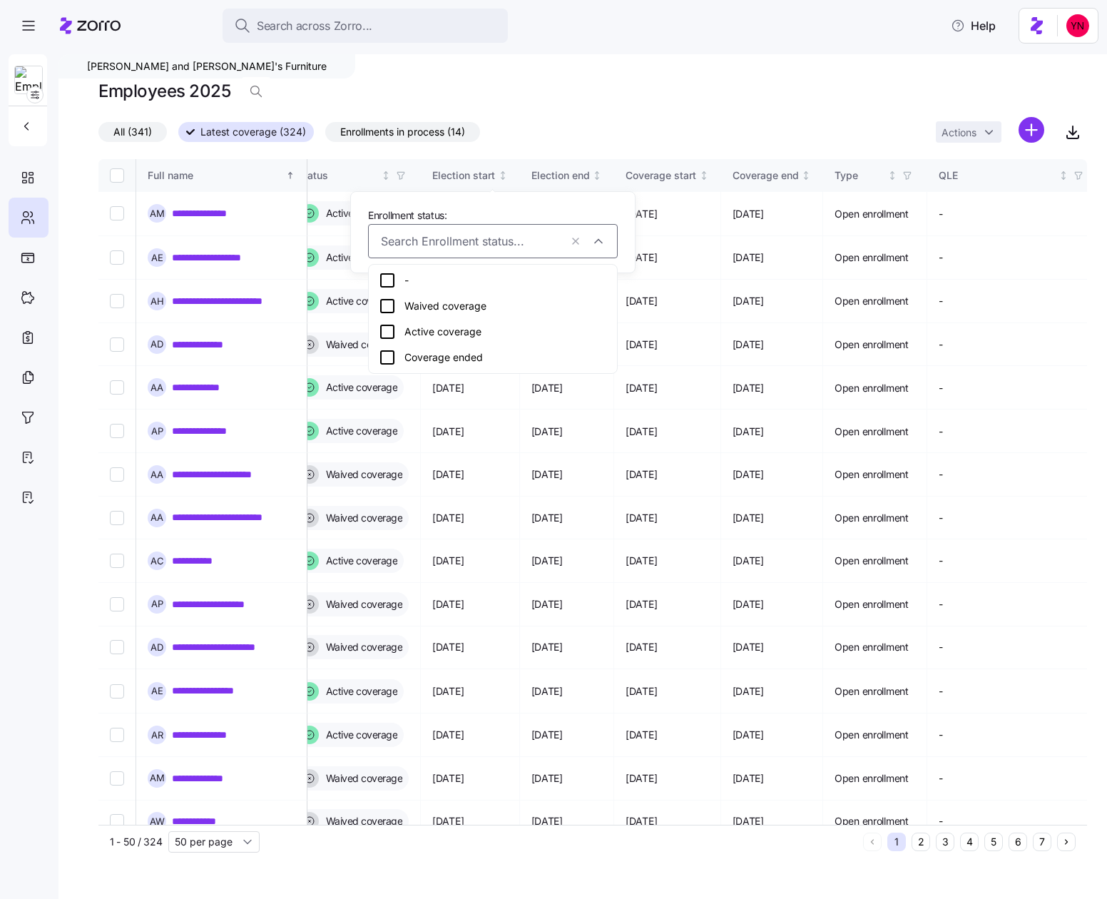
click at [421, 337] on div "Active coverage" at bounding box center [493, 331] width 228 height 17
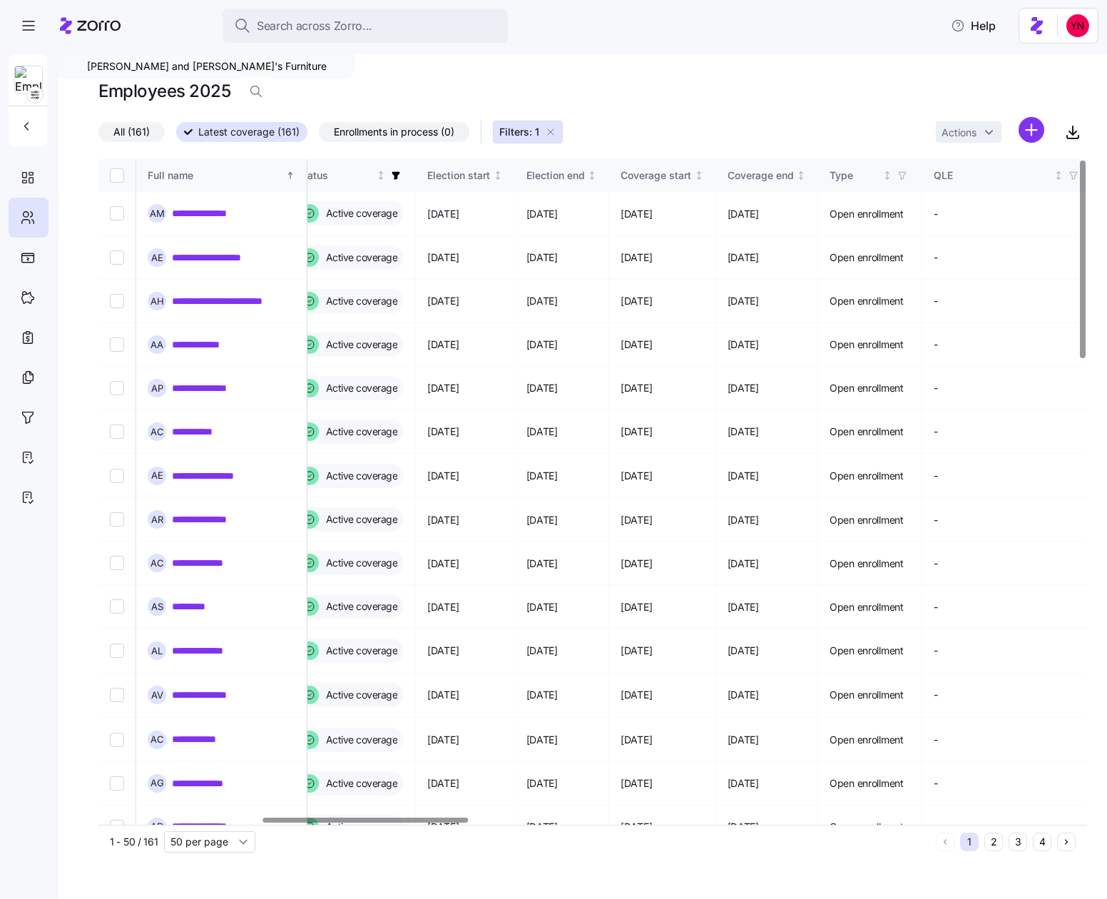
click at [996, 842] on button "2" at bounding box center [993, 841] width 19 height 19
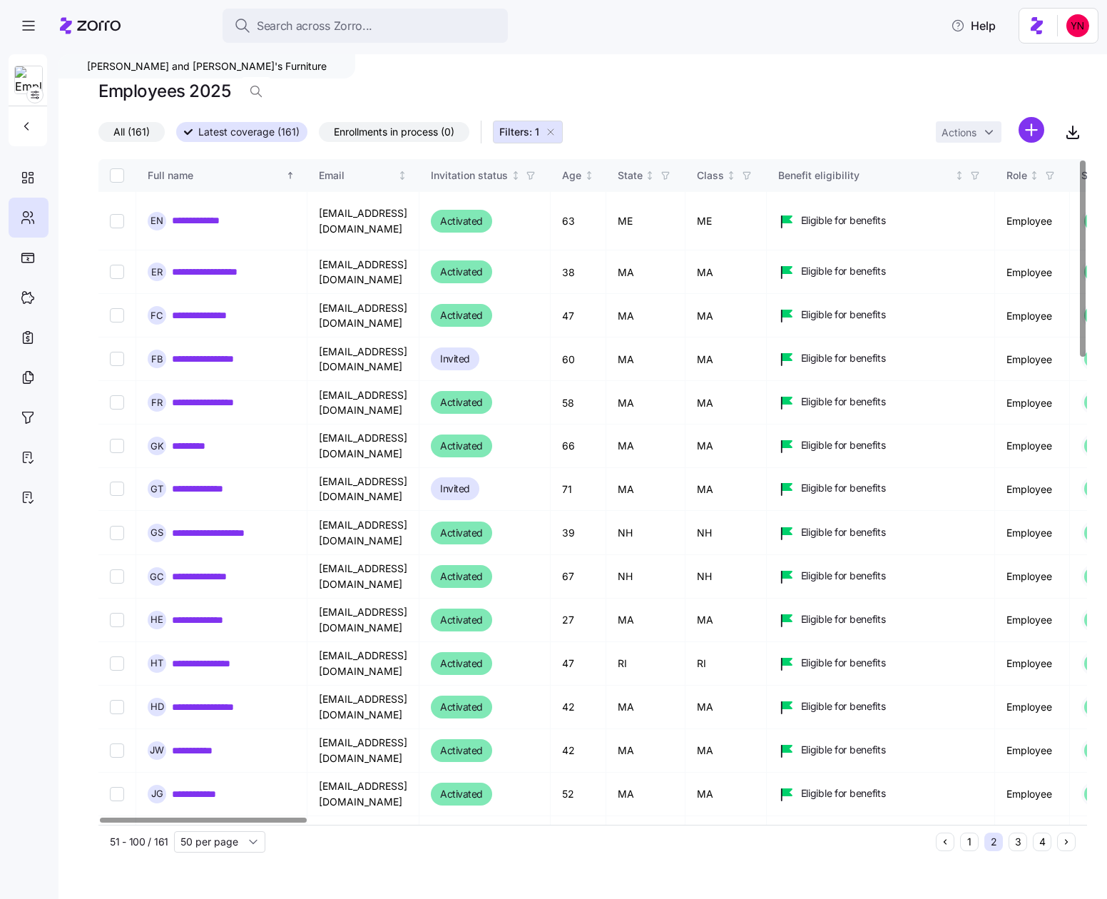
click at [1021, 839] on button "3" at bounding box center [1017, 841] width 19 height 19
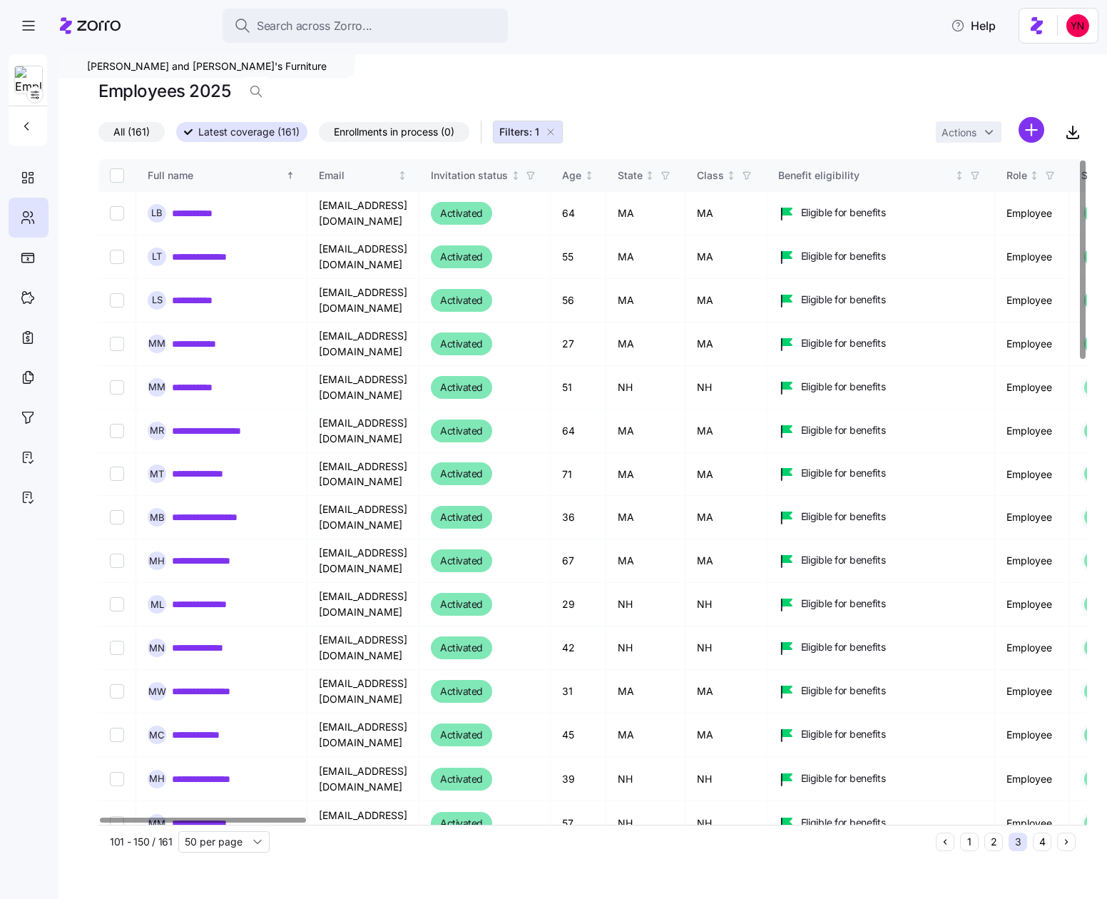
click at [1044, 840] on button "4" at bounding box center [1042, 841] width 19 height 19
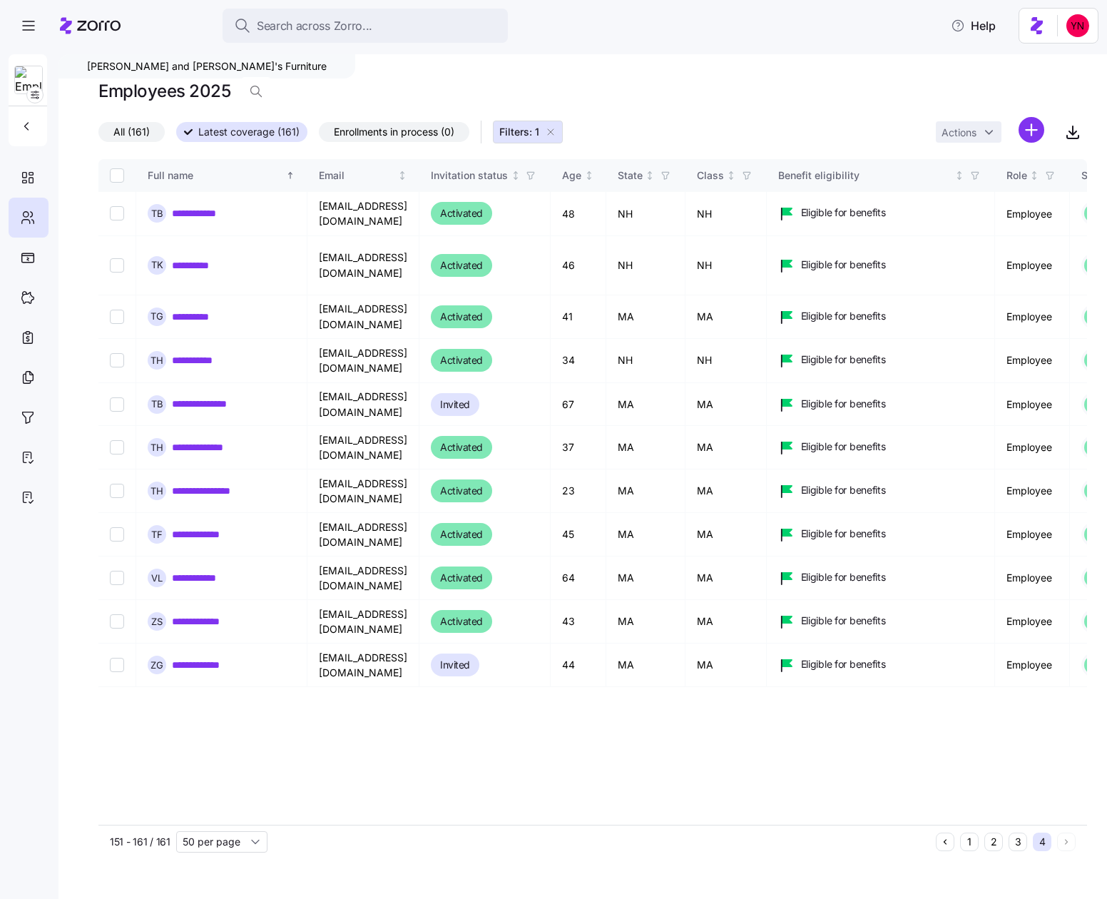
drag, startPoint x: 91, startPoint y: 27, endPoint x: 58, endPoint y: 44, distance: 36.7
click at [91, 27] on icon at bounding box center [90, 25] width 61 height 17
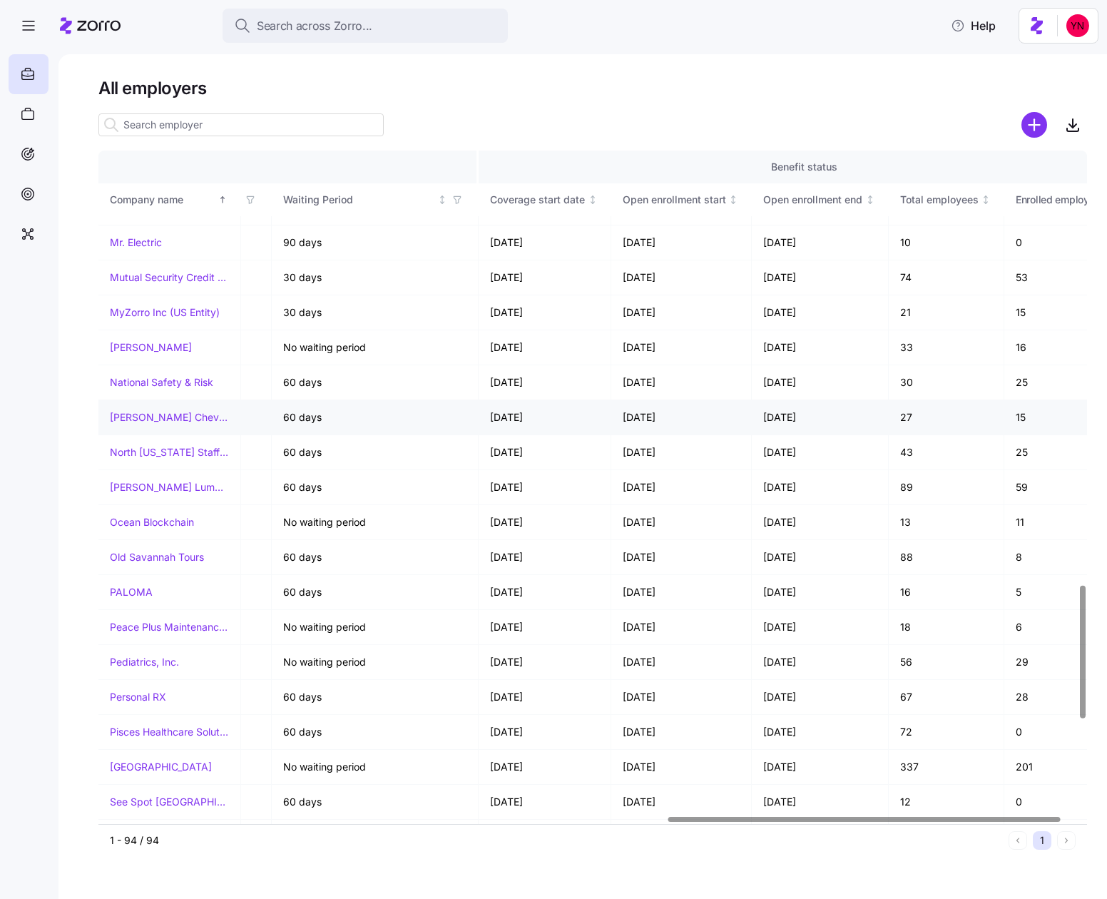
scroll to position [2192, 1474]
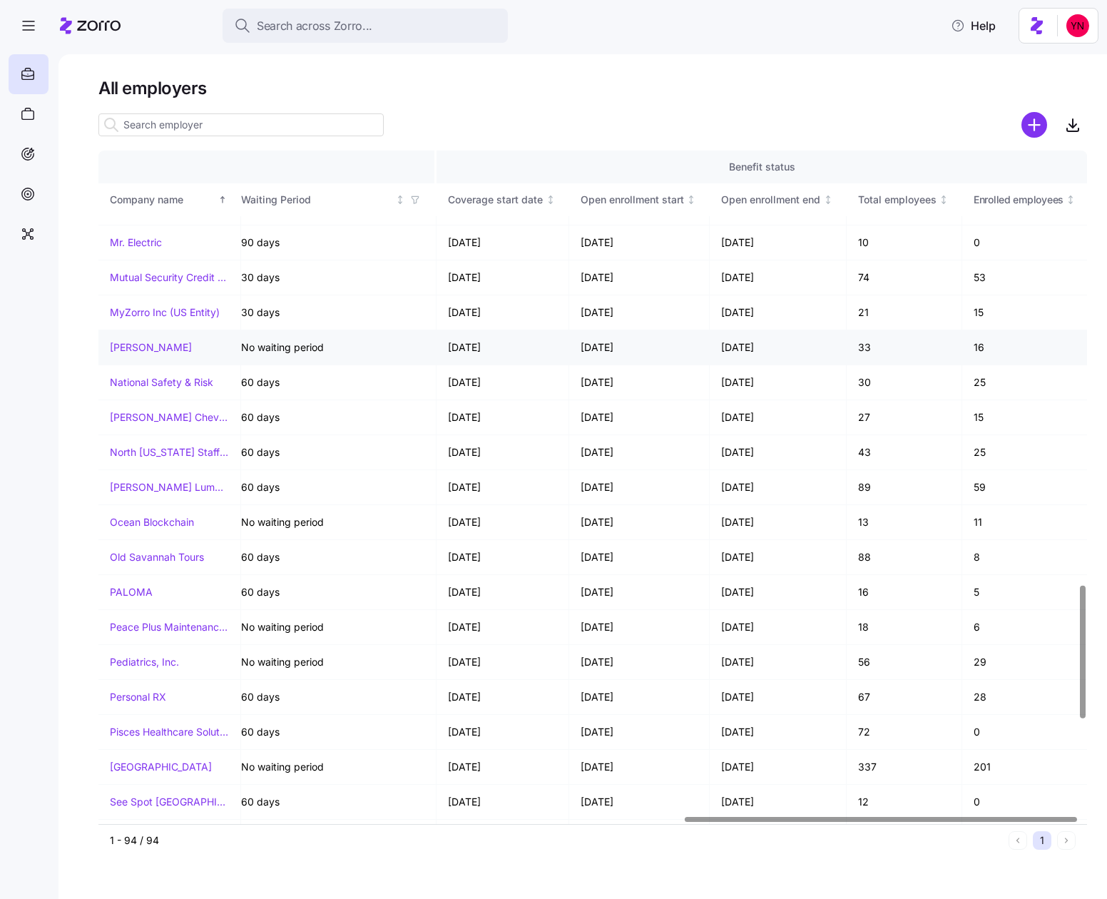
click at [145, 344] on link "[PERSON_NAME]" at bounding box center [151, 347] width 82 height 14
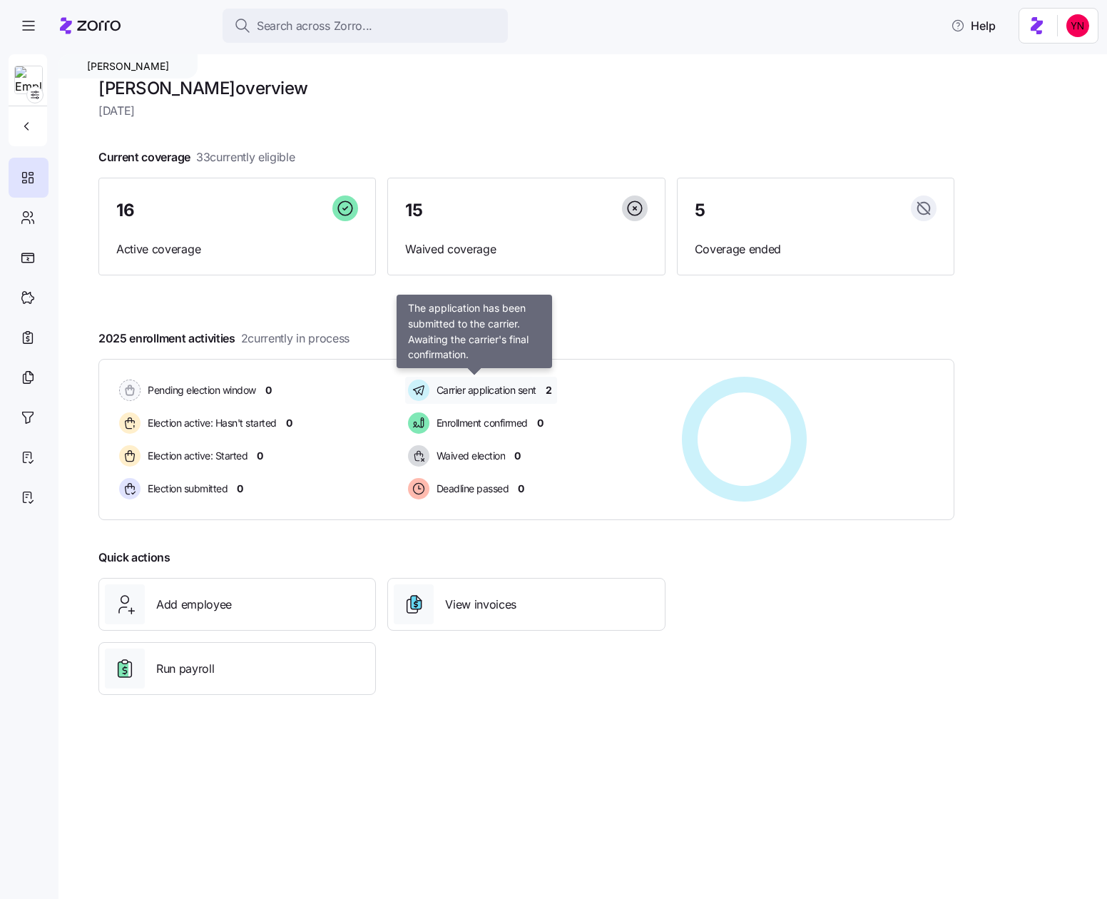
click at [476, 389] on span "Carrier application sent" at bounding box center [484, 390] width 104 height 14
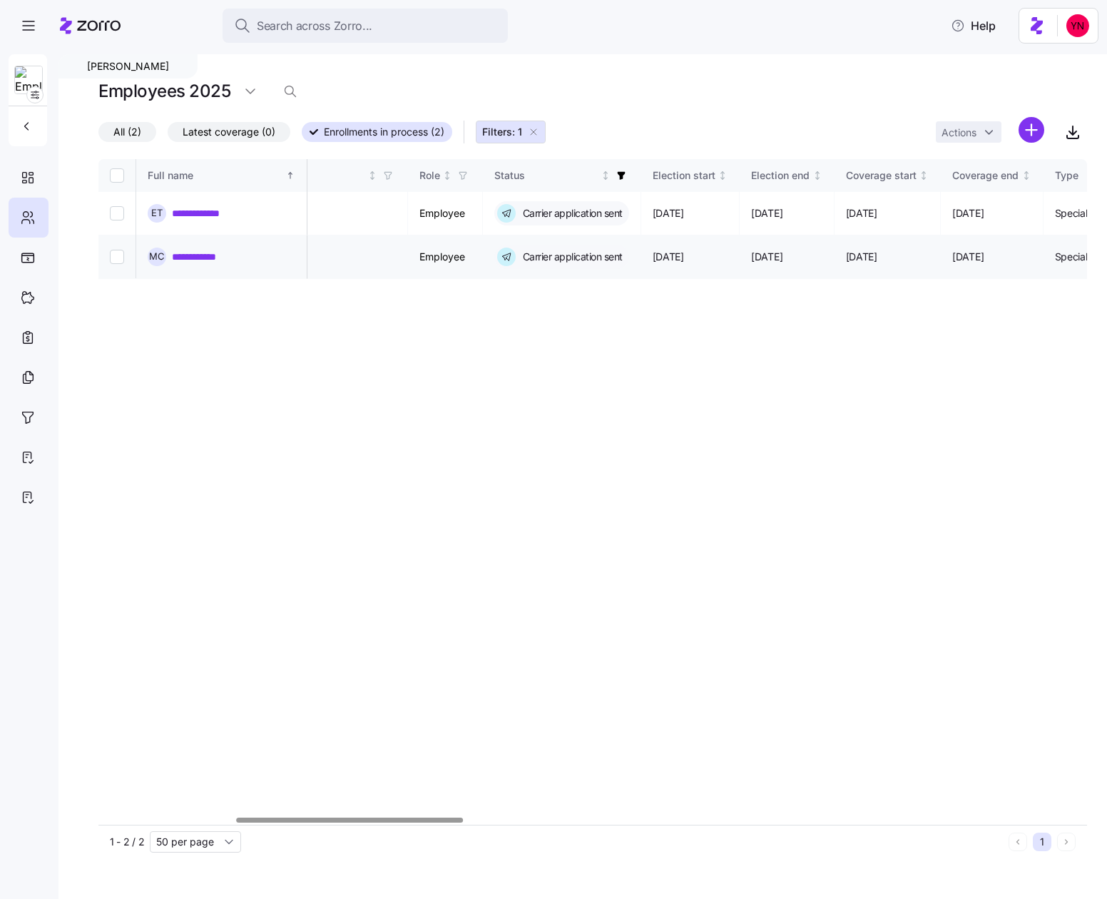
scroll to position [0, 650]
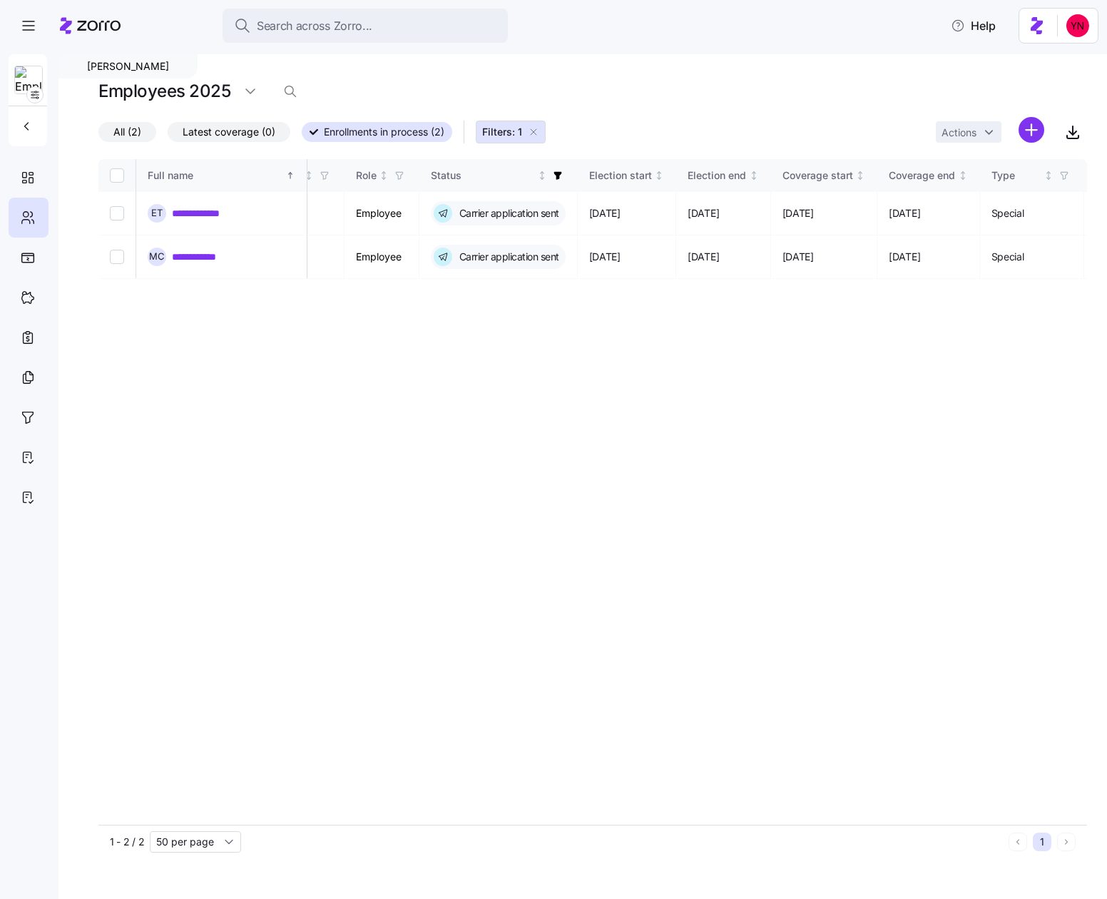
click at [220, 134] on span "Latest coverage (0)" at bounding box center [229, 132] width 93 height 19
click at [168, 136] on input "Latest coverage (0)" at bounding box center [168, 136] width 0 height 0
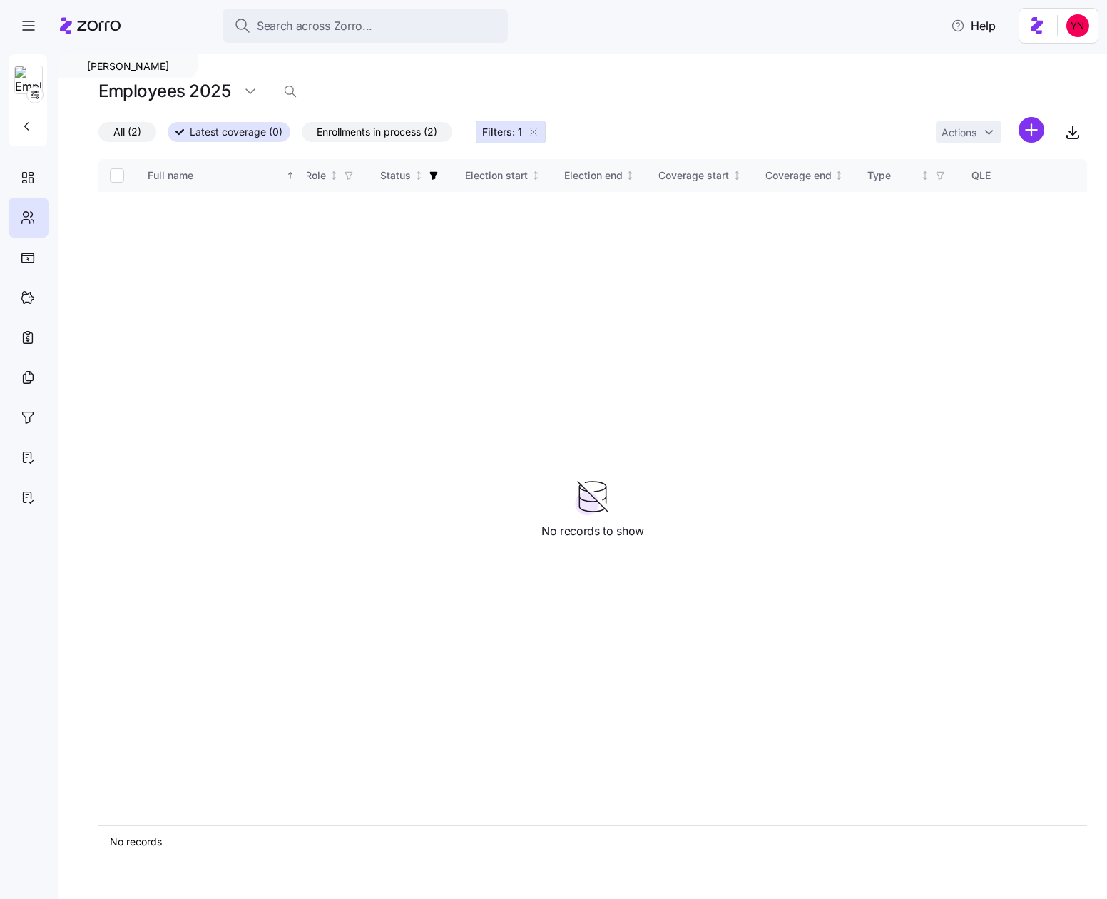
drag, startPoint x: 538, startPoint y: 133, endPoint x: 469, endPoint y: 145, distance: 70.4
click at [538, 133] on icon "button" at bounding box center [533, 131] width 11 height 11
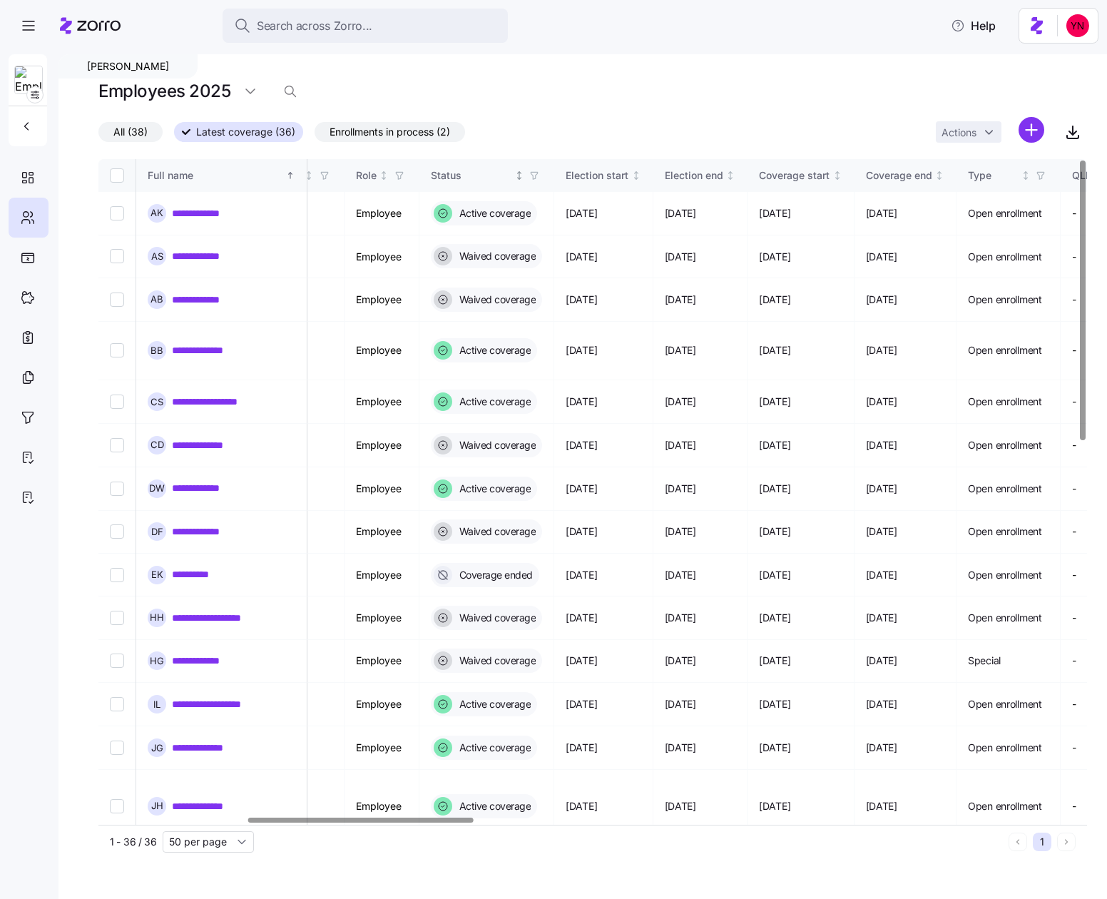
click at [539, 173] on icon "button" at bounding box center [534, 175] width 10 height 10
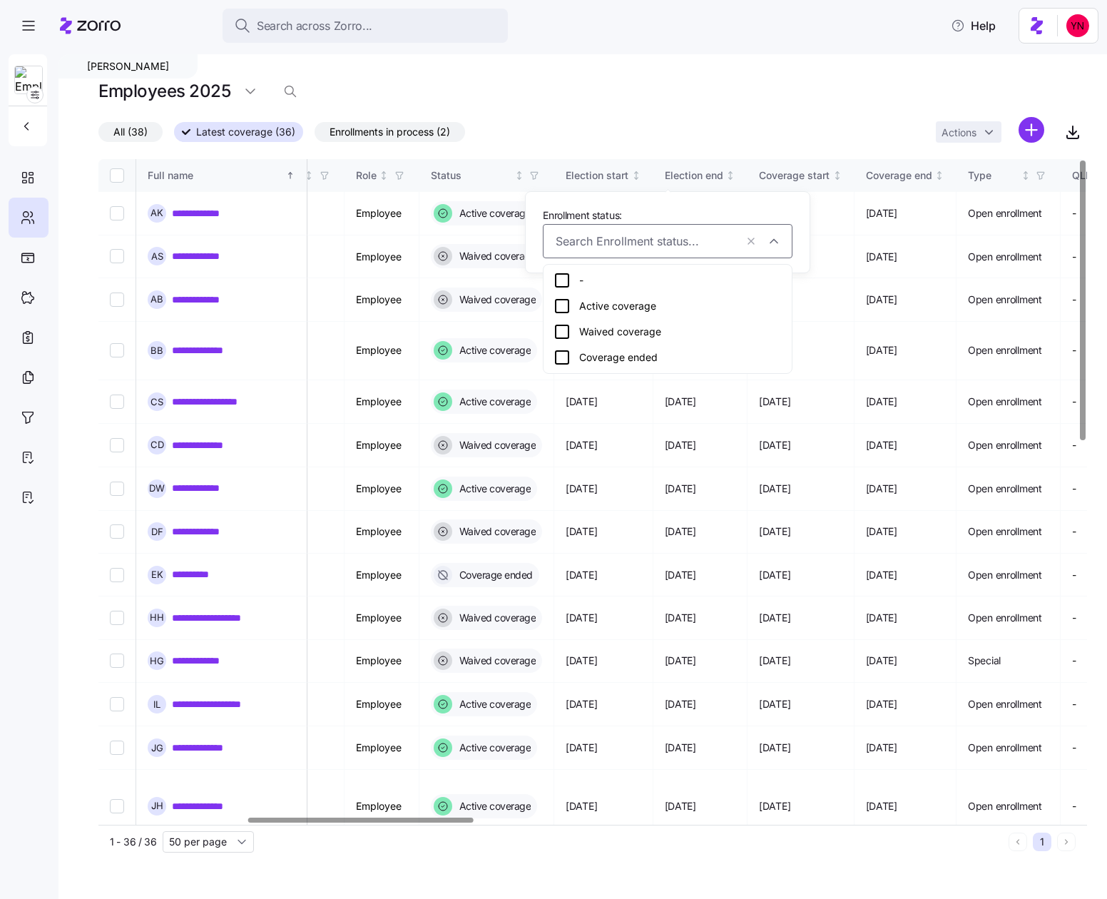
click at [561, 307] on icon at bounding box center [561, 305] width 17 height 17
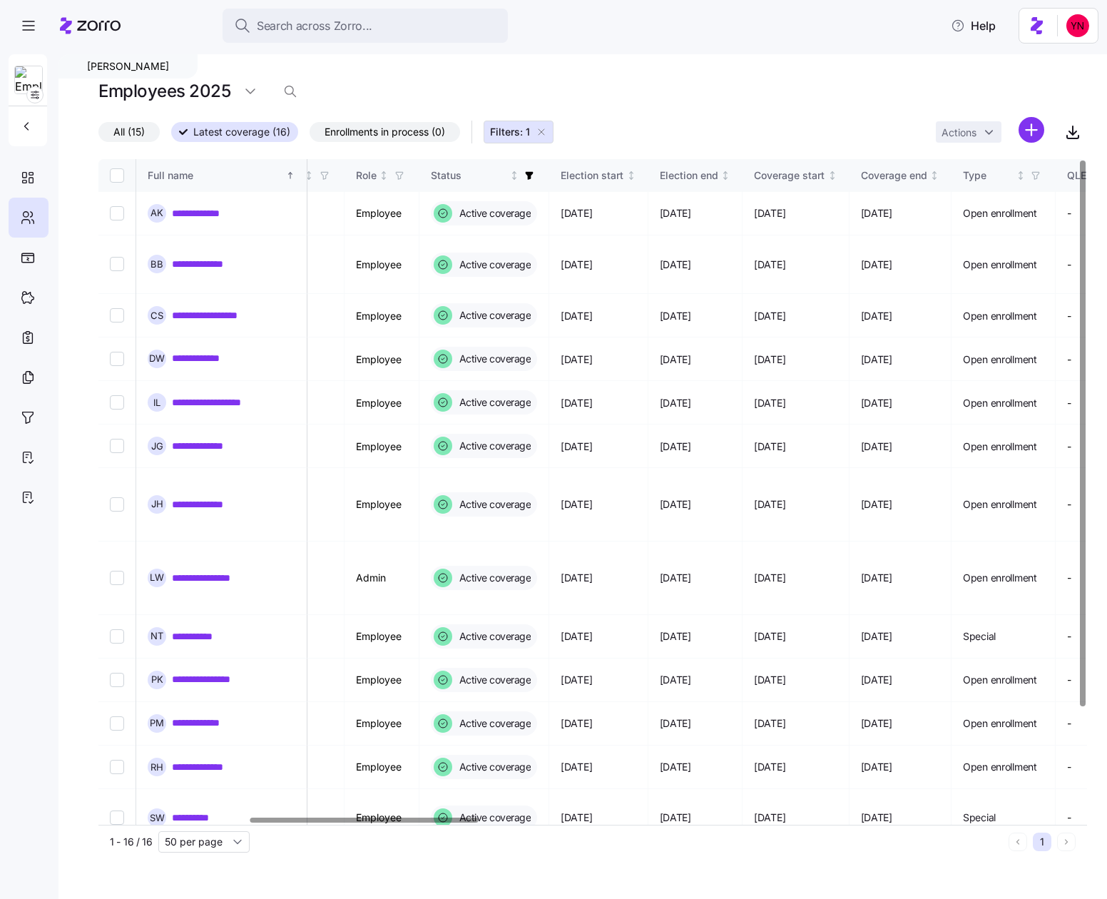
click at [554, 103] on div "Employees 2025" at bounding box center [592, 91] width 989 height 29
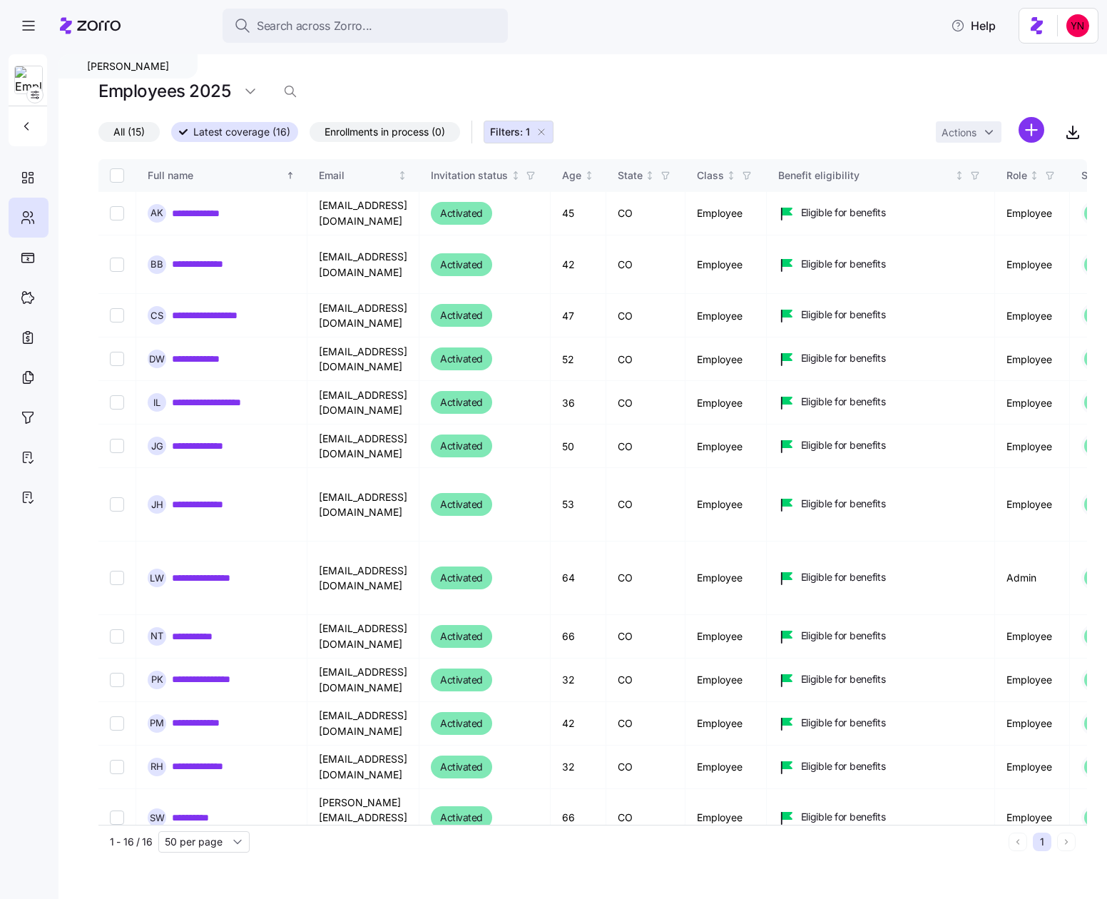
click at [93, 26] on icon at bounding box center [90, 25] width 61 height 17
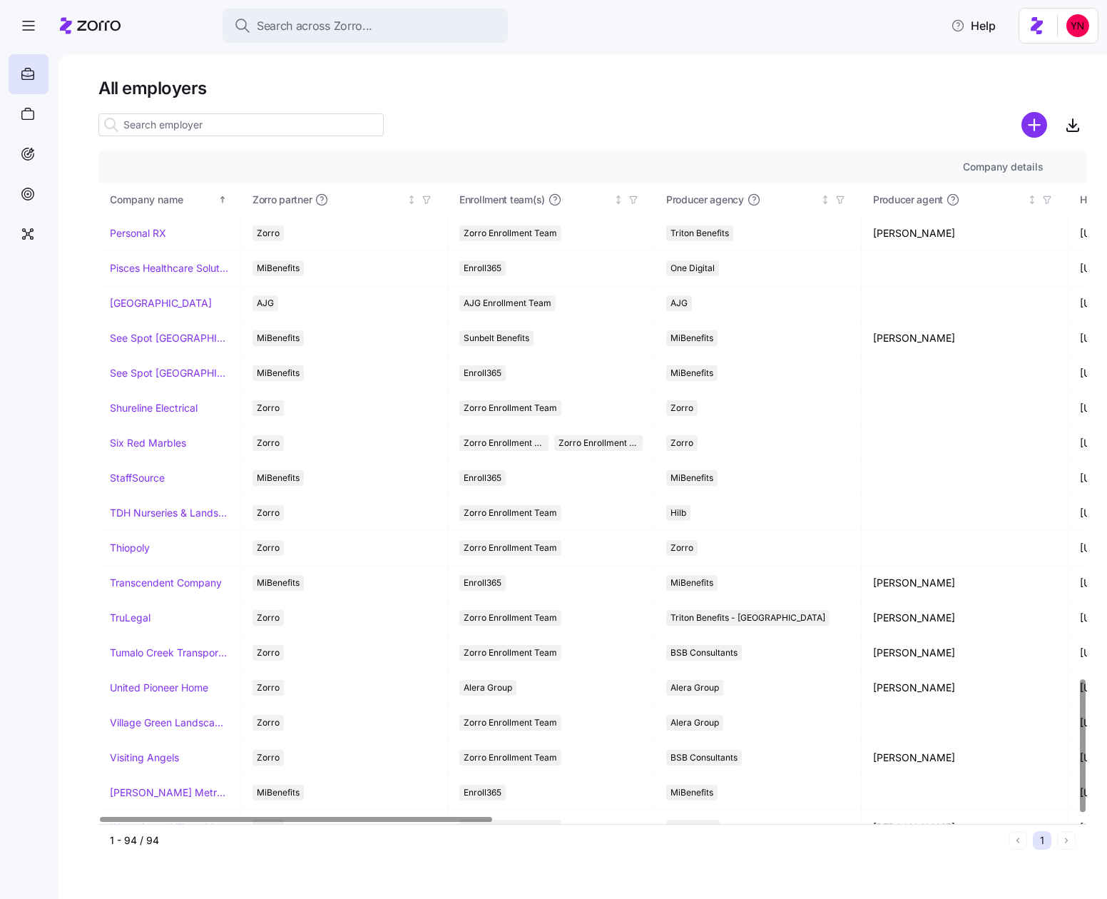
scroll to position [2677, 0]
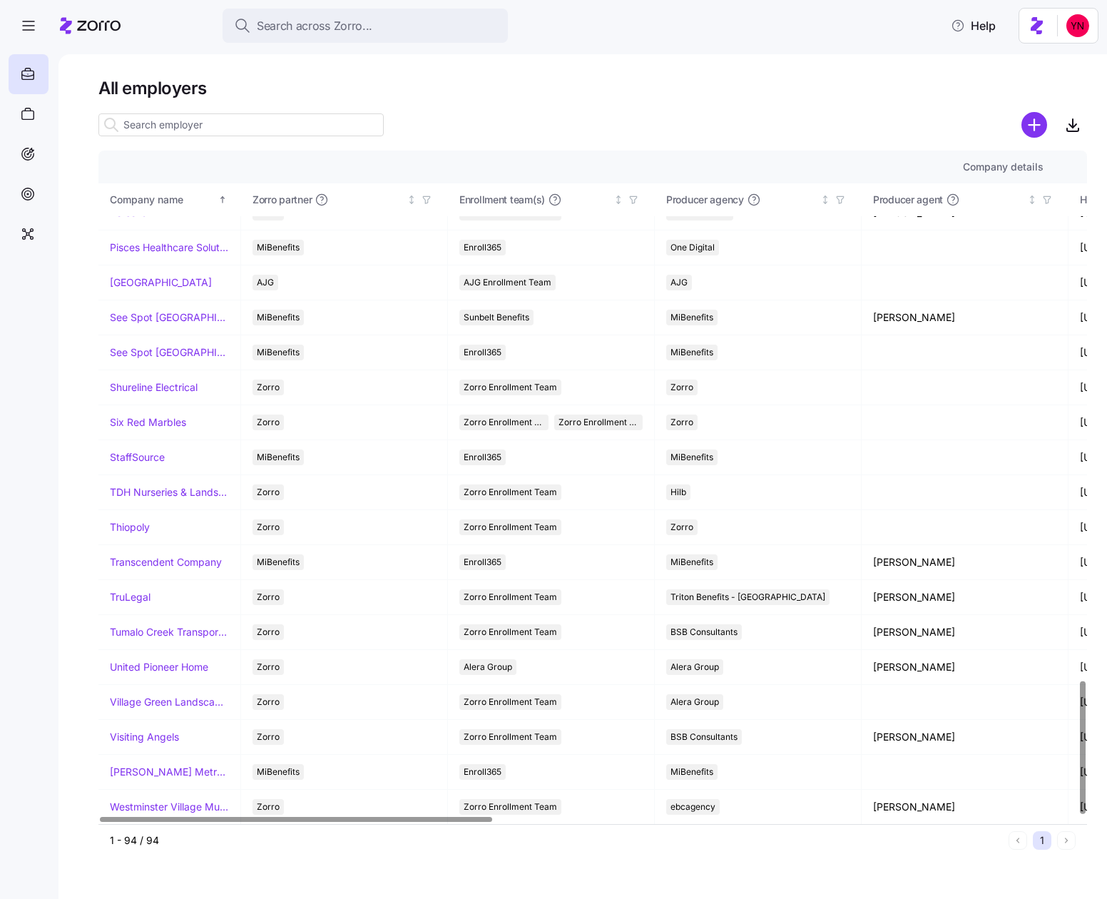
click at [225, 123] on input at bounding box center [240, 124] width 285 height 23
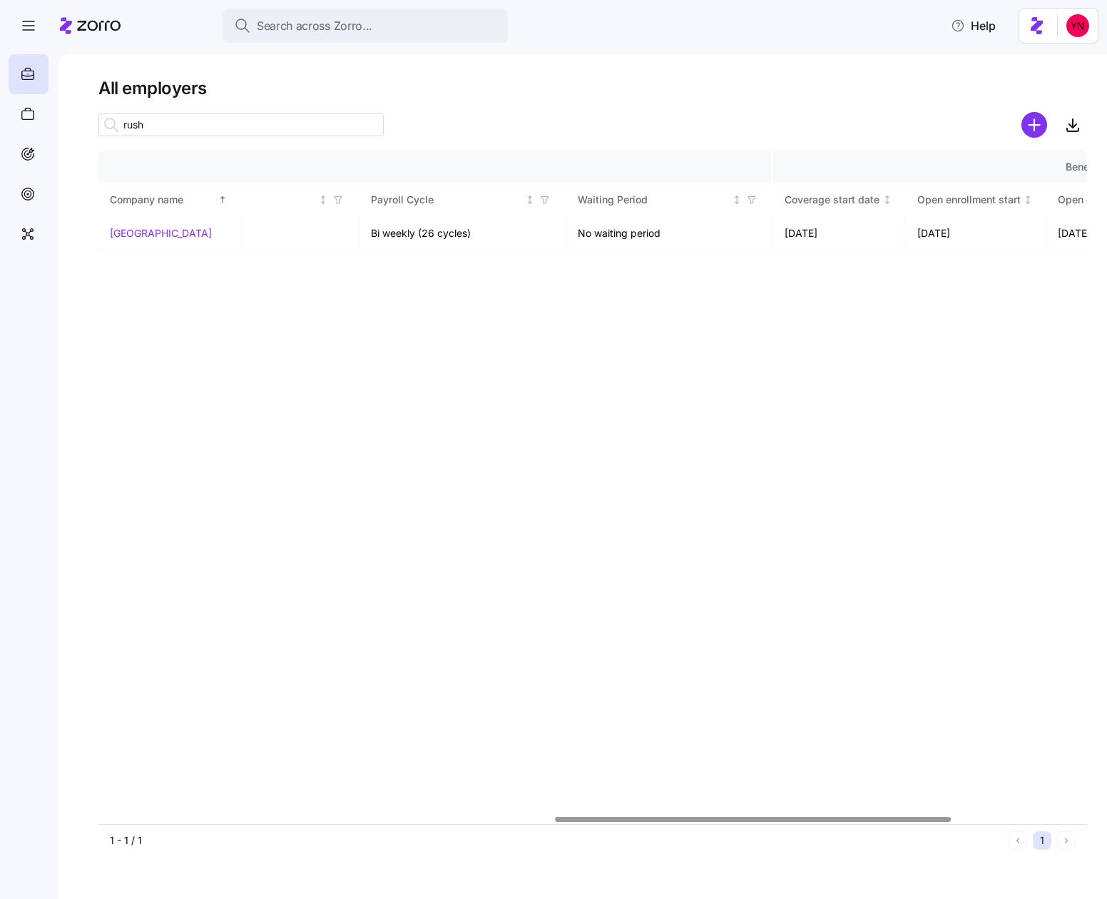
scroll to position [0, 1474]
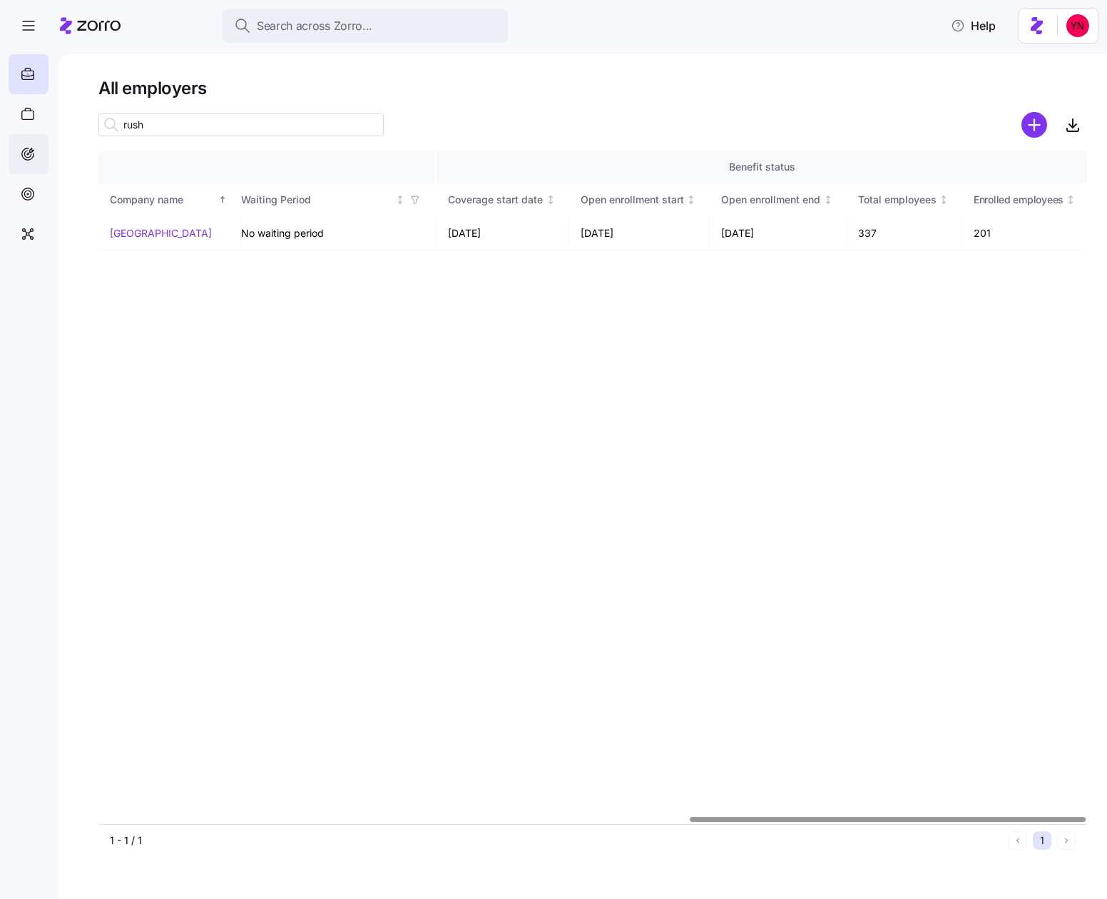
drag, startPoint x: 117, startPoint y: 133, endPoint x: 22, endPoint y: 134, distance: 94.9
click at [22, 134] on div "Search across Zorro... Help All employers rush Company details Benefit status C…" at bounding box center [553, 445] width 1107 height 890
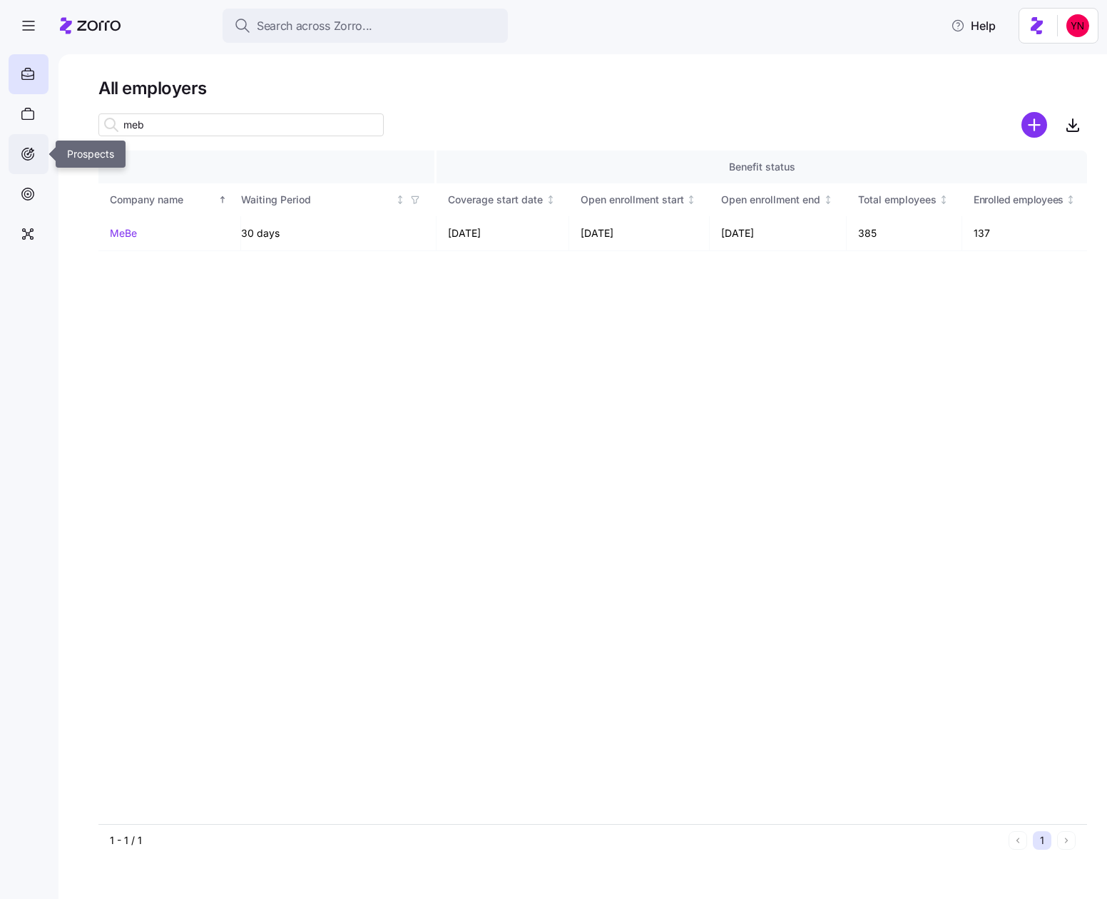
type input "mebe"
click at [171, 128] on input "mebe" at bounding box center [240, 124] width 285 height 23
drag, startPoint x: 168, startPoint y: 128, endPoint x: 43, endPoint y: 136, distance: 125.7
click at [43, 136] on div "Search across Zorro... Help All employers mebe Company details Benefit status C…" at bounding box center [553, 445] width 1107 height 890
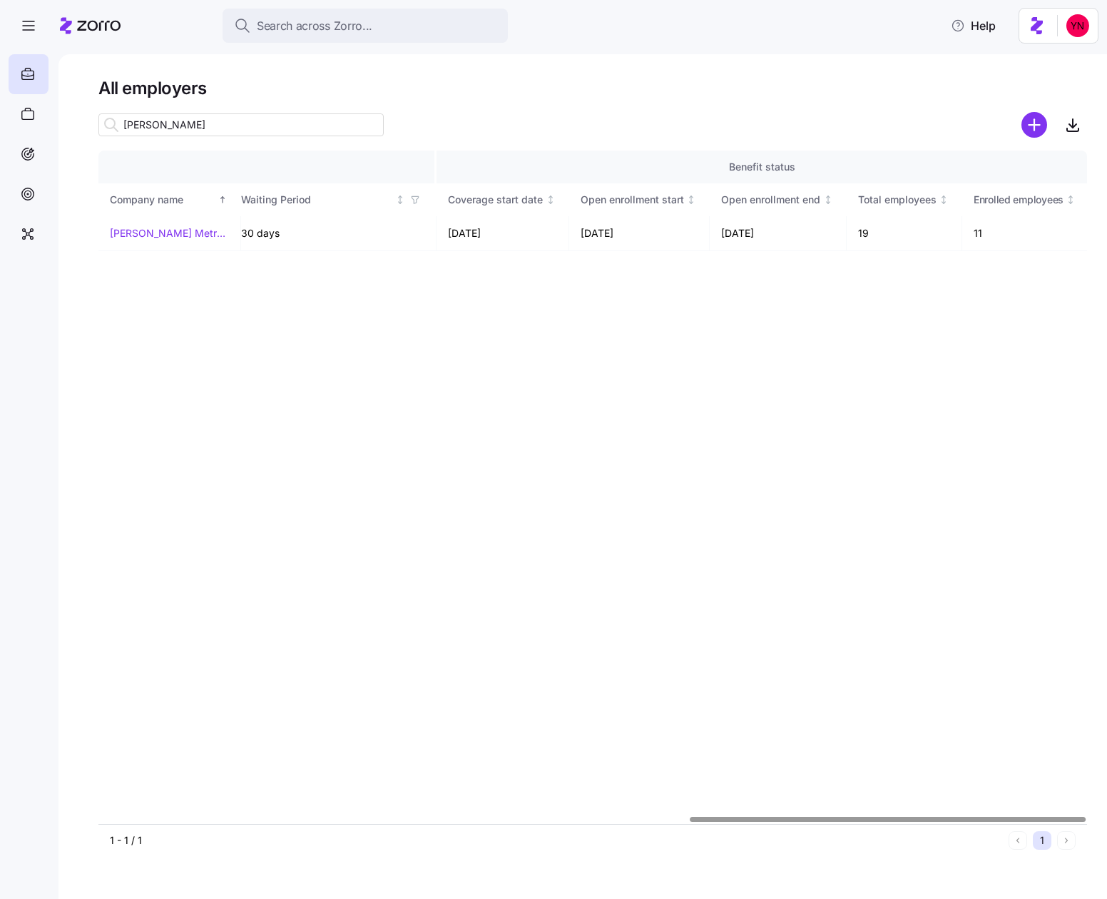
click at [139, 132] on input "[PERSON_NAME]" at bounding box center [240, 124] width 285 height 23
type input "visitin"
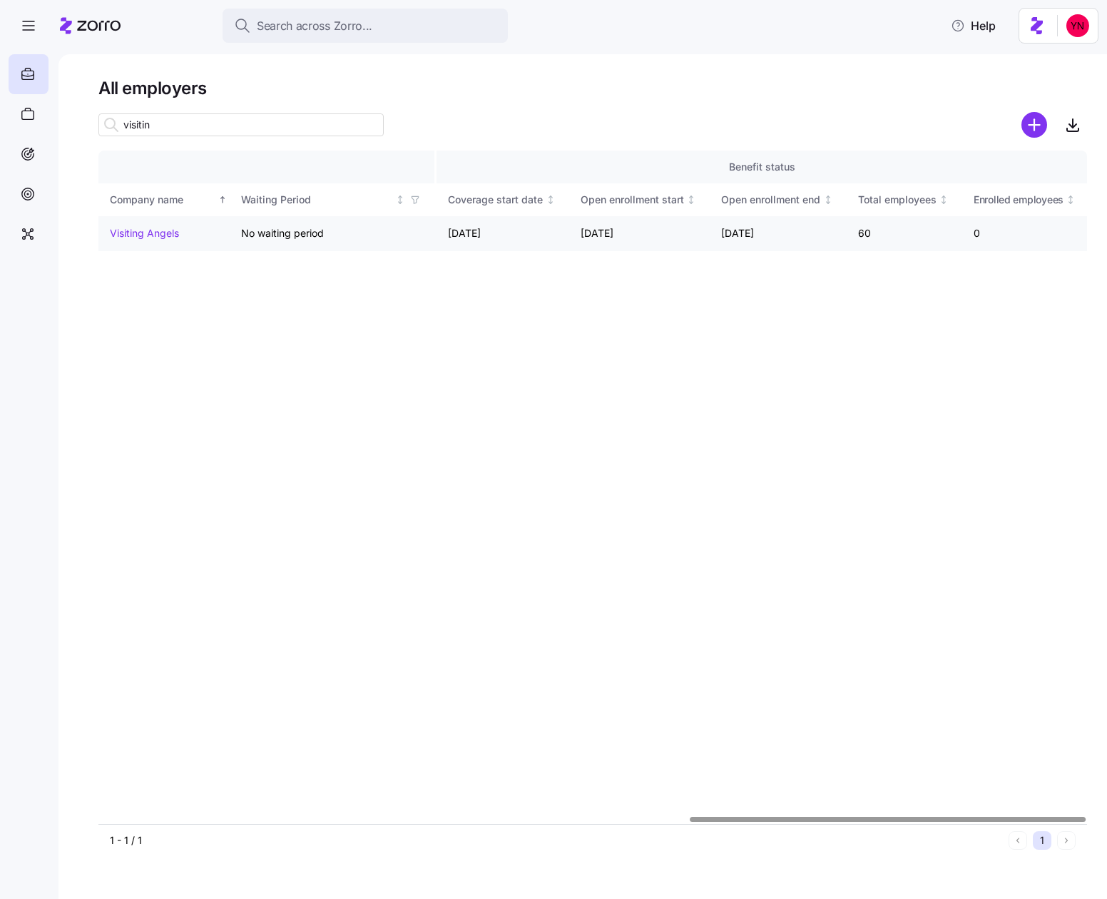
click at [153, 235] on link "Visiting Angels" at bounding box center [144, 233] width 69 height 14
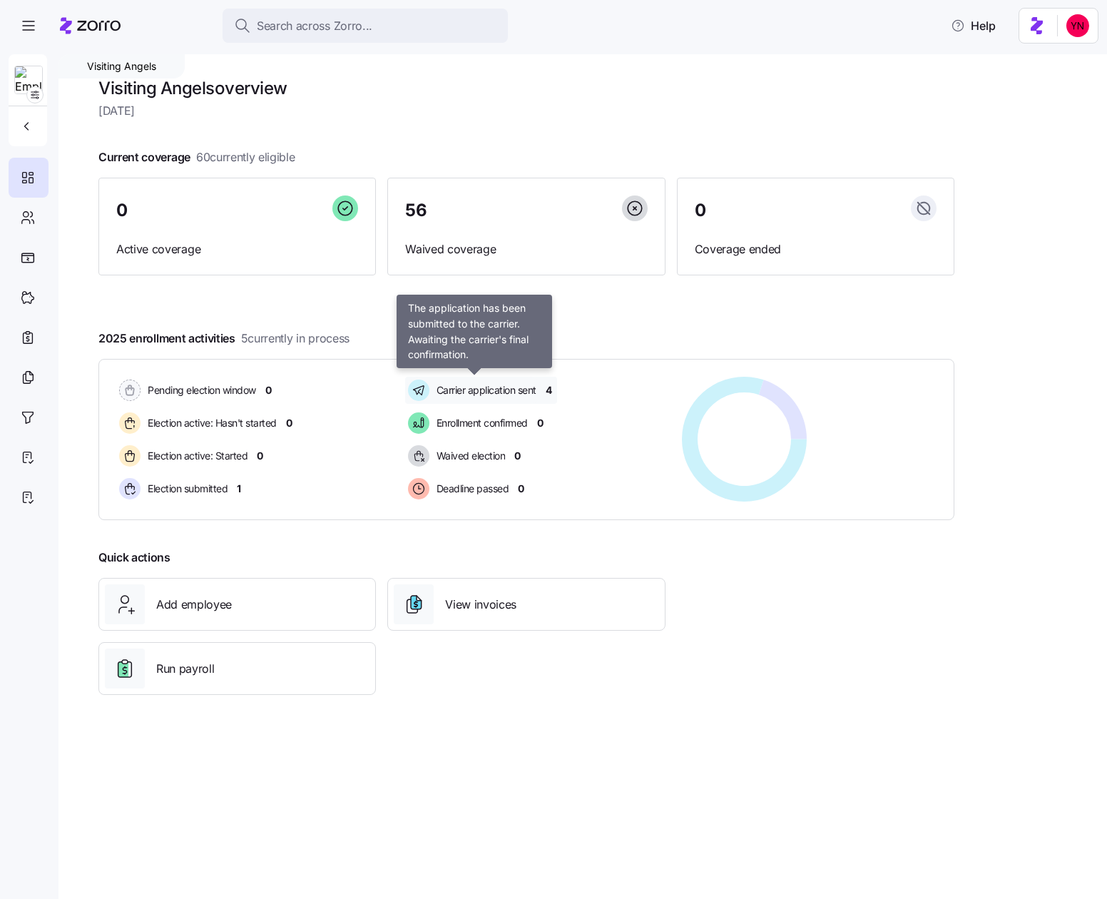
click at [503, 394] on span "Carrier application sent" at bounding box center [484, 390] width 104 height 14
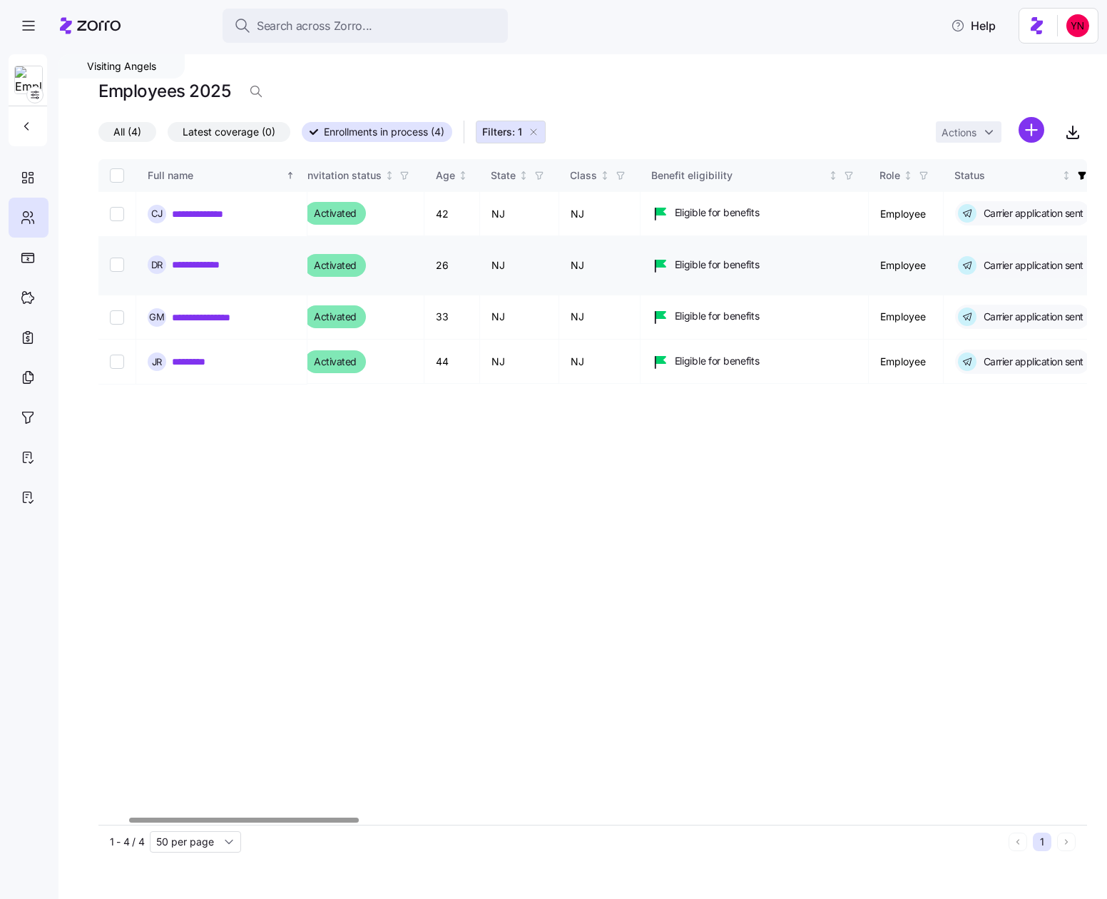
scroll to position [0, 242]
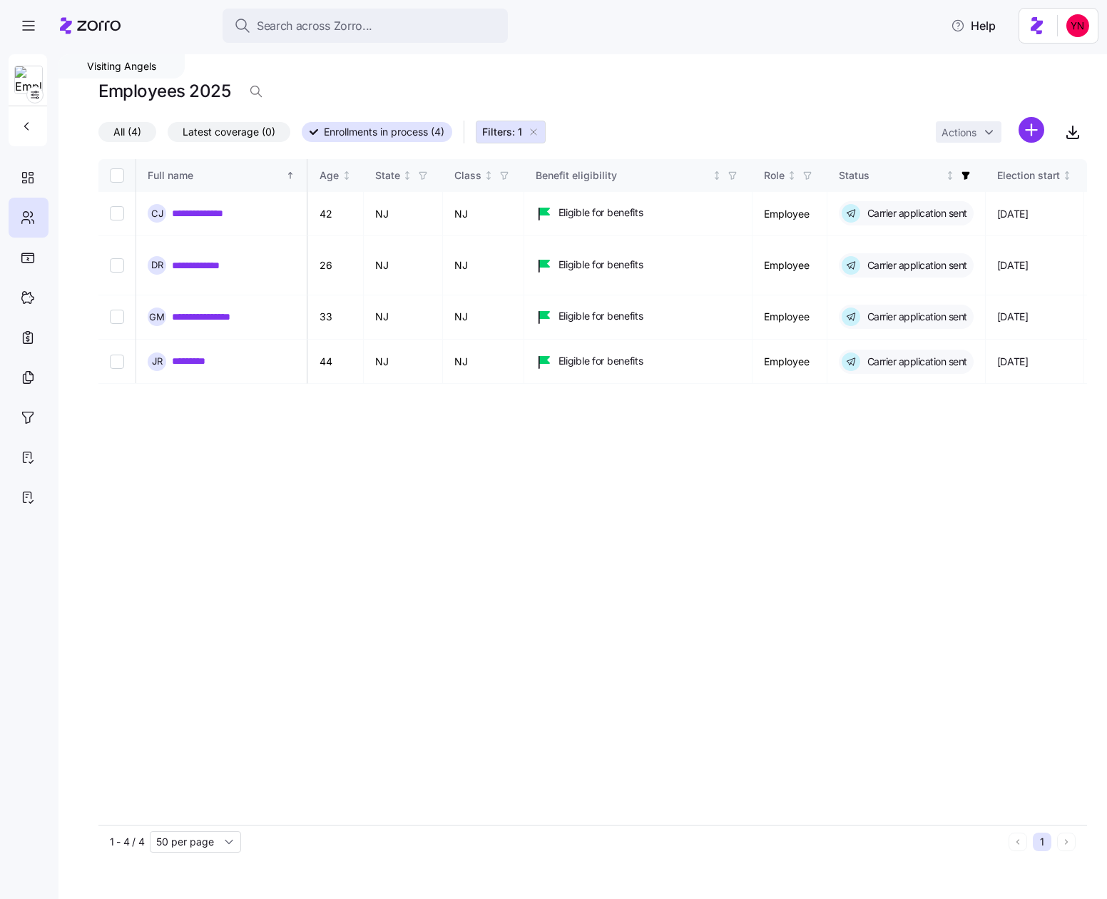
click at [536, 130] on icon "button" at bounding box center [533, 131] width 11 height 11
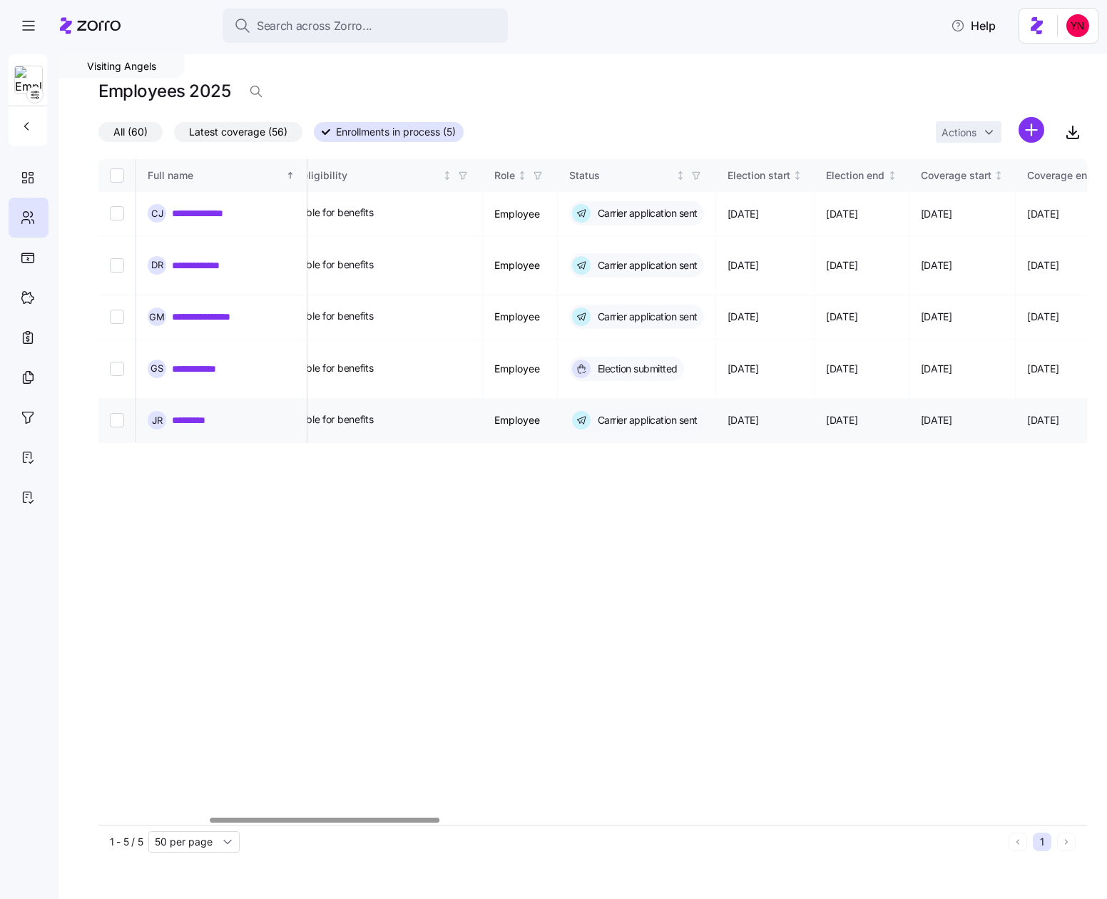
scroll to position [0, 474]
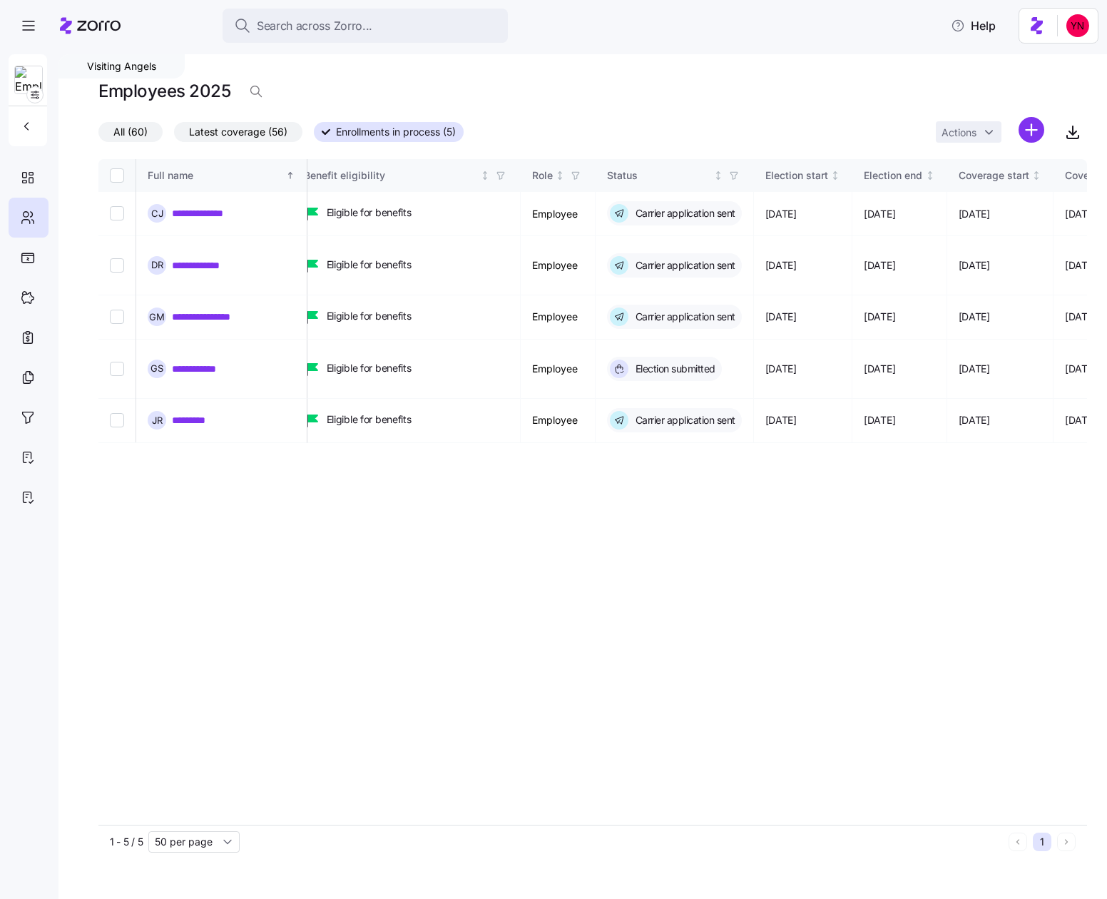
drag, startPoint x: 82, startPoint y: 23, endPoint x: 60, endPoint y: 63, distance: 45.7
click at [82, 24] on icon at bounding box center [90, 25] width 61 height 17
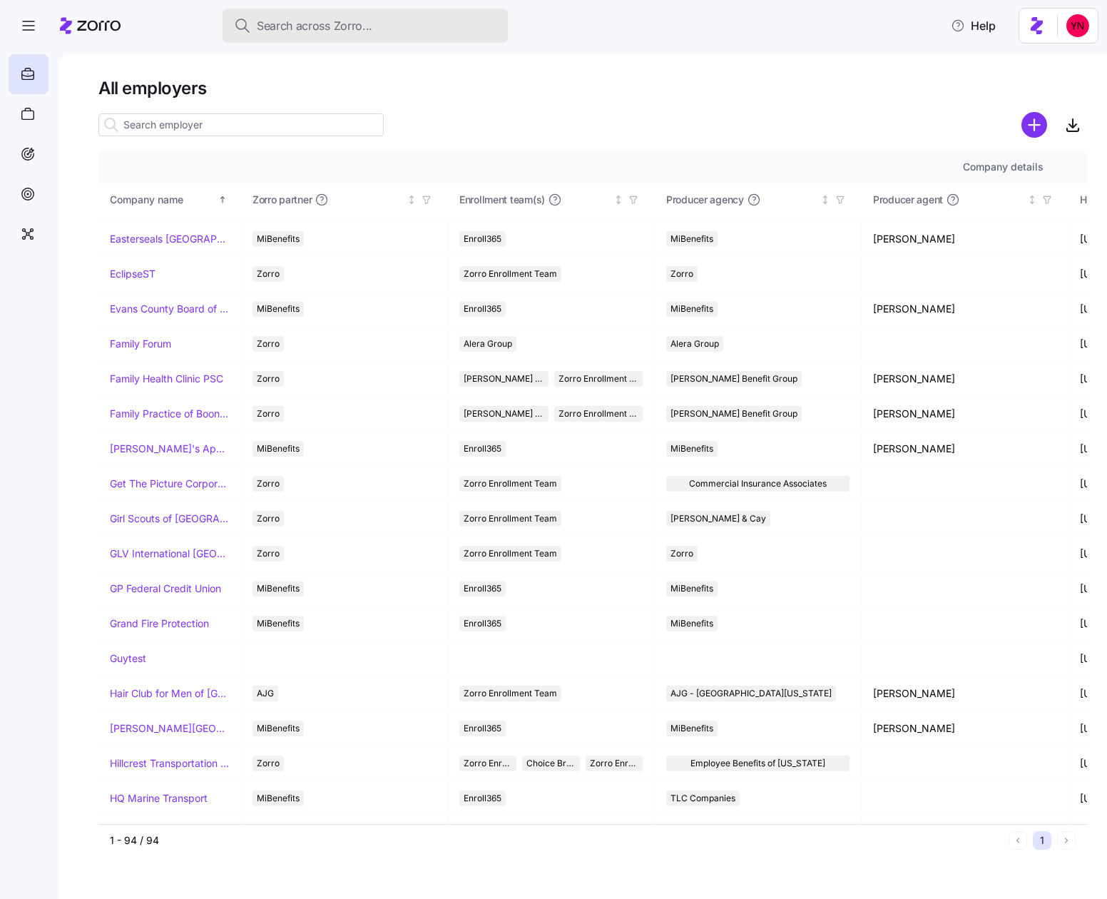
scroll to position [1066, 0]
